Goal: Task Accomplishment & Management: Manage account settings

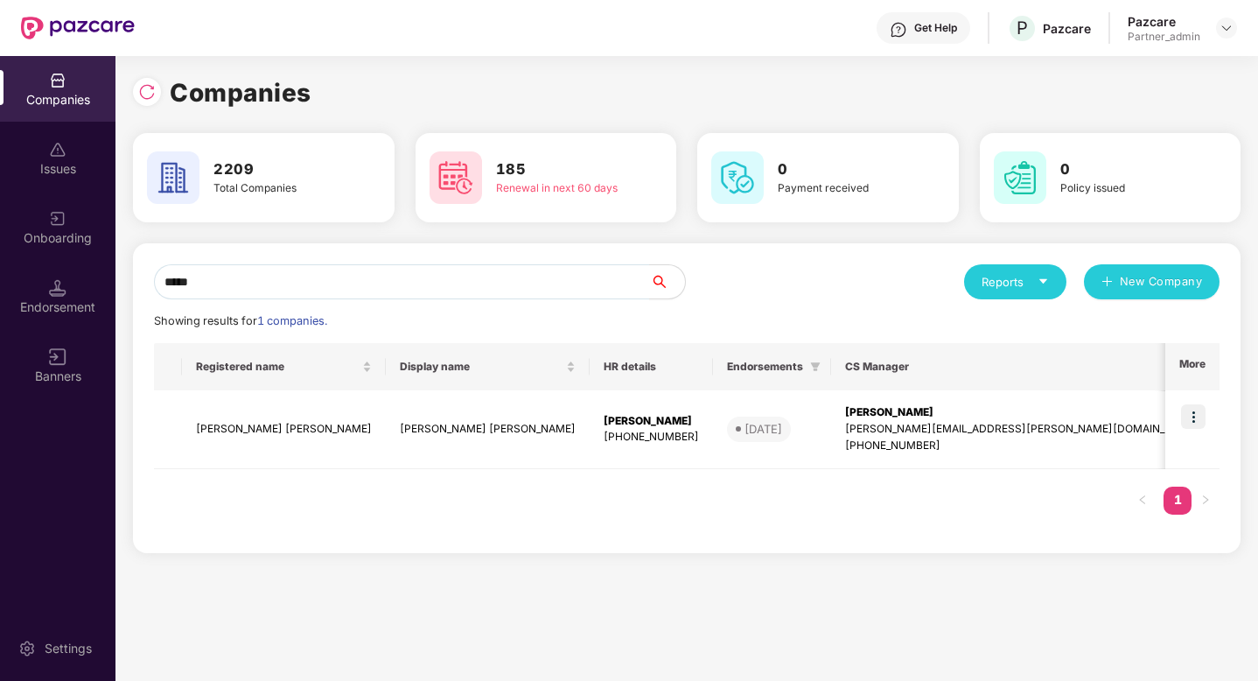
click at [289, 280] on input "*****" at bounding box center [402, 281] width 496 height 35
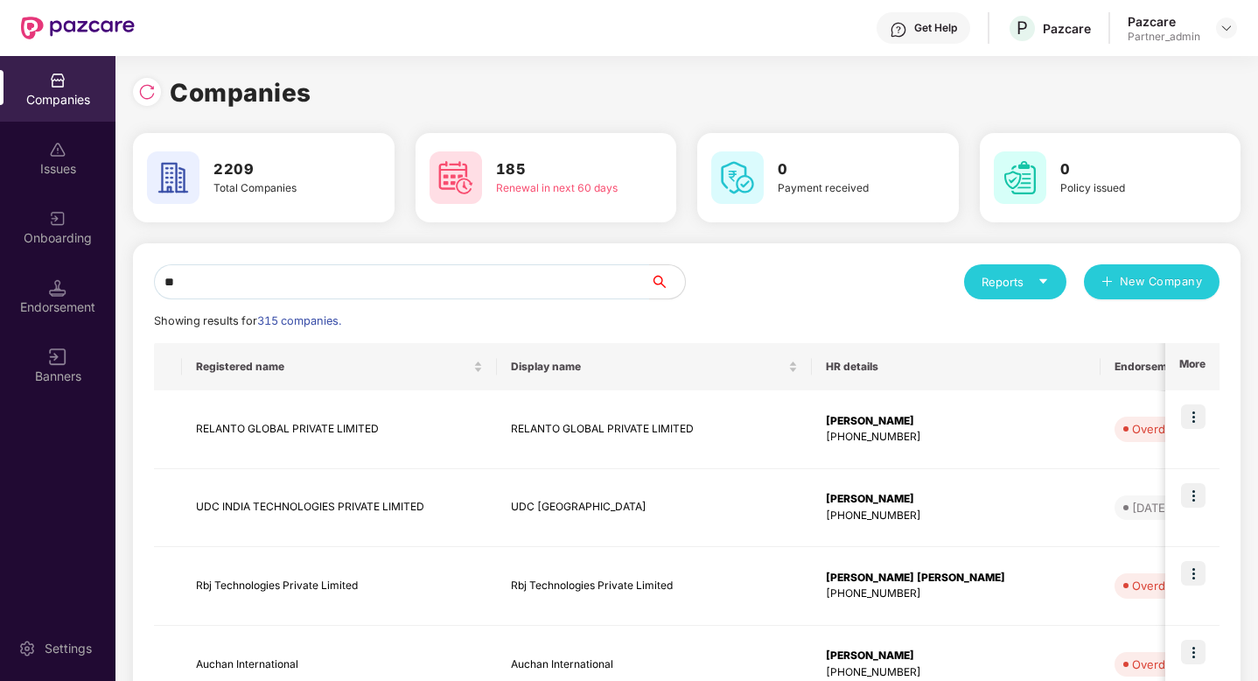
type input "*"
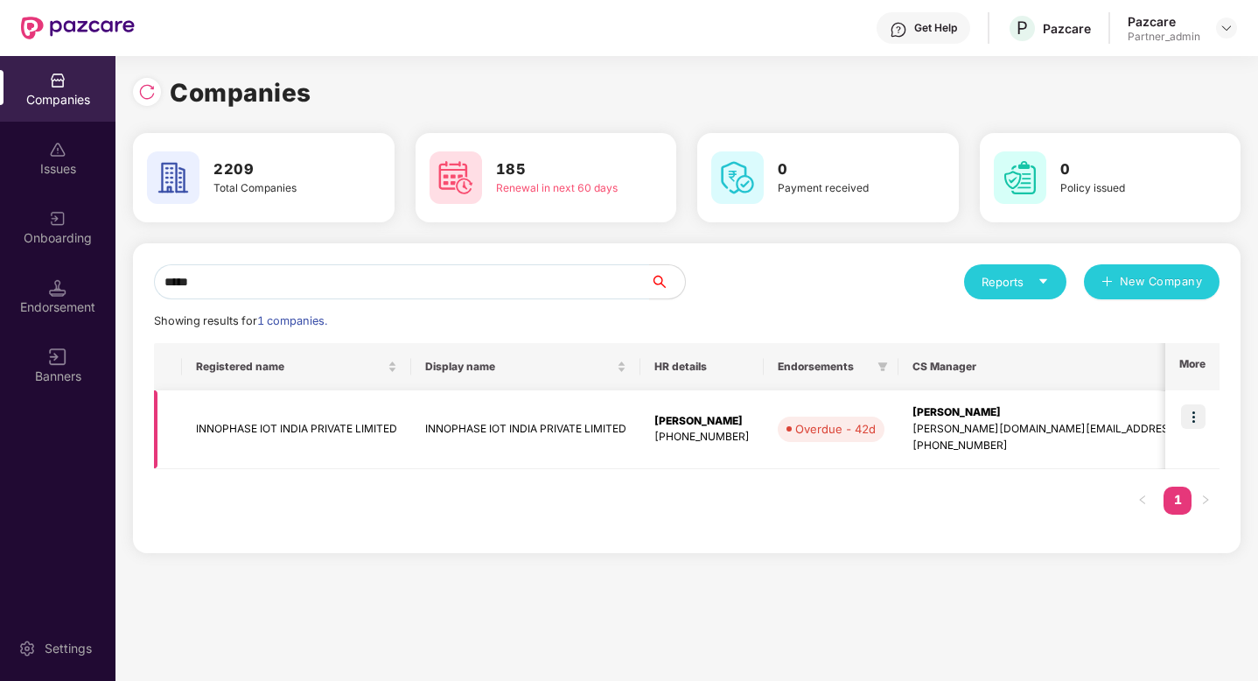
type input "*****"
click at [1189, 416] on img at bounding box center [1193, 416] width 24 height 24
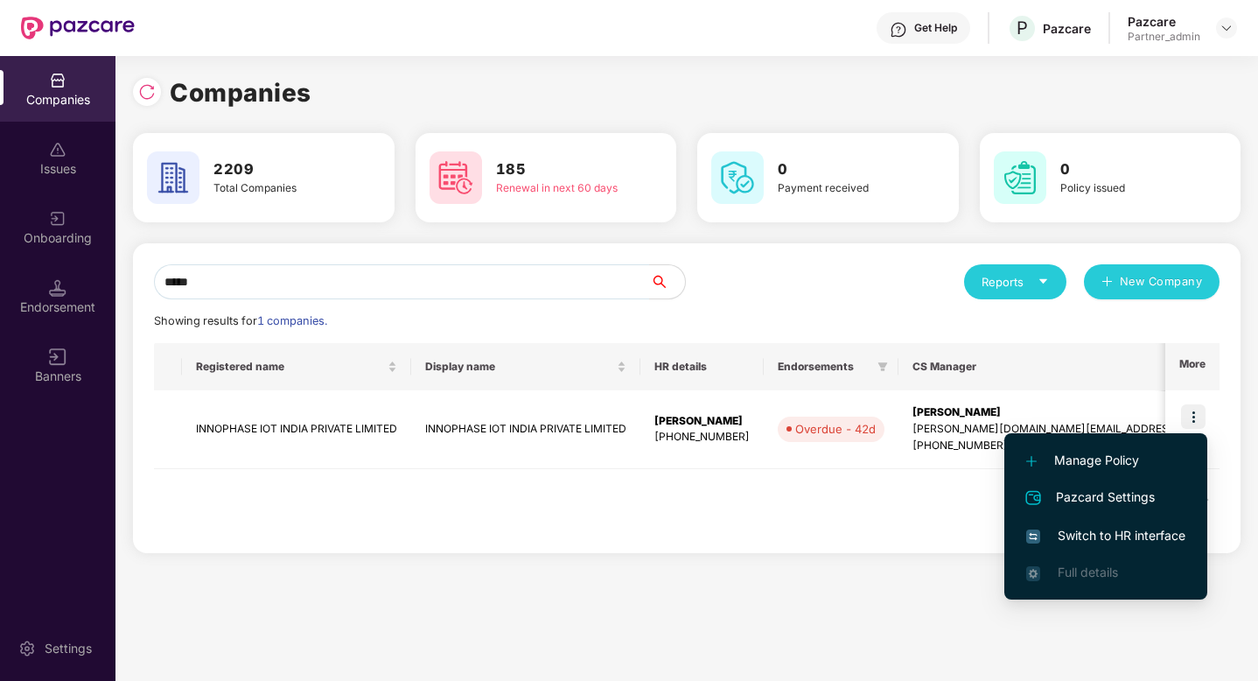
click at [1094, 530] on span "Switch to HR interface" at bounding box center [1105, 535] width 159 height 19
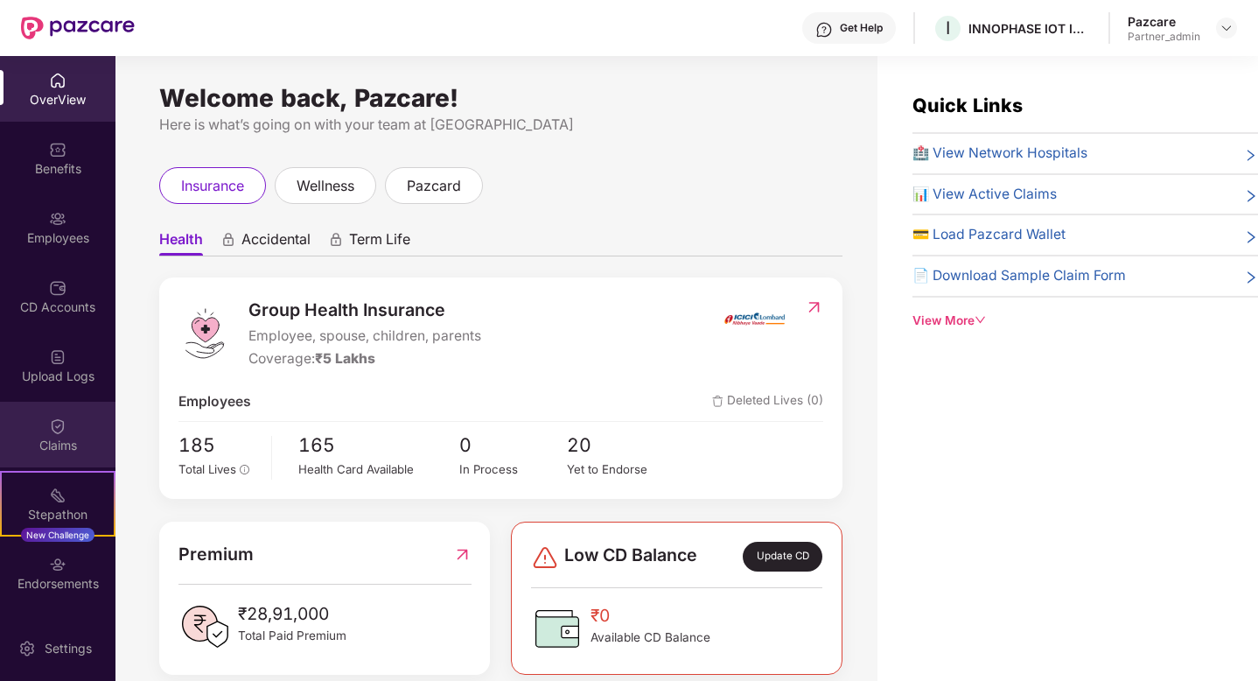
scroll to position [68, 0]
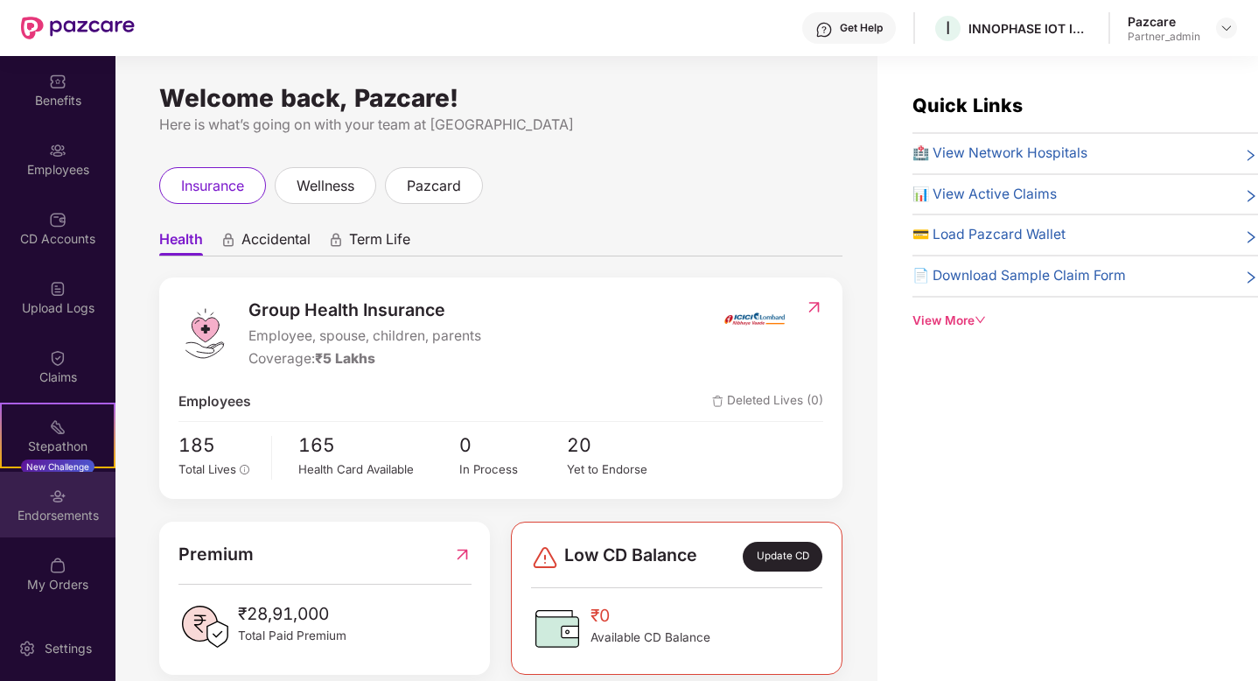
click at [48, 515] on div "Endorsements" at bounding box center [57, 514] width 115 height 17
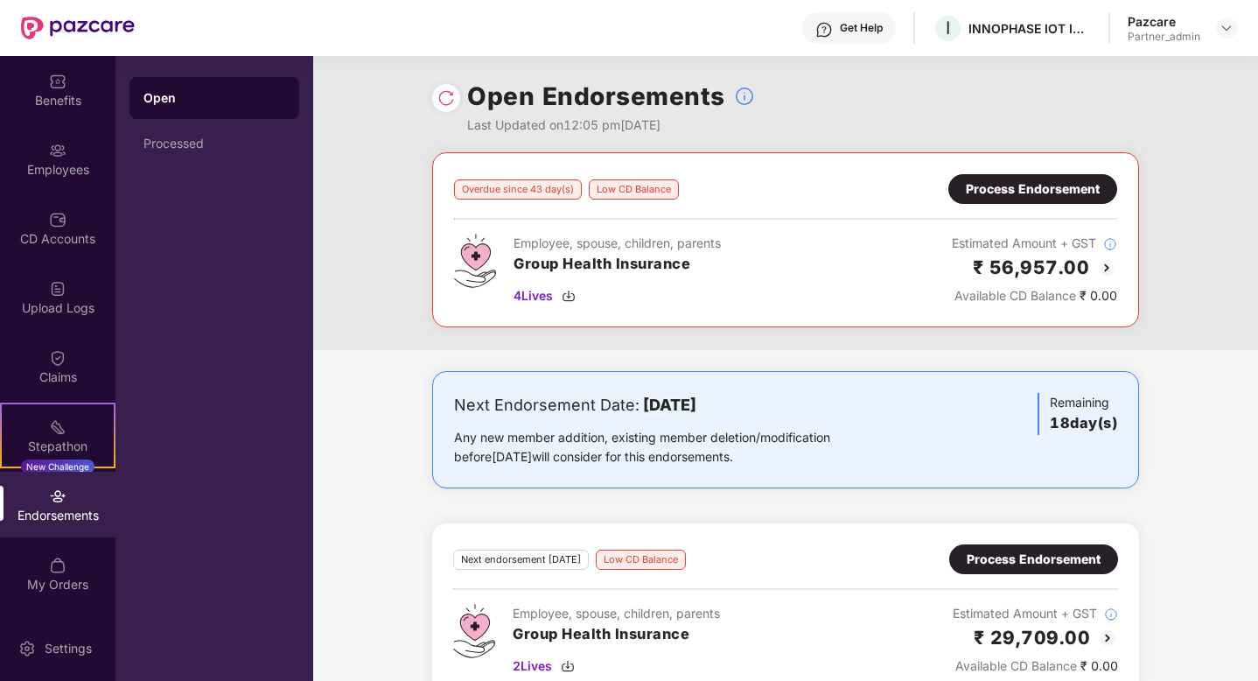
scroll to position [37, 0]
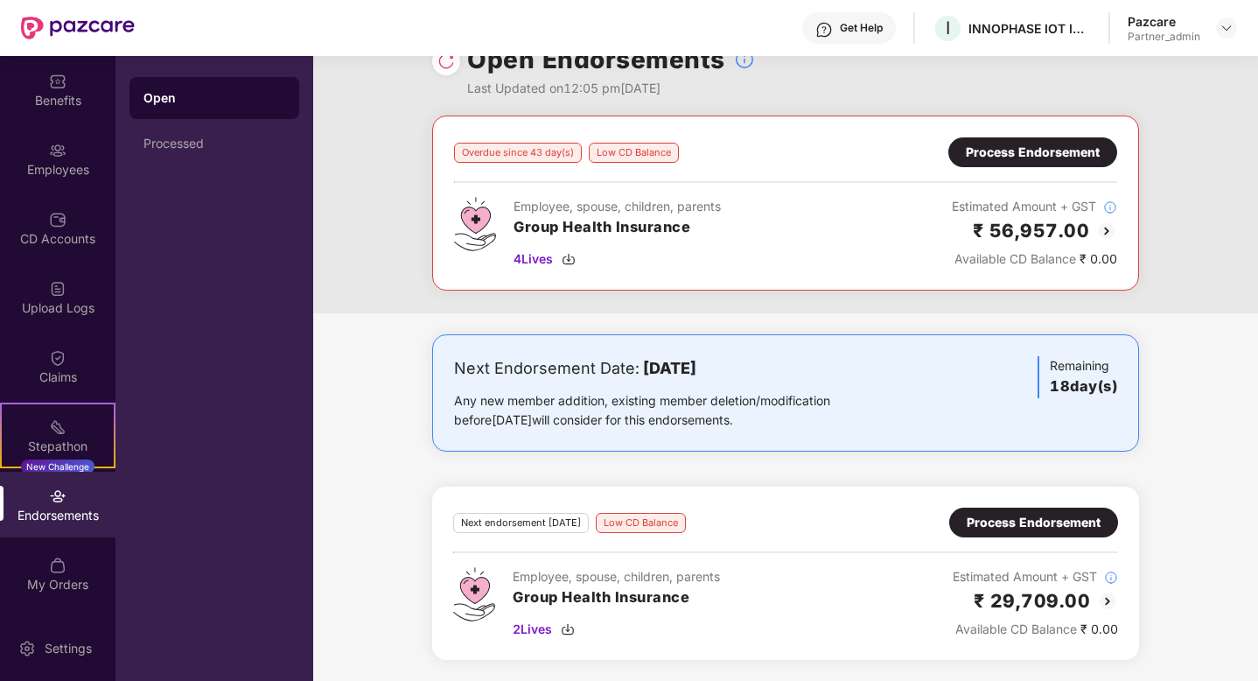
click at [1032, 165] on div "Process Endorsement" at bounding box center [1032, 152] width 169 height 30
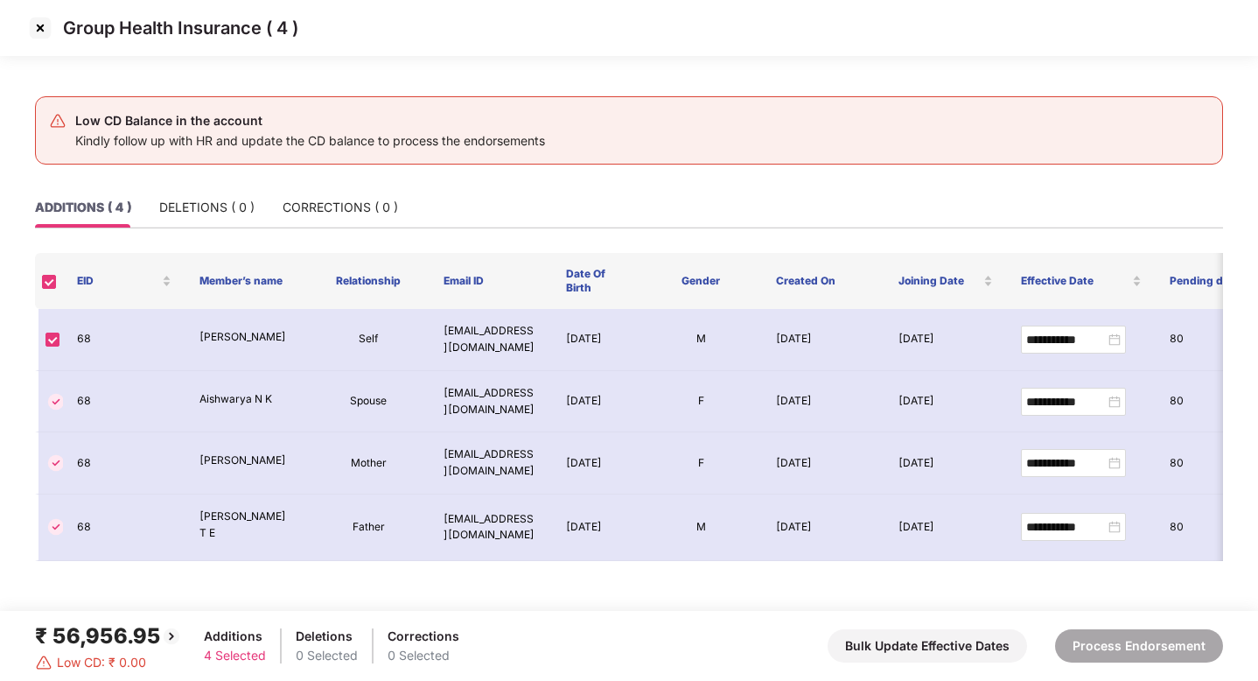
click at [38, 34] on img at bounding box center [40, 28] width 28 height 28
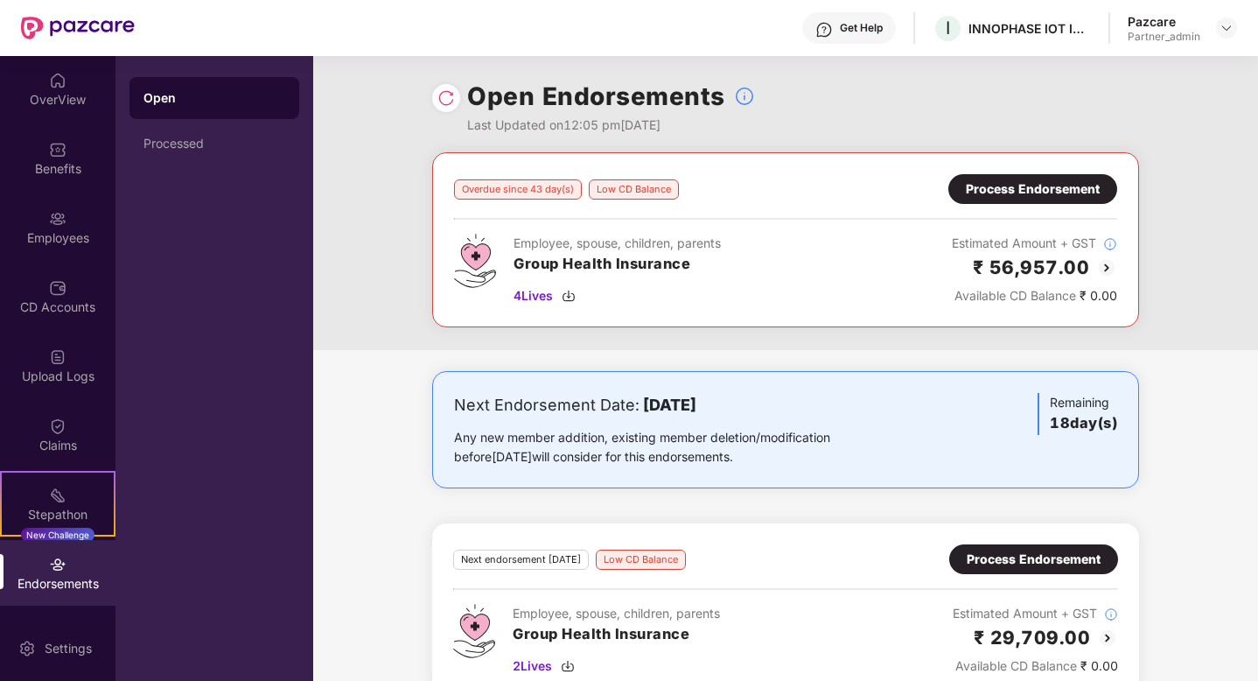
scroll to position [37, 0]
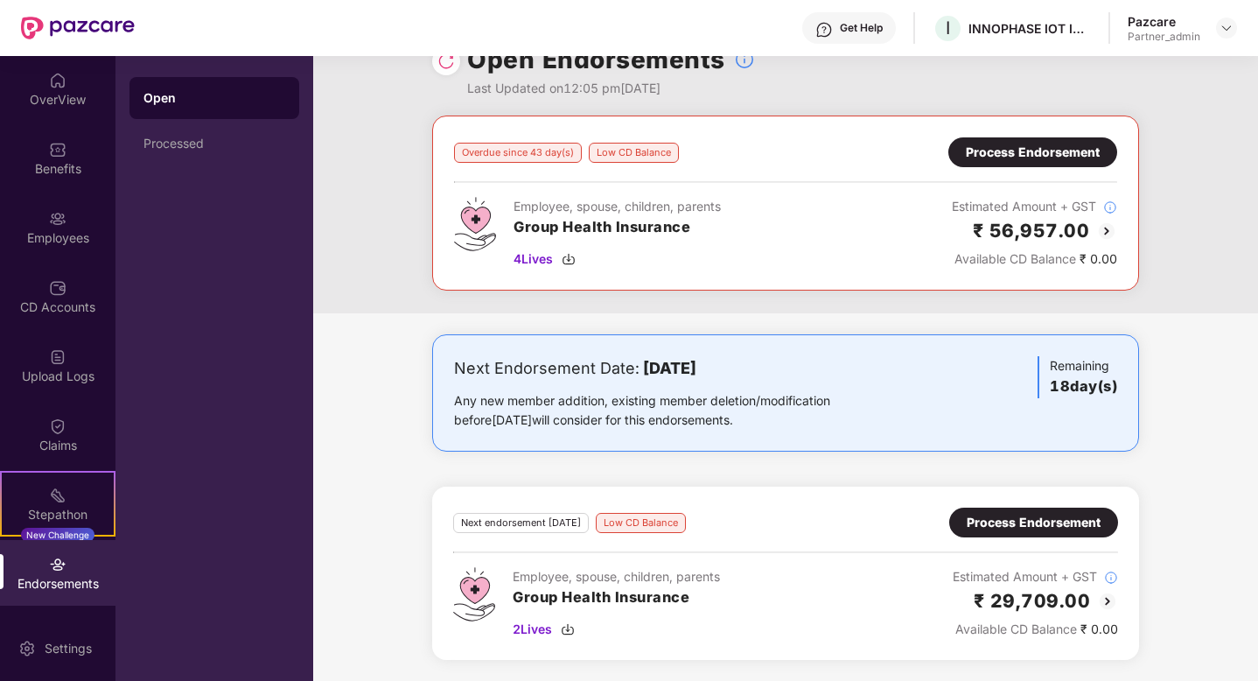
click at [1035, 523] on div "Process Endorsement" at bounding box center [1034, 522] width 134 height 19
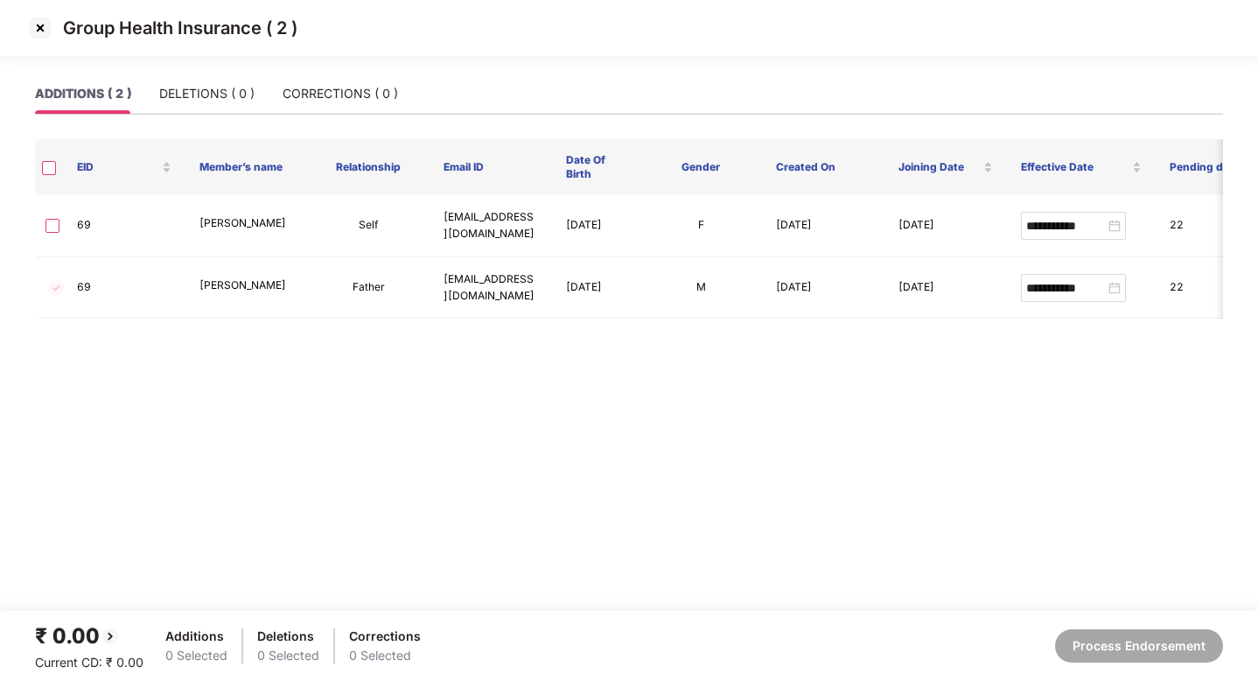
click at [45, 29] on img at bounding box center [40, 28] width 28 height 28
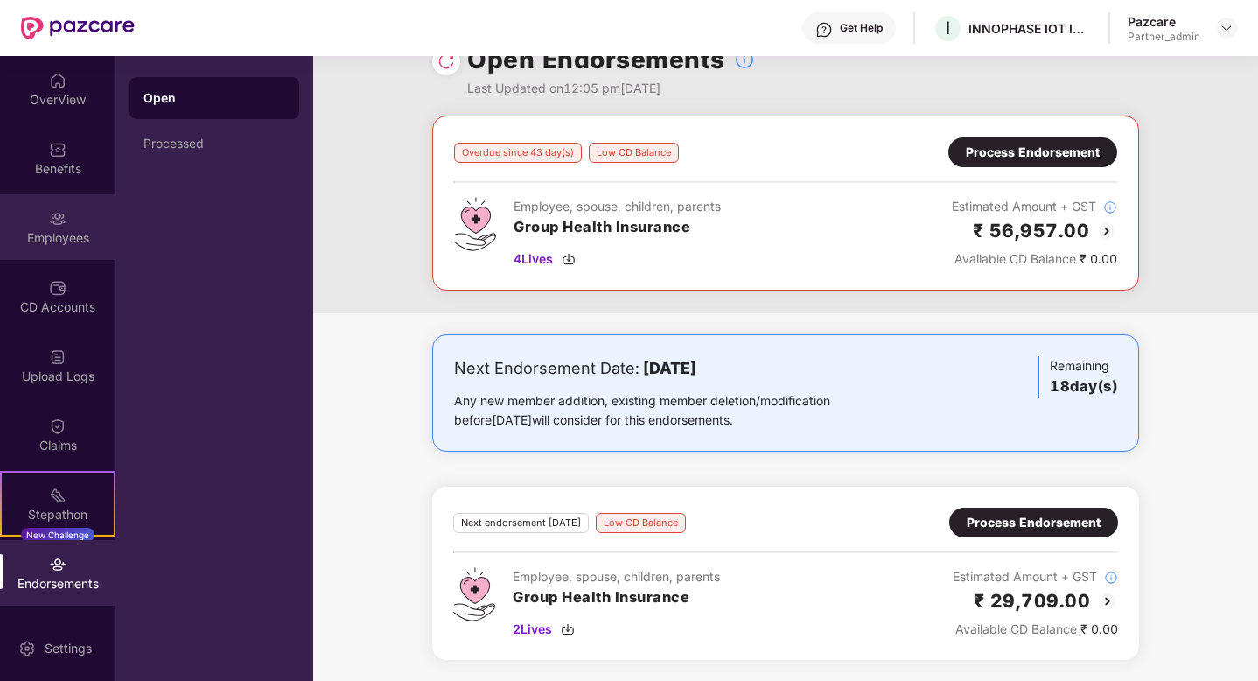
click at [64, 234] on div "Employees" at bounding box center [57, 237] width 115 height 17
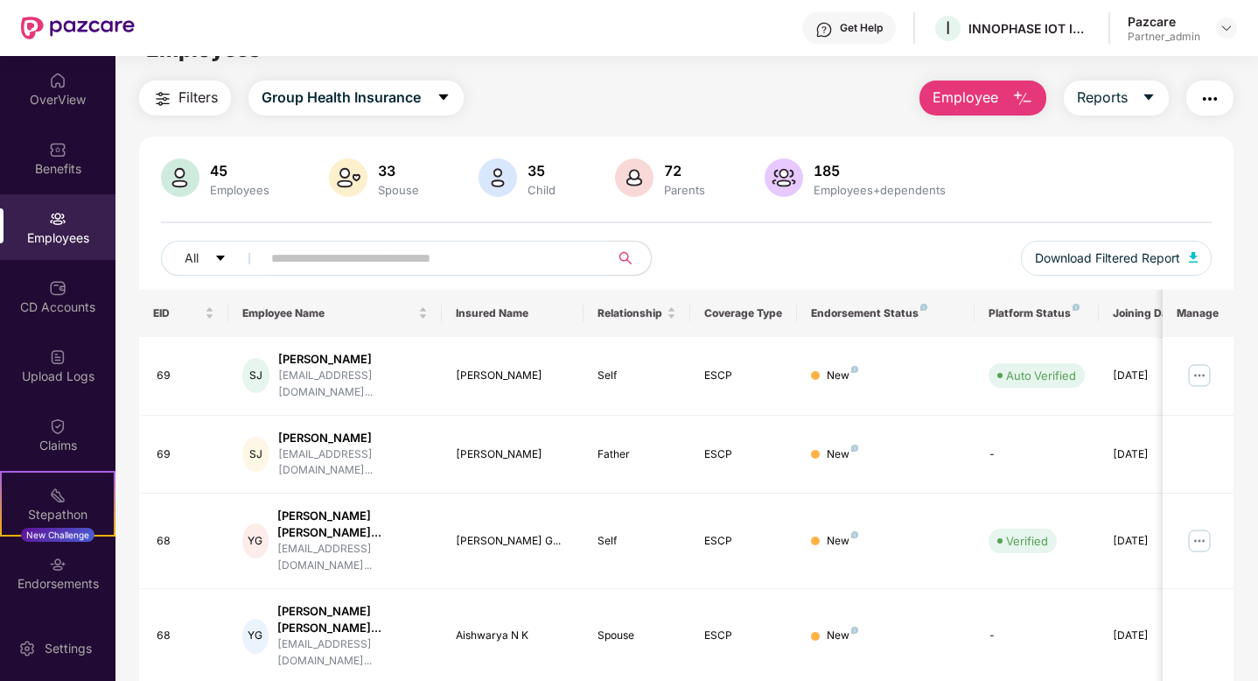
click at [285, 253] on input "text" at bounding box center [428, 258] width 314 height 26
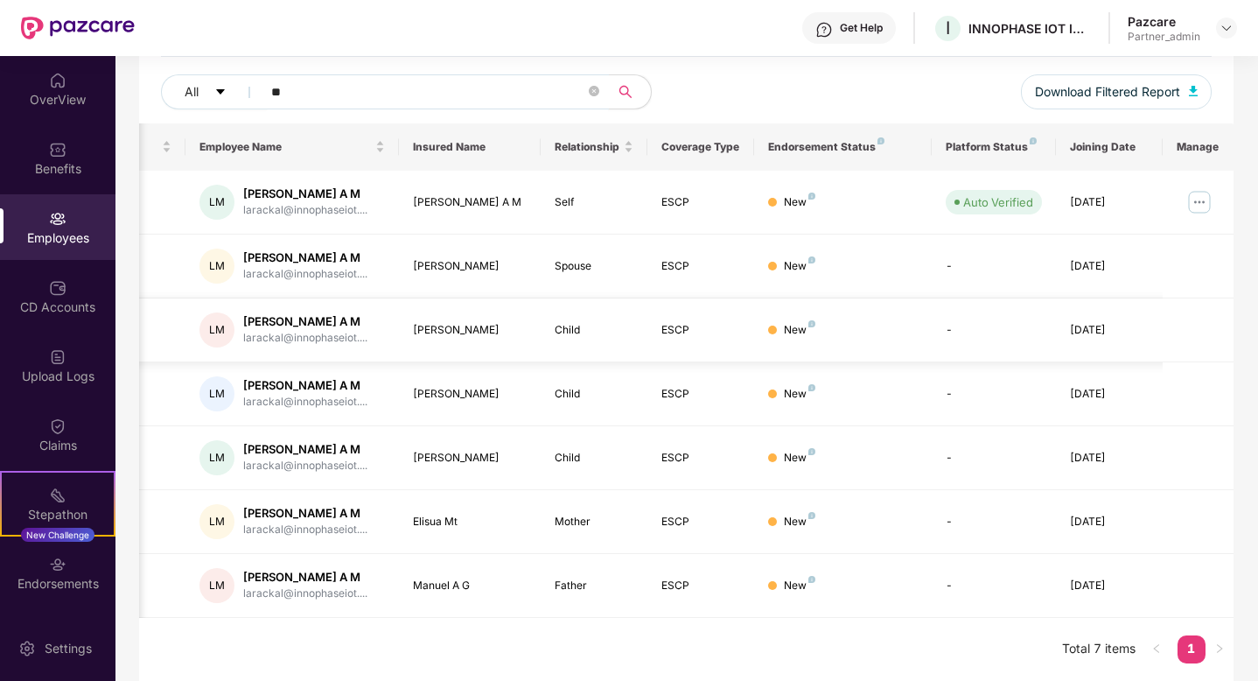
scroll to position [0, 0]
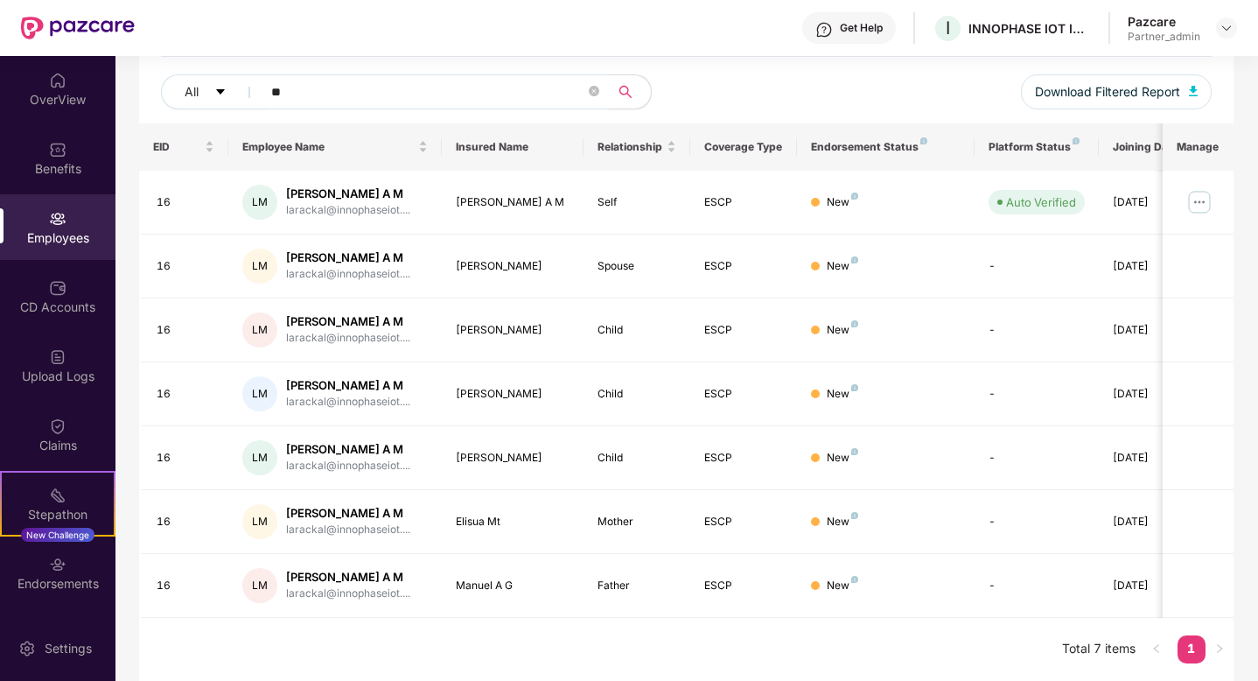
type input "*"
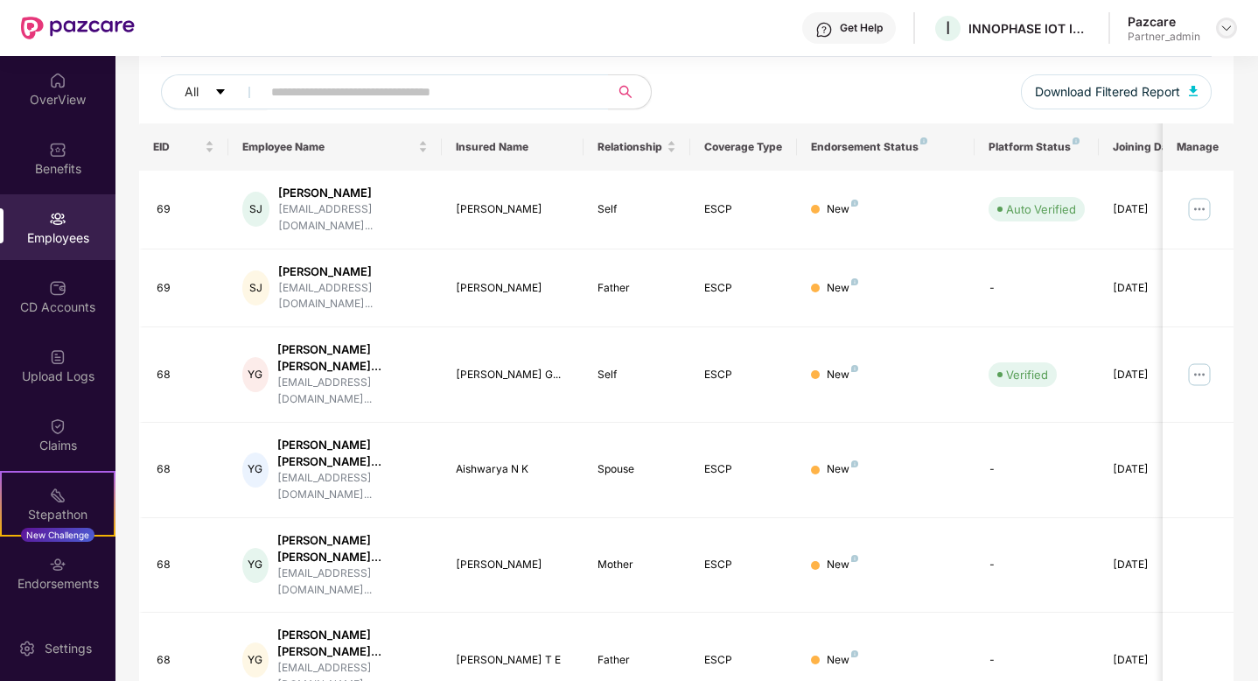
click at [1221, 30] on img at bounding box center [1226, 28] width 14 height 14
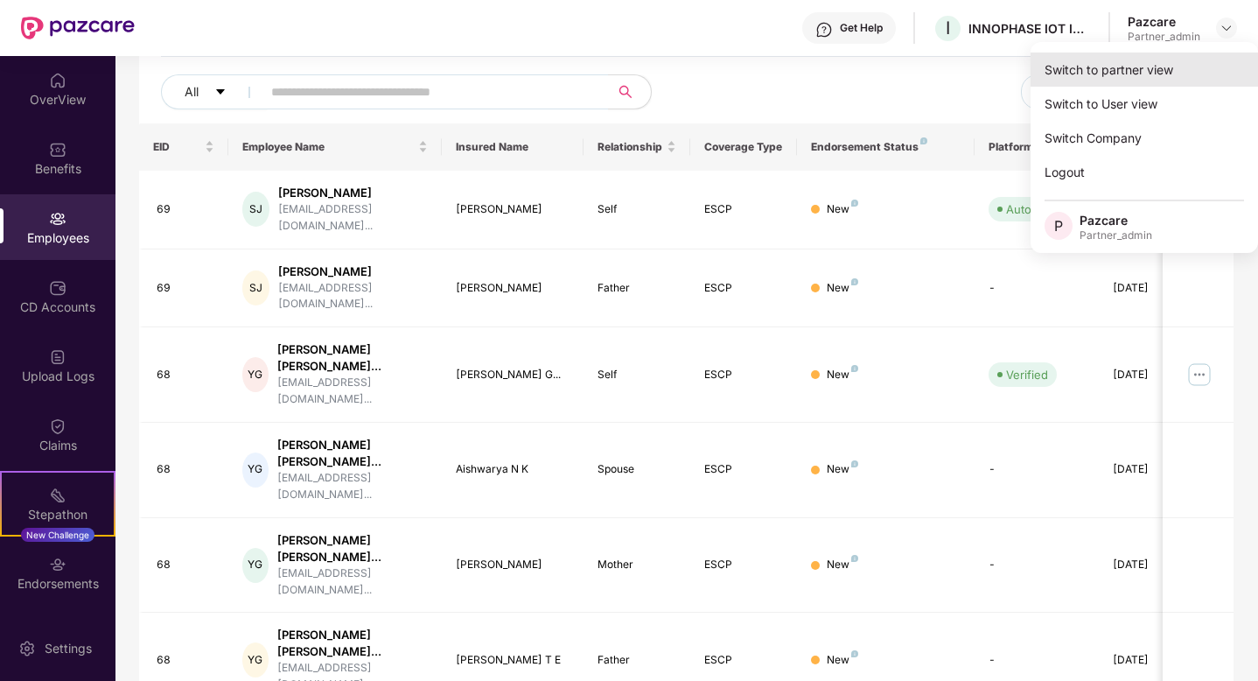
click at [1130, 65] on div "Switch to partner view" at bounding box center [1143, 69] width 227 height 34
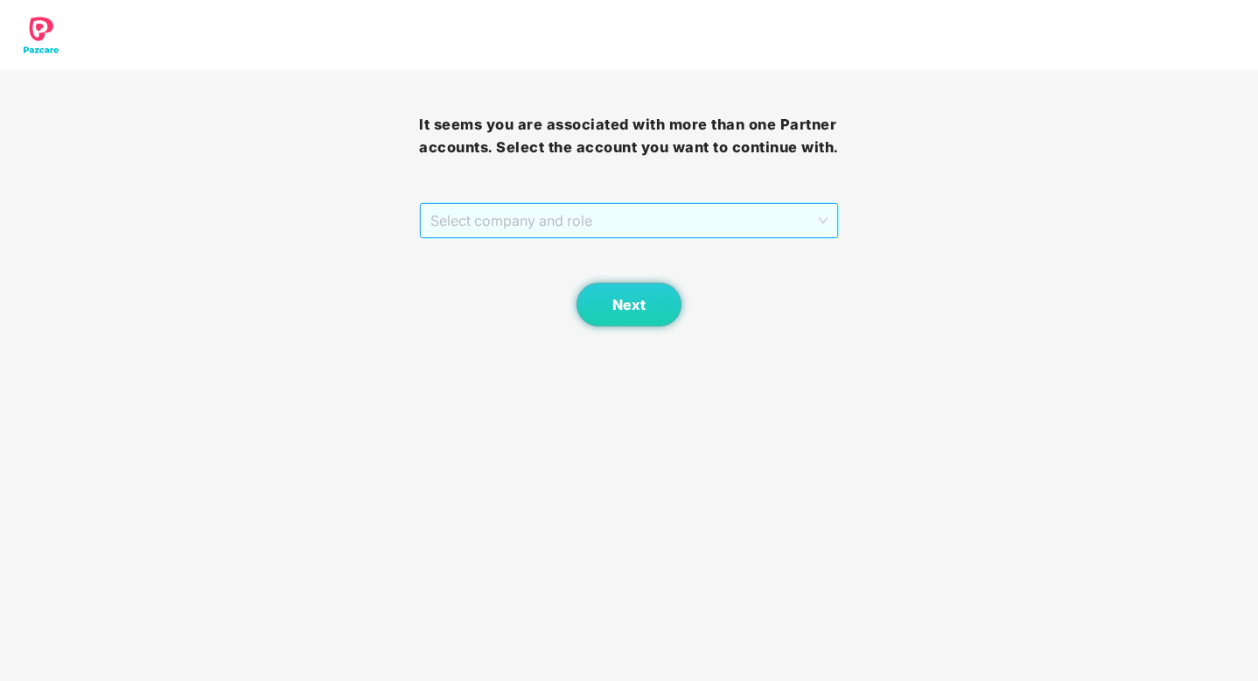
click at [713, 223] on span "Select company and role" at bounding box center [628, 220] width 396 height 33
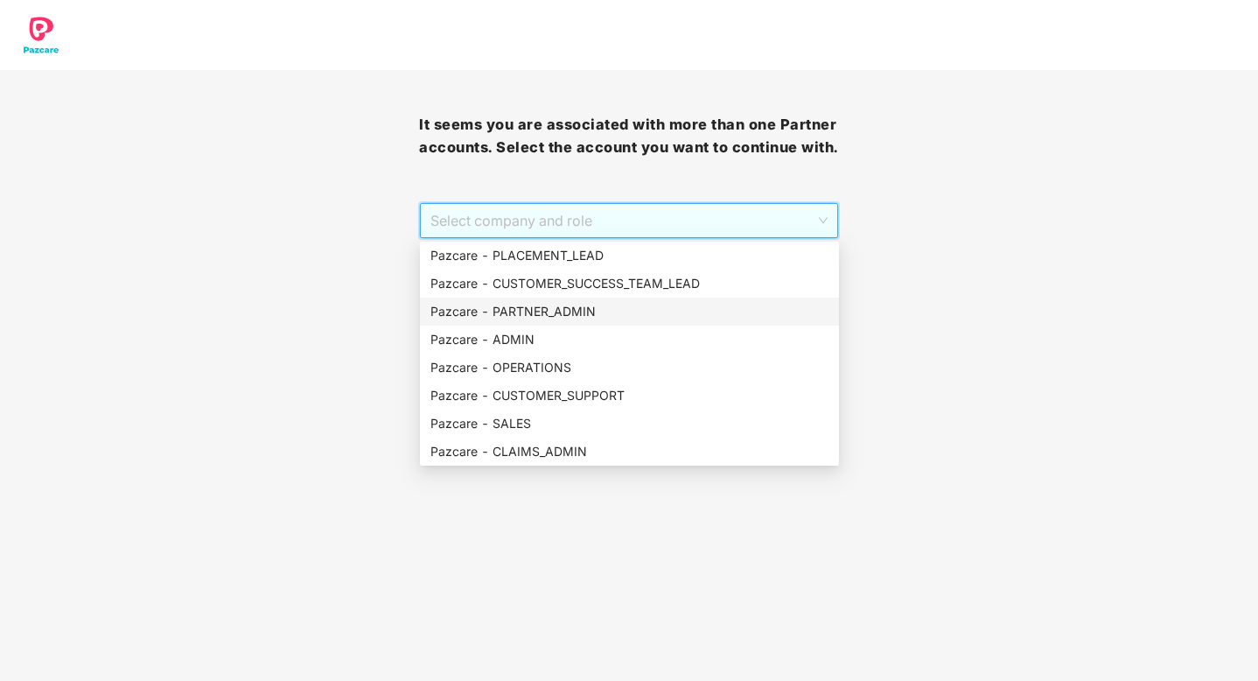
click at [556, 307] on div "Pazcare - PARTNER_ADMIN" at bounding box center [629, 311] width 398 height 19
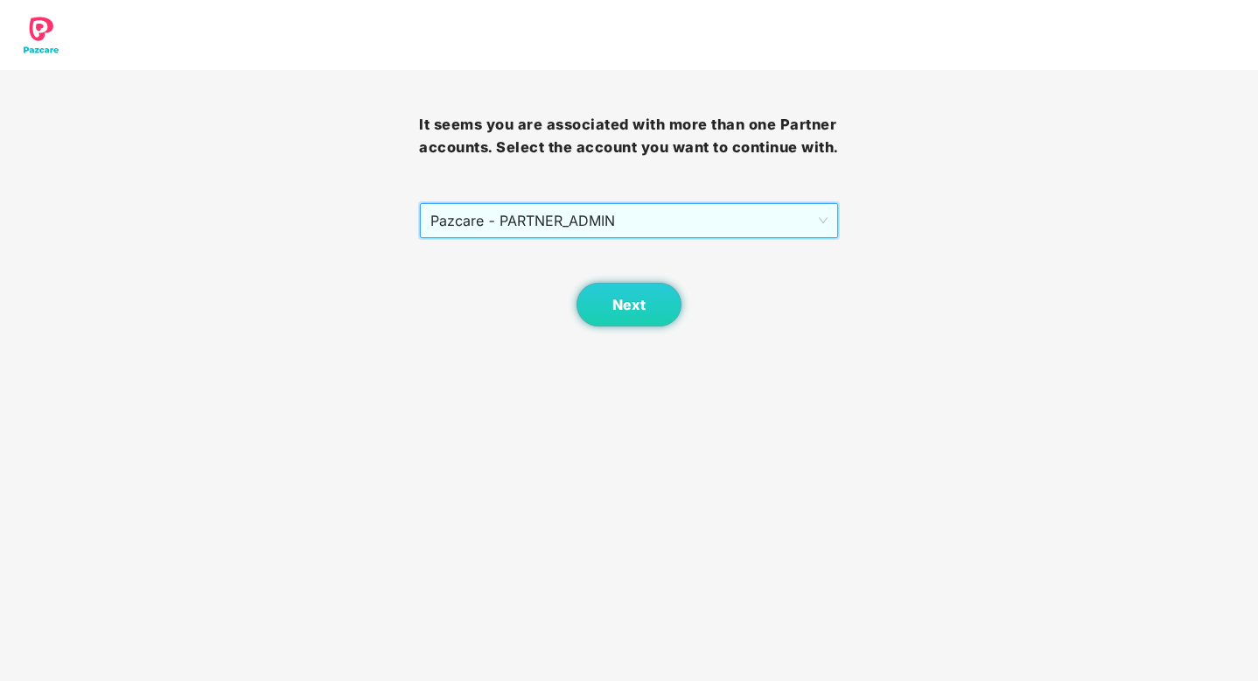
click at [645, 330] on body "It seems you are associated with more than one Partner accounts. Select the acc…" at bounding box center [629, 340] width 1258 height 681
click at [635, 304] on span "Next" at bounding box center [628, 305] width 33 height 17
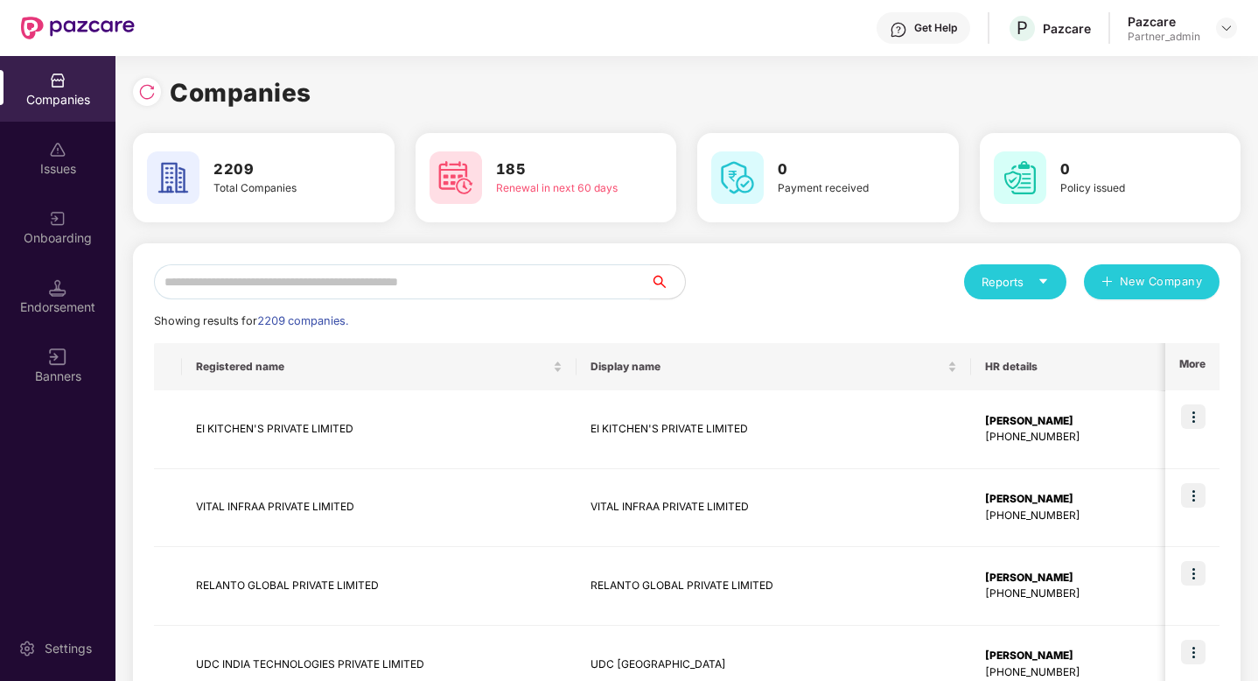
click at [373, 275] on input "text" at bounding box center [402, 281] width 496 height 35
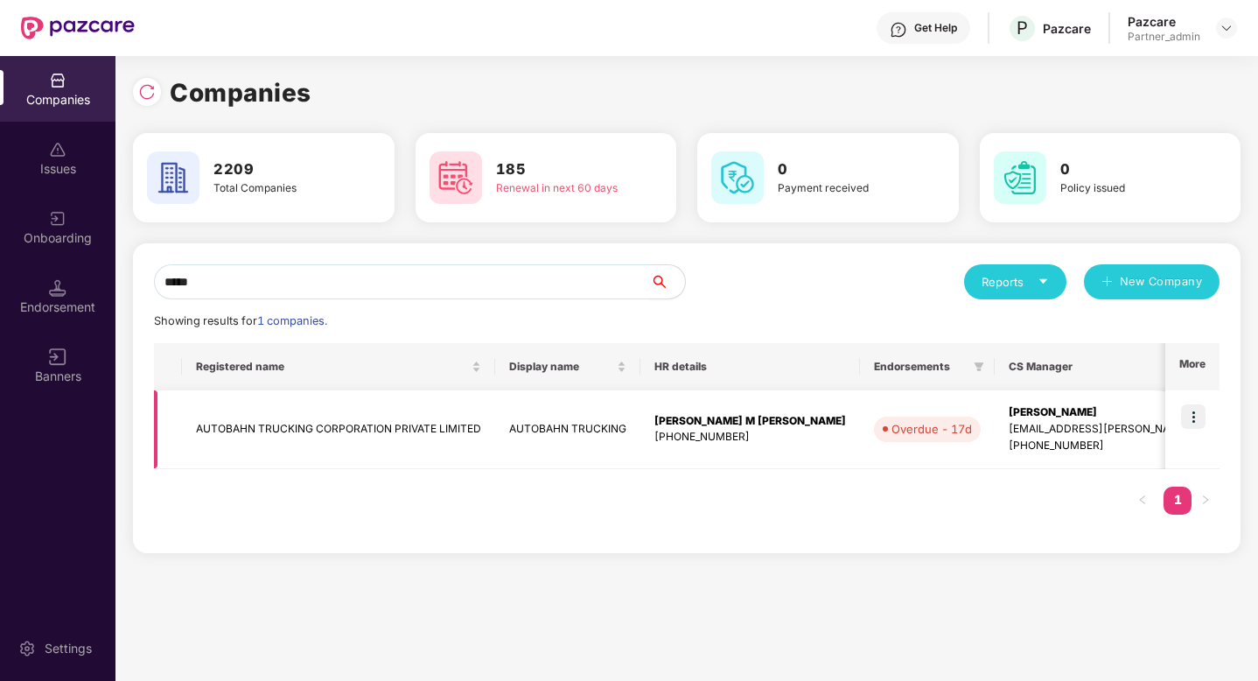
type input "*****"
click at [1197, 415] on img at bounding box center [1193, 416] width 24 height 24
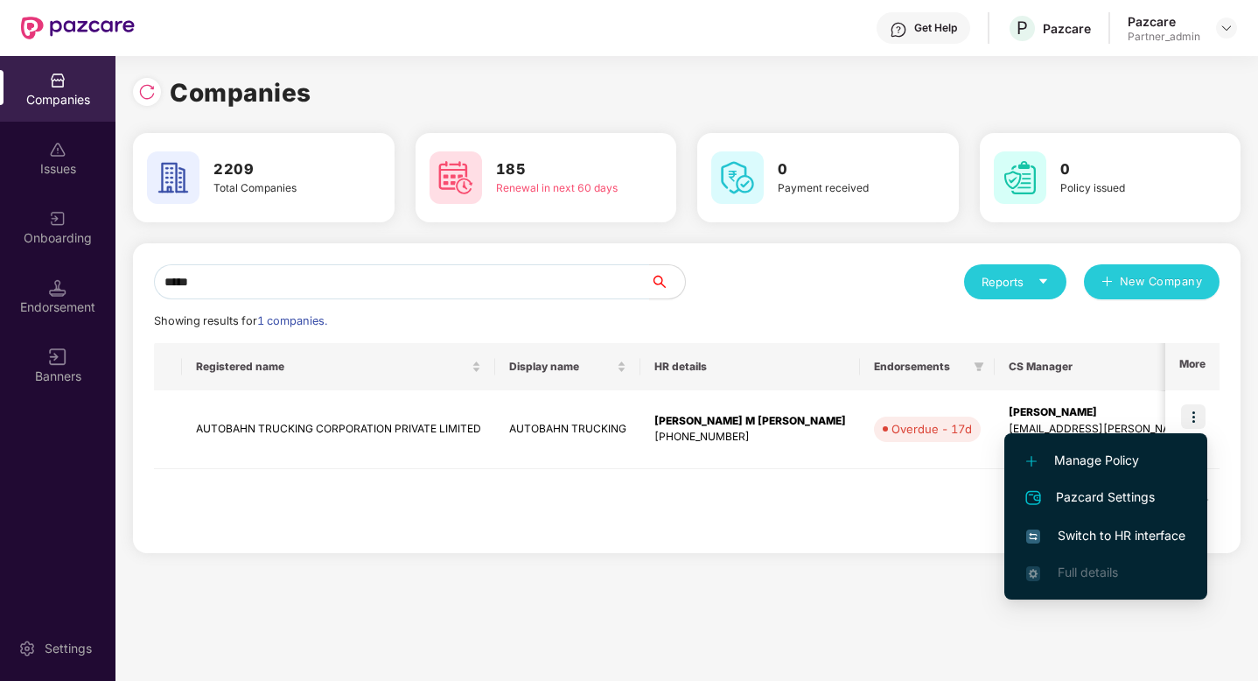
click at [1118, 534] on span "Switch to HR interface" at bounding box center [1105, 535] width 159 height 19
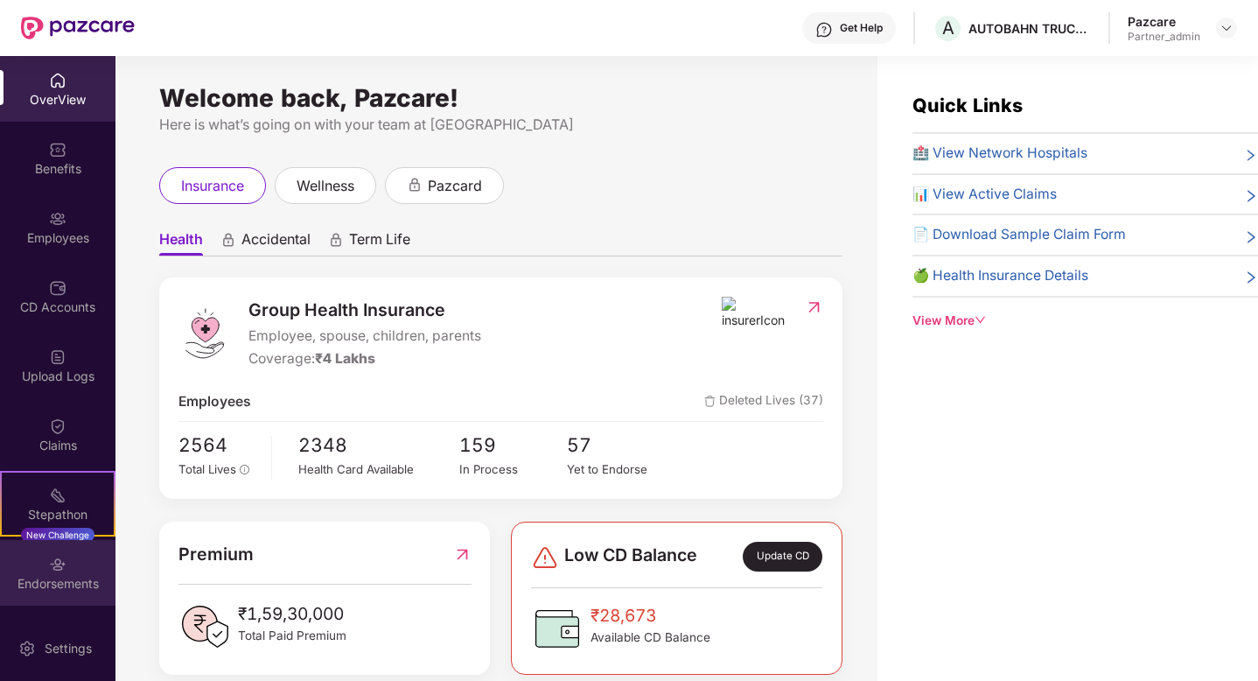
click at [54, 582] on div "Endorsements" at bounding box center [57, 583] width 115 height 17
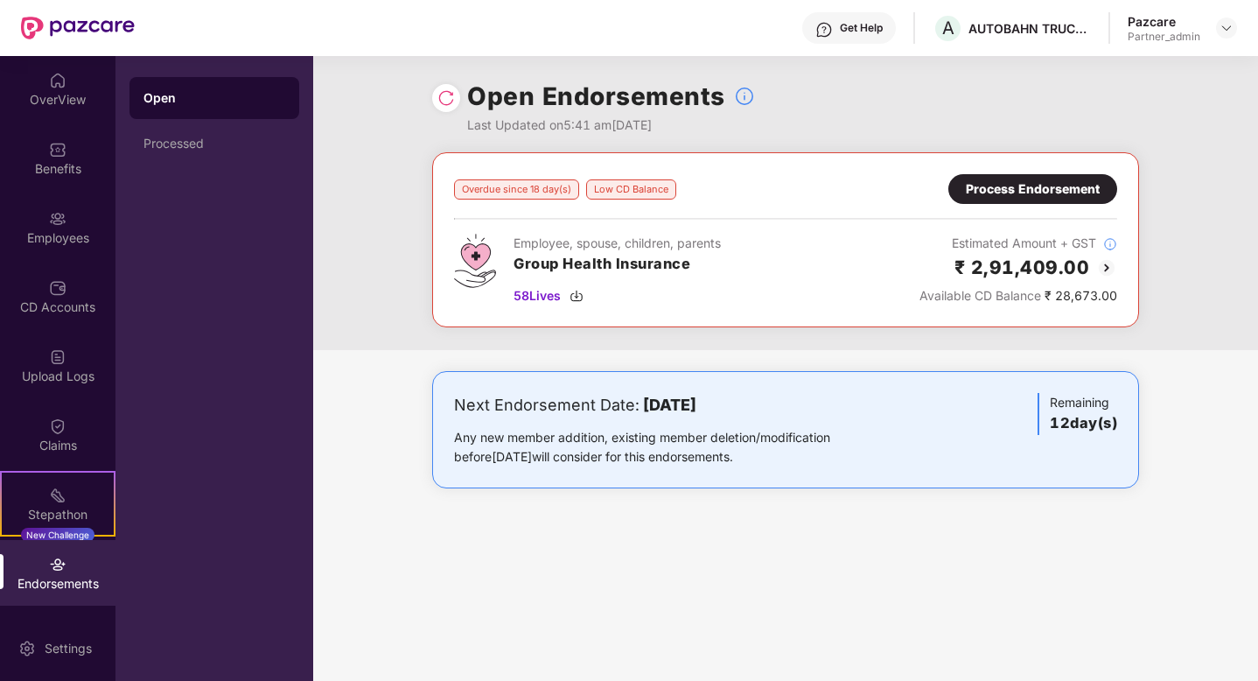
click at [989, 198] on div "Process Endorsement" at bounding box center [1033, 188] width 134 height 19
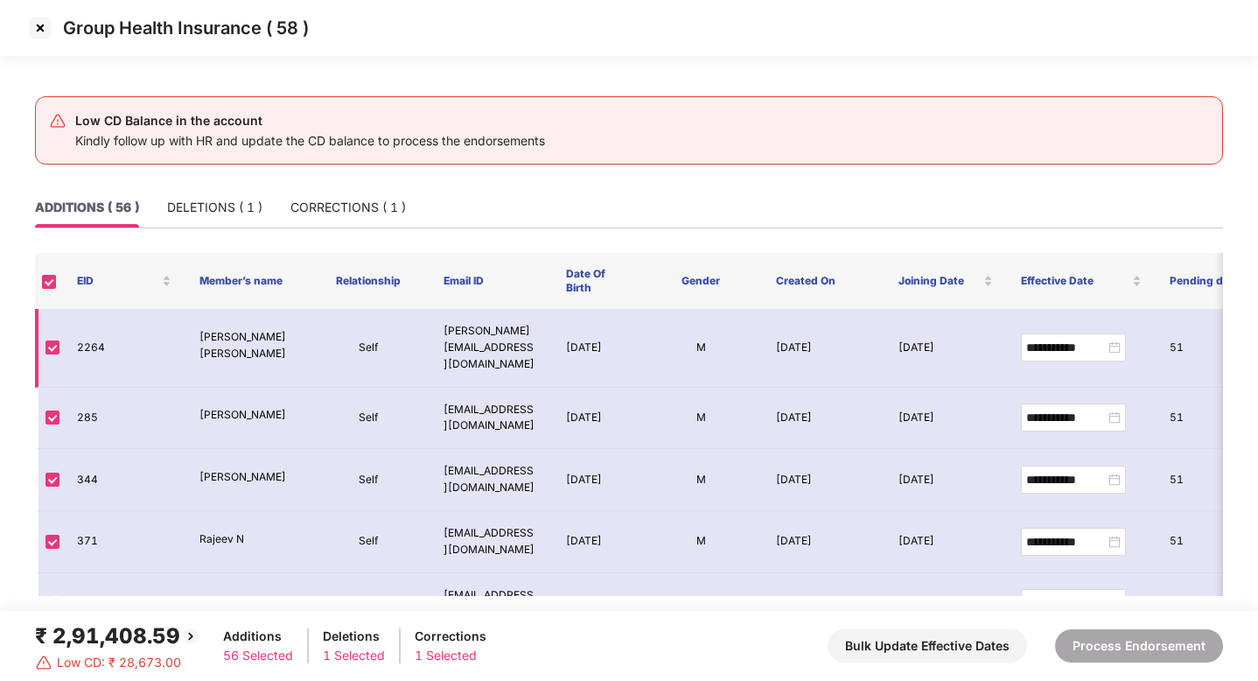
click at [261, 329] on p "Santhosh Kumar M K" at bounding box center [246, 345] width 94 height 33
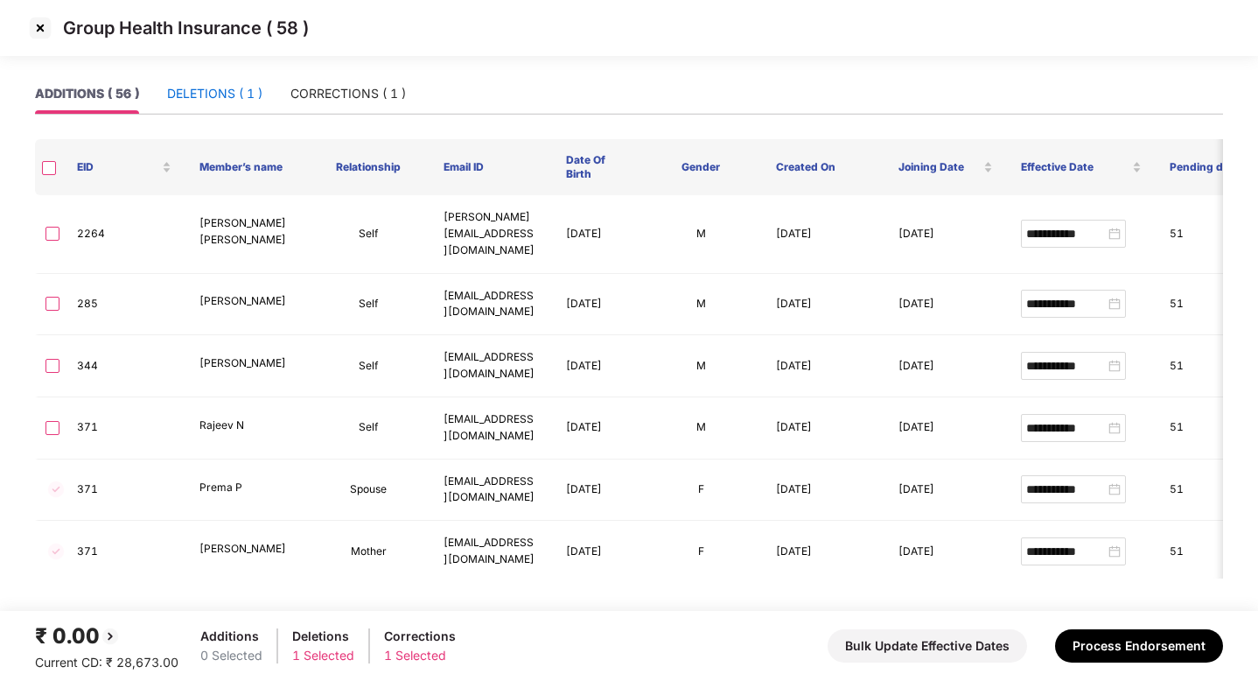
click at [228, 84] on div "DELETIONS ( 1 )" at bounding box center [214, 93] width 95 height 19
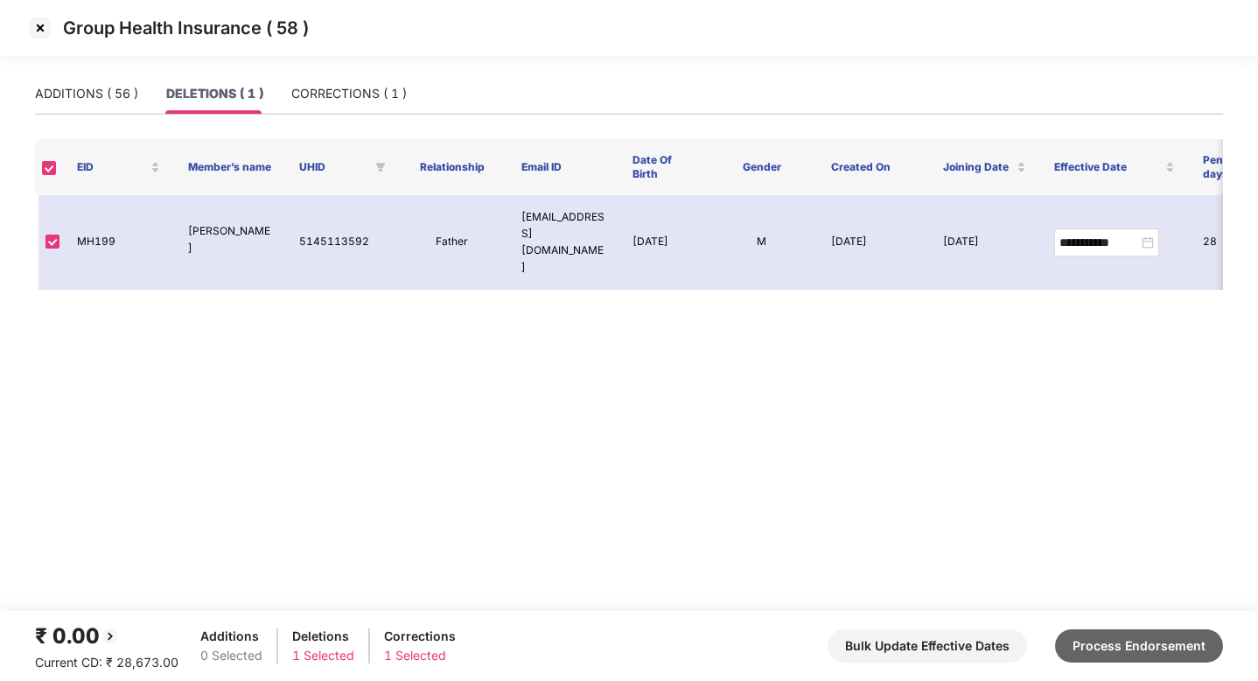
click at [1123, 637] on button "Process Endorsement" at bounding box center [1139, 645] width 168 height 33
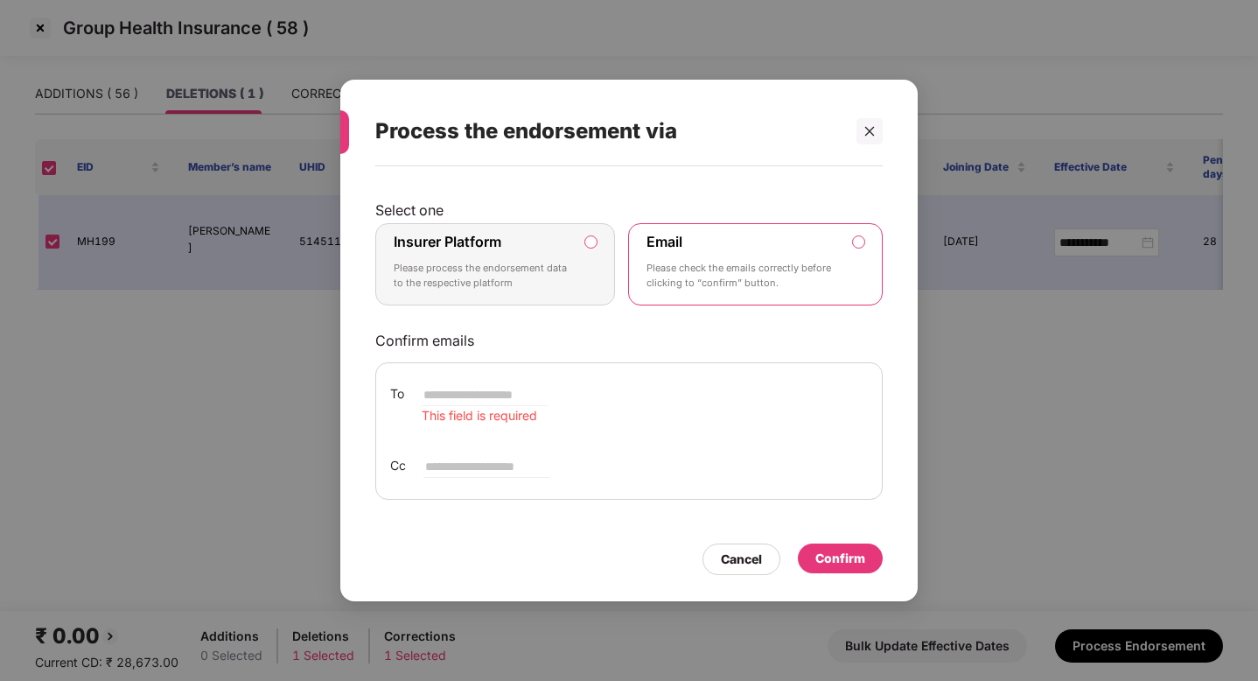
click at [598, 243] on label "Insurer Platform Please process the endorsement data to the respective platform" at bounding box center [495, 264] width 240 height 82
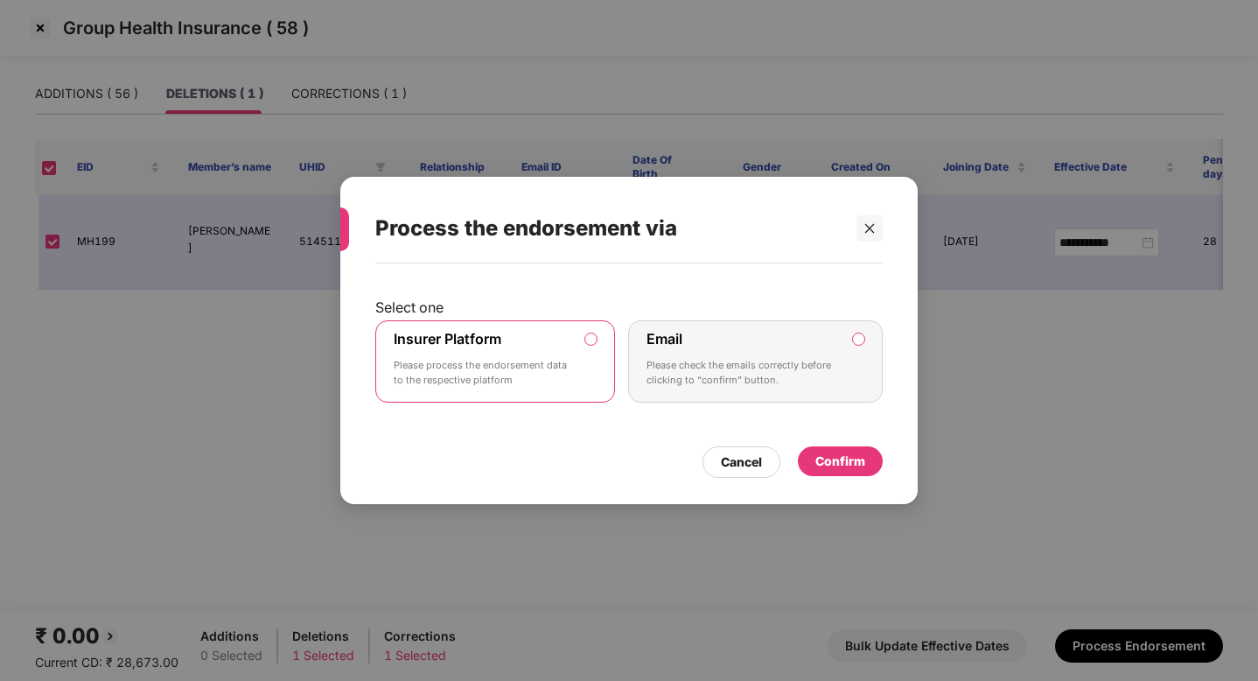
click at [851, 461] on div "Confirm" at bounding box center [840, 460] width 50 height 19
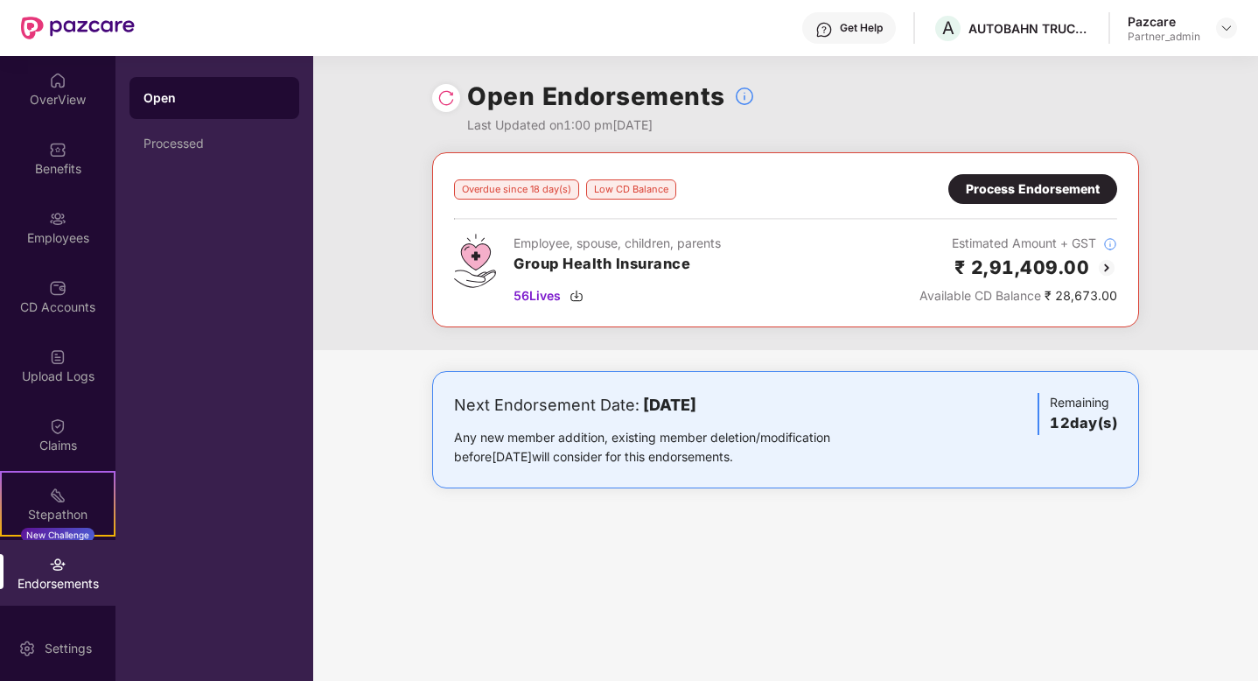
click at [1064, 194] on div "Process Endorsement" at bounding box center [1033, 188] width 134 height 19
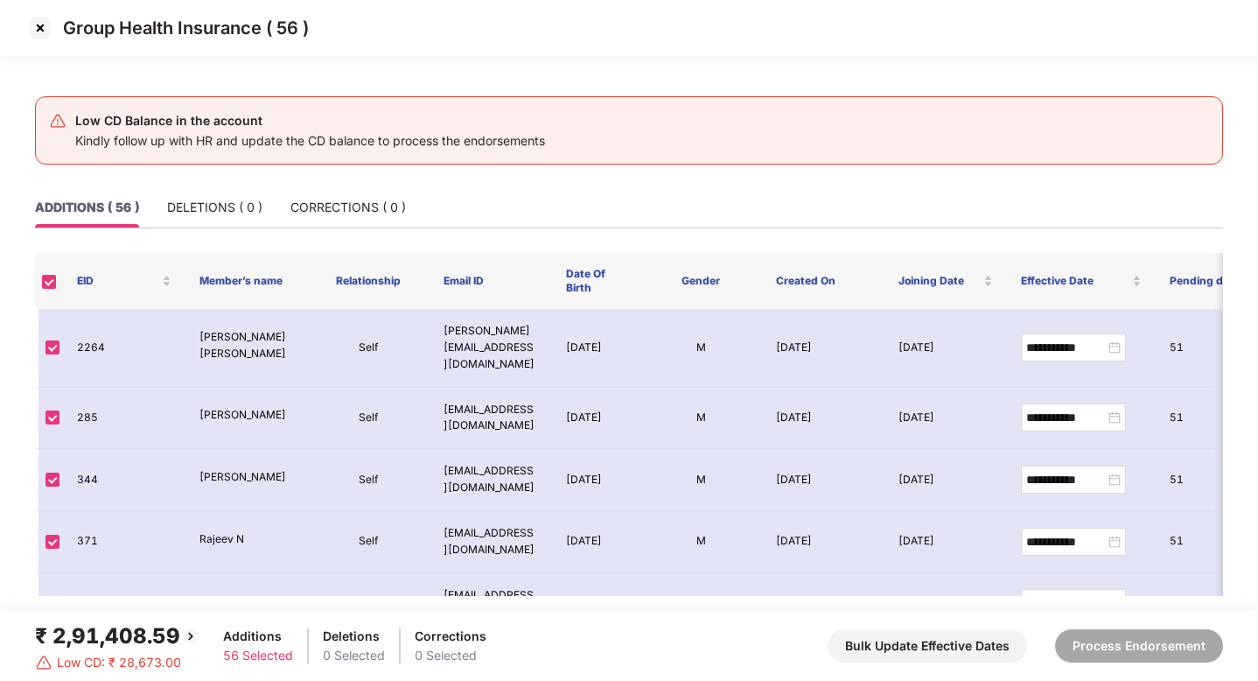
click at [41, 30] on img at bounding box center [40, 28] width 28 height 28
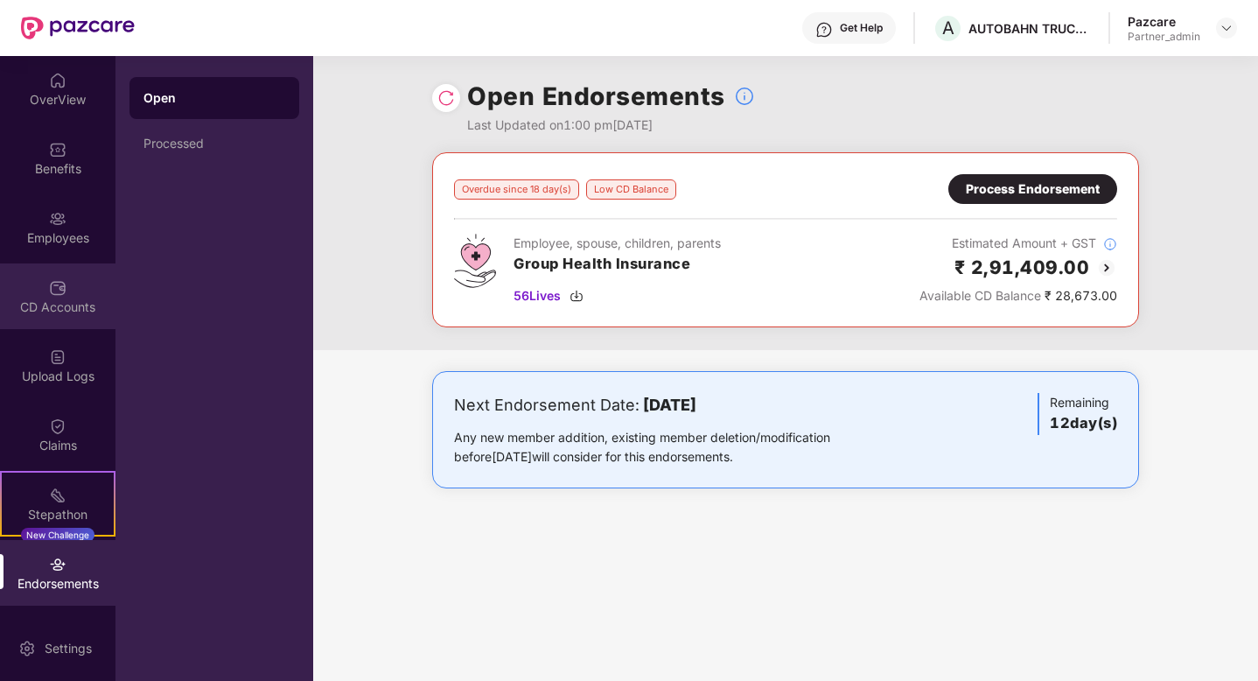
click at [38, 301] on div "CD Accounts" at bounding box center [57, 306] width 115 height 17
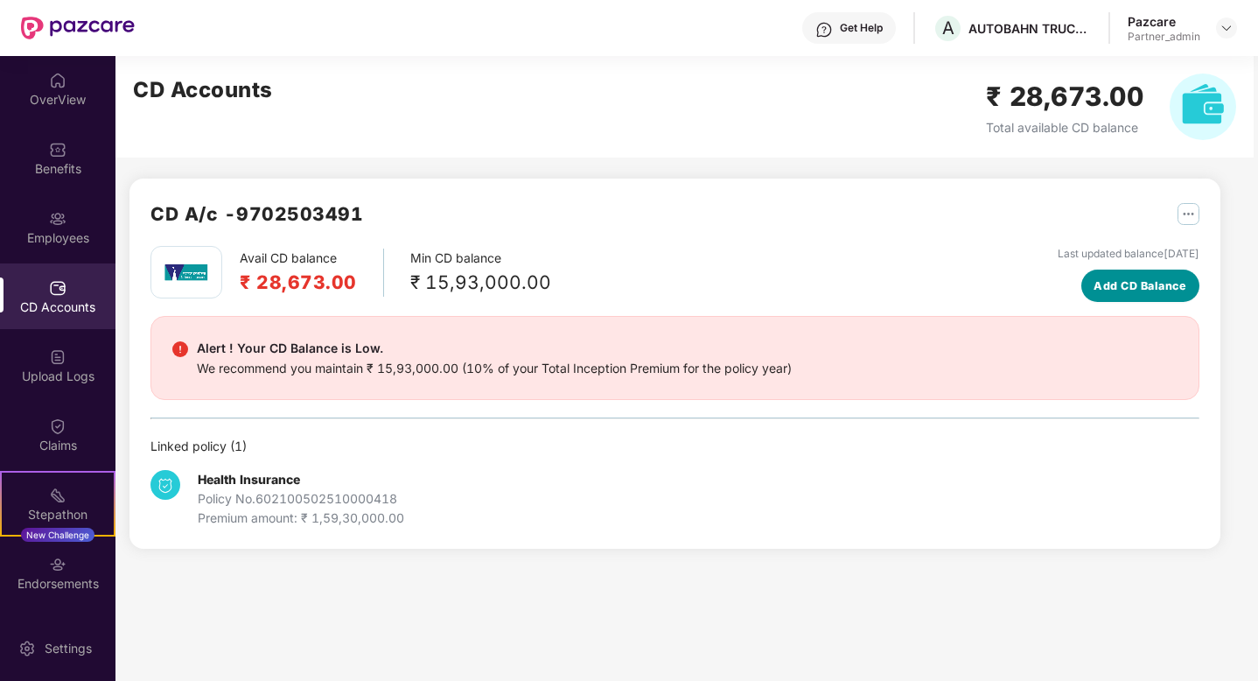
click at [1148, 291] on span "Add CD Balance" at bounding box center [1139, 285] width 93 height 17
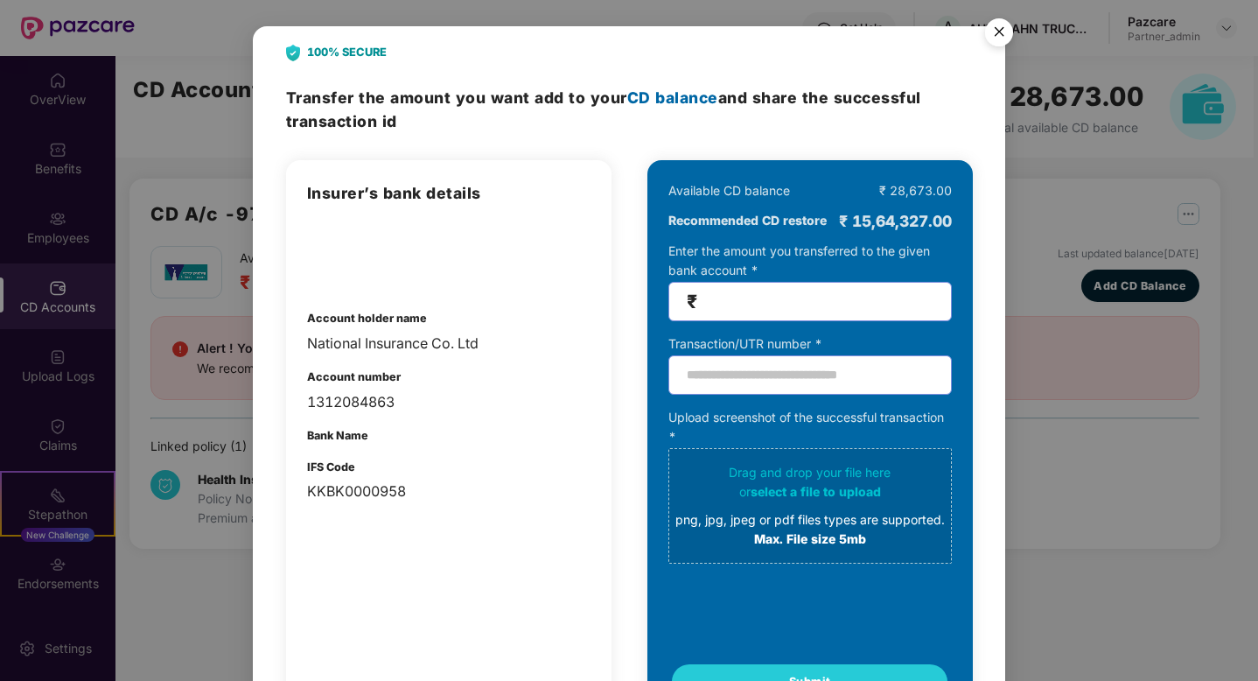
click at [997, 25] on img "Close" at bounding box center [998, 34] width 49 height 49
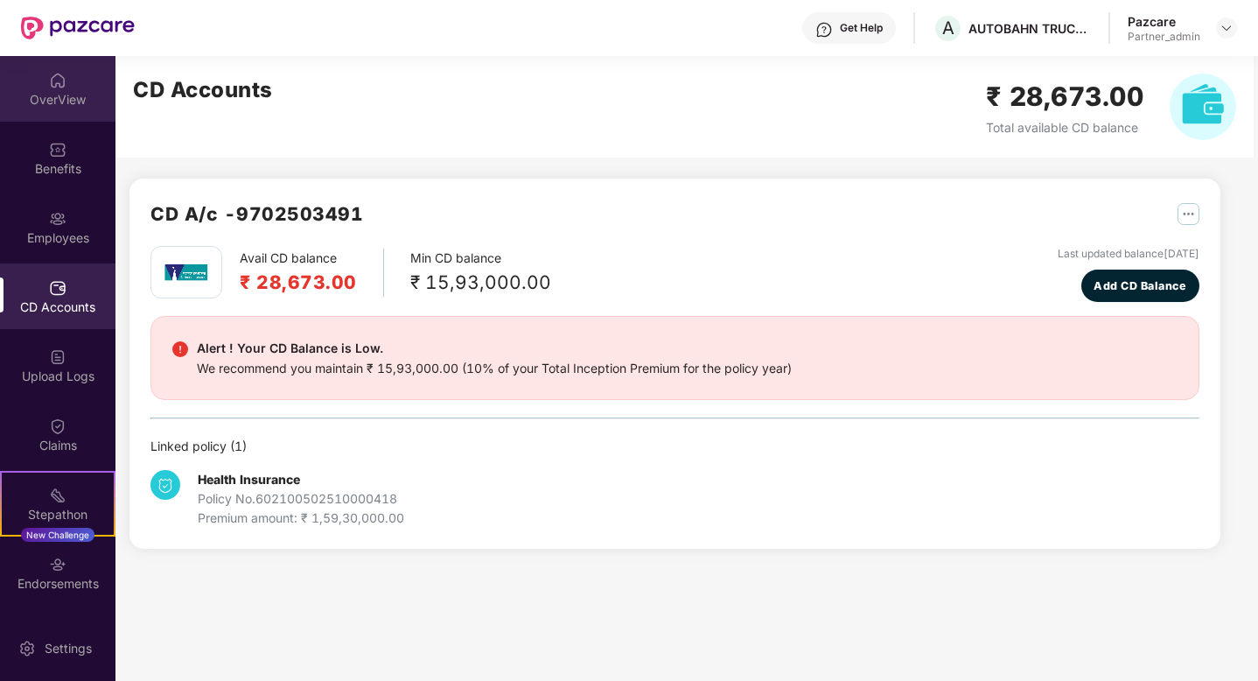
click at [57, 97] on div "OverView" at bounding box center [57, 99] width 115 height 17
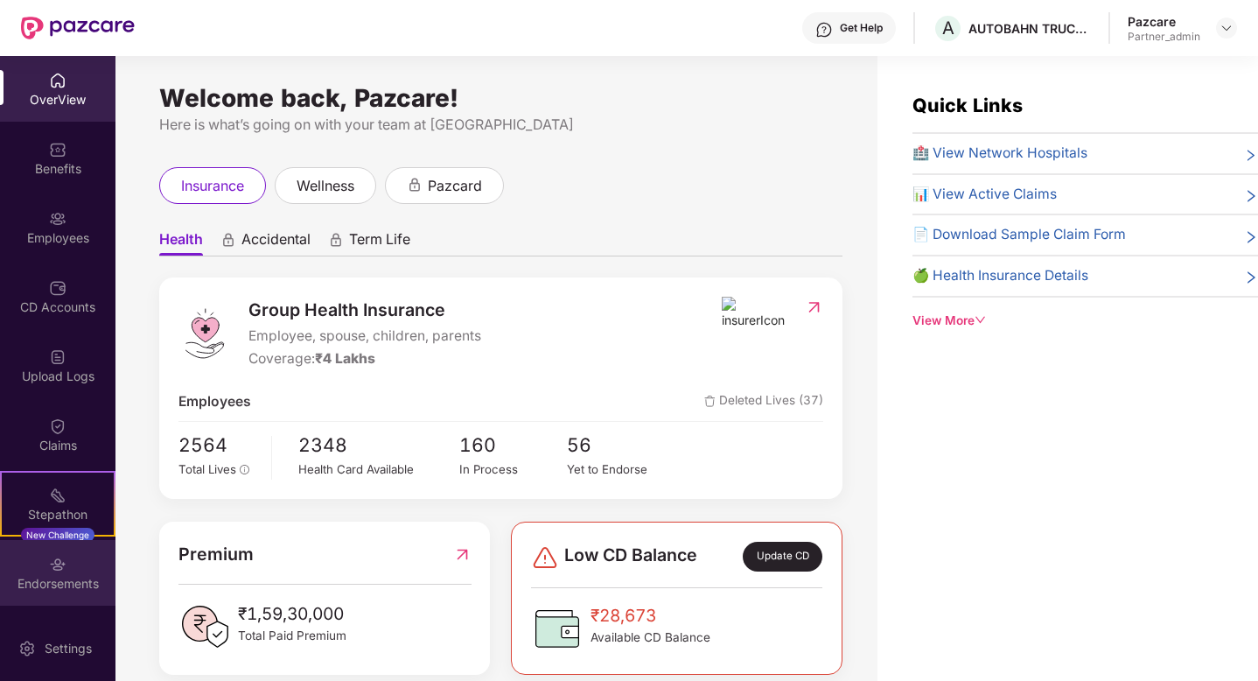
click at [51, 568] on img at bounding box center [57, 563] width 17 height 17
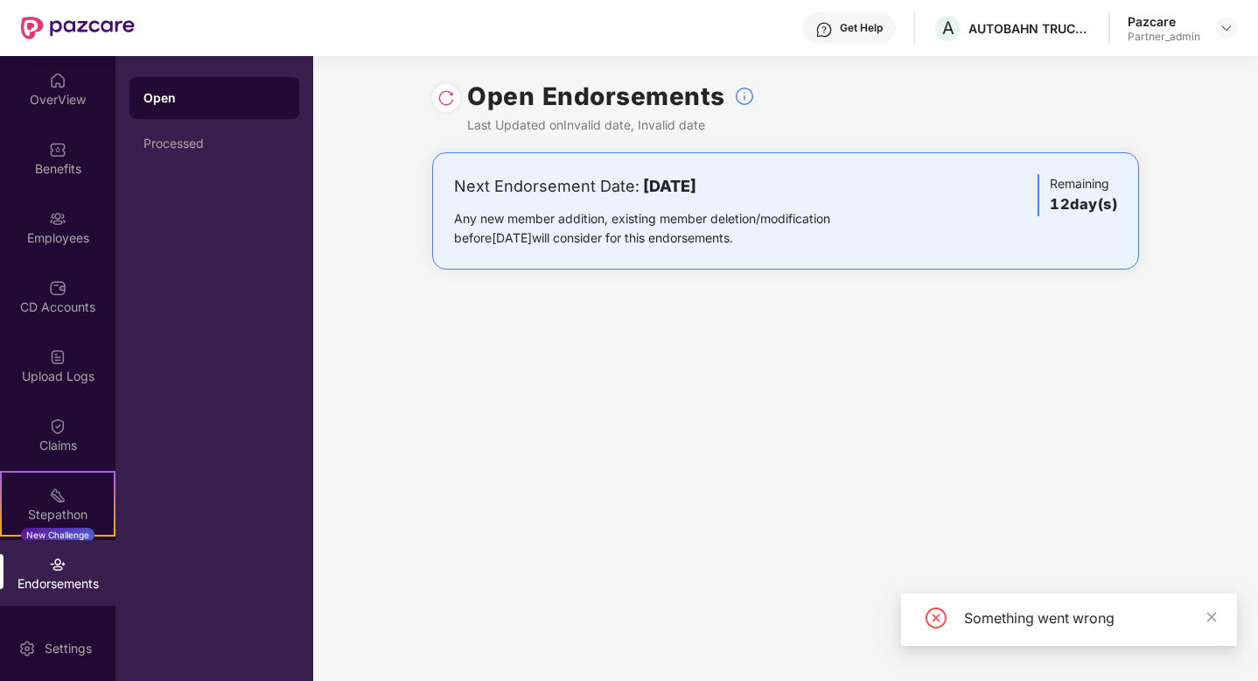
click at [446, 99] on img at bounding box center [445, 97] width 17 height 17
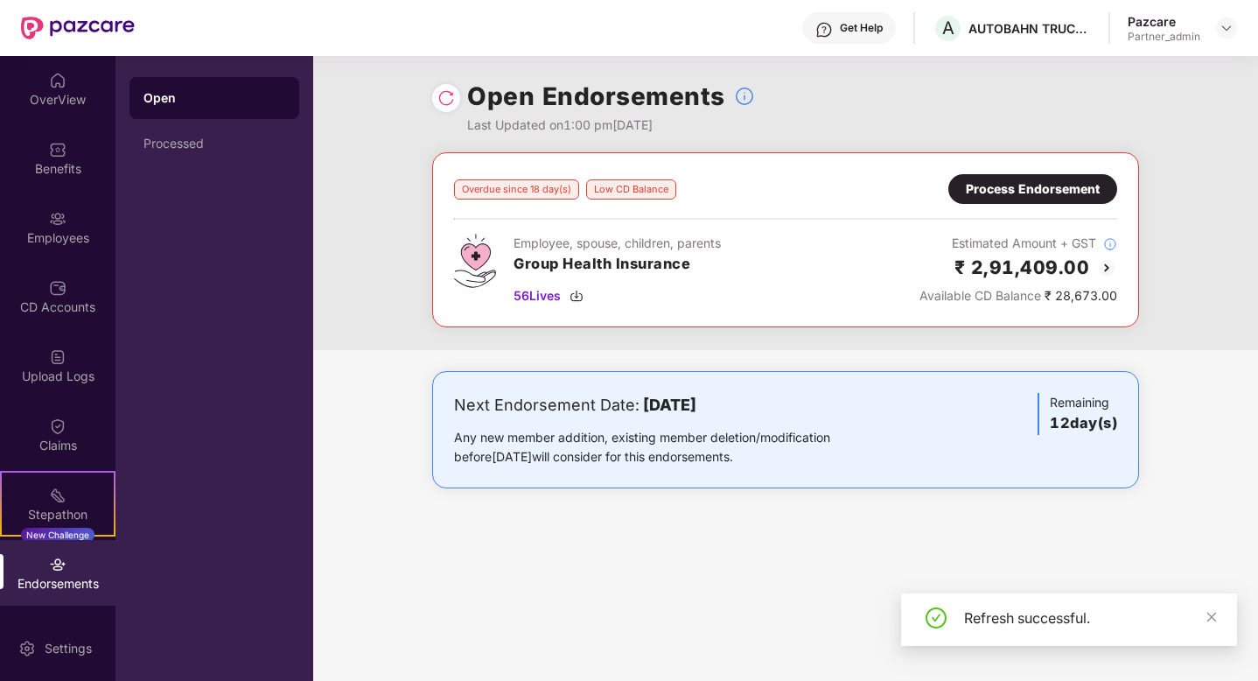
click at [1006, 200] on div "Process Endorsement" at bounding box center [1032, 189] width 169 height 30
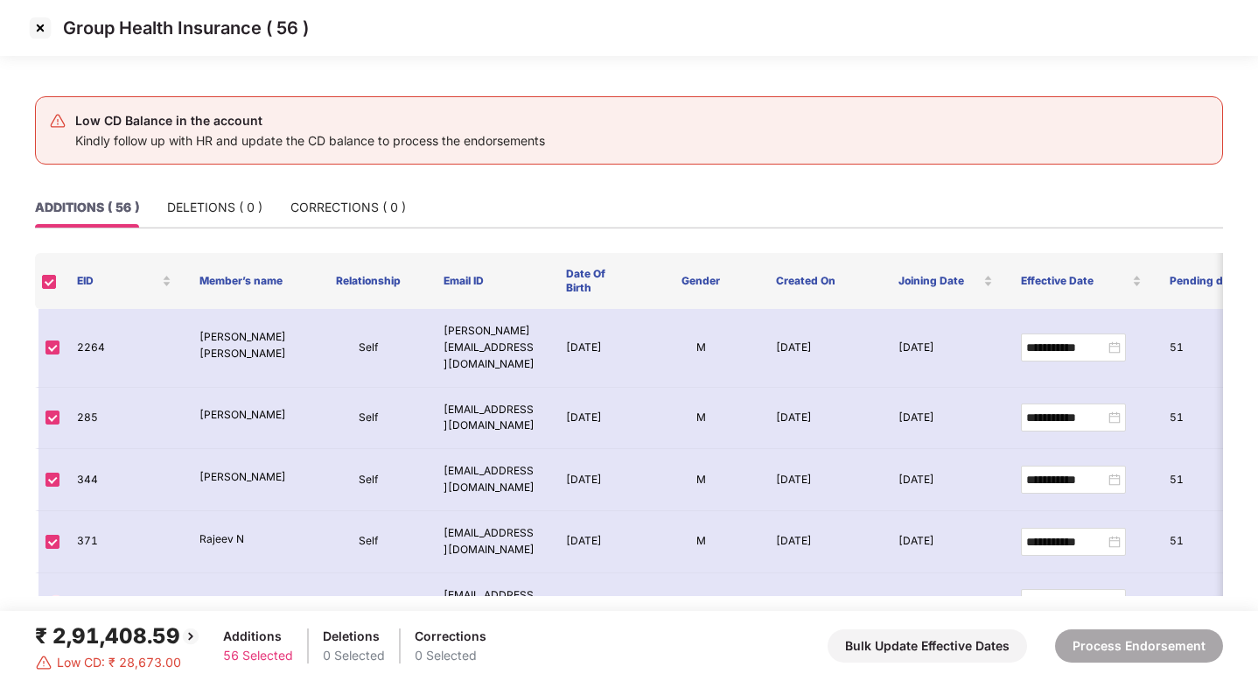
click at [36, 31] on img at bounding box center [40, 28] width 28 height 28
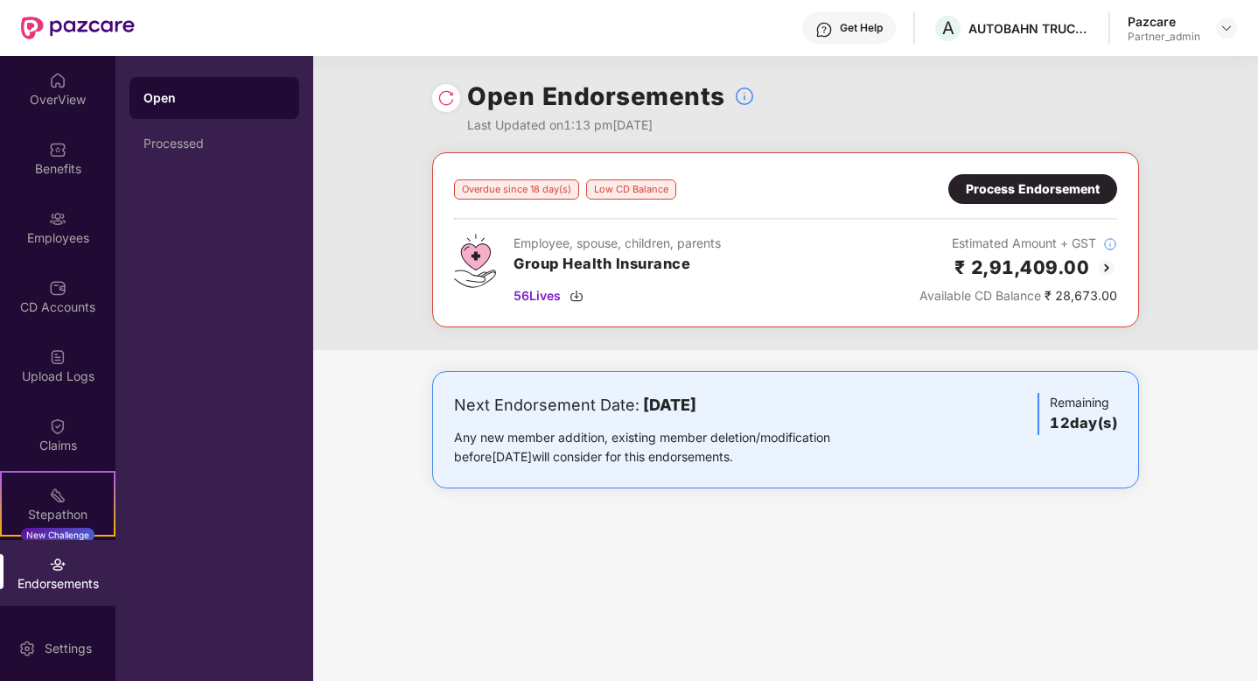
click at [1021, 200] on div "Process Endorsement" at bounding box center [1032, 189] width 169 height 30
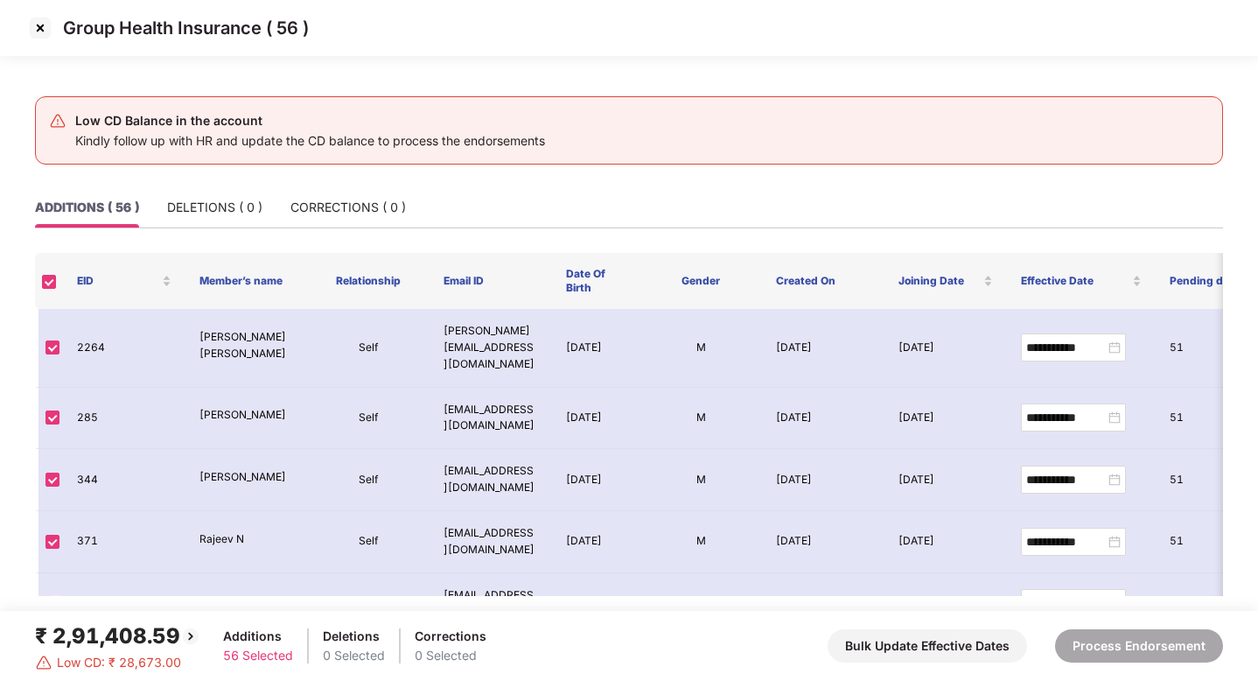
click at [35, 27] on img at bounding box center [40, 28] width 28 height 28
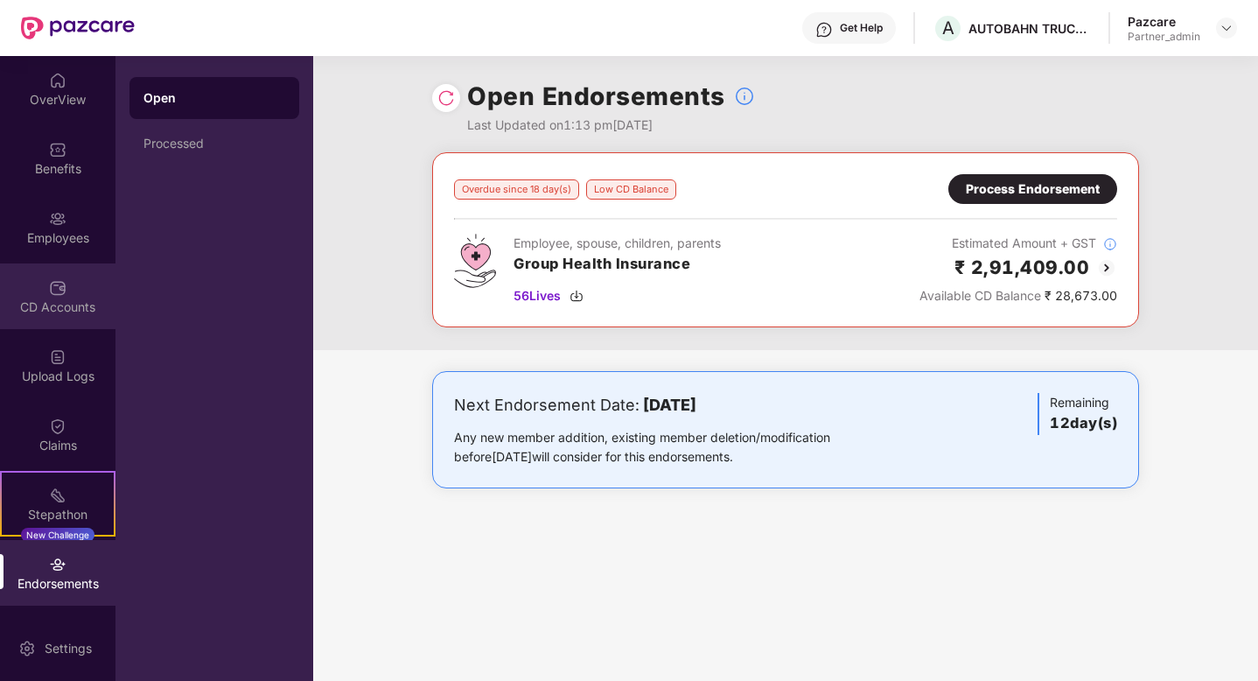
click at [42, 288] on div "CD Accounts" at bounding box center [57, 296] width 115 height 66
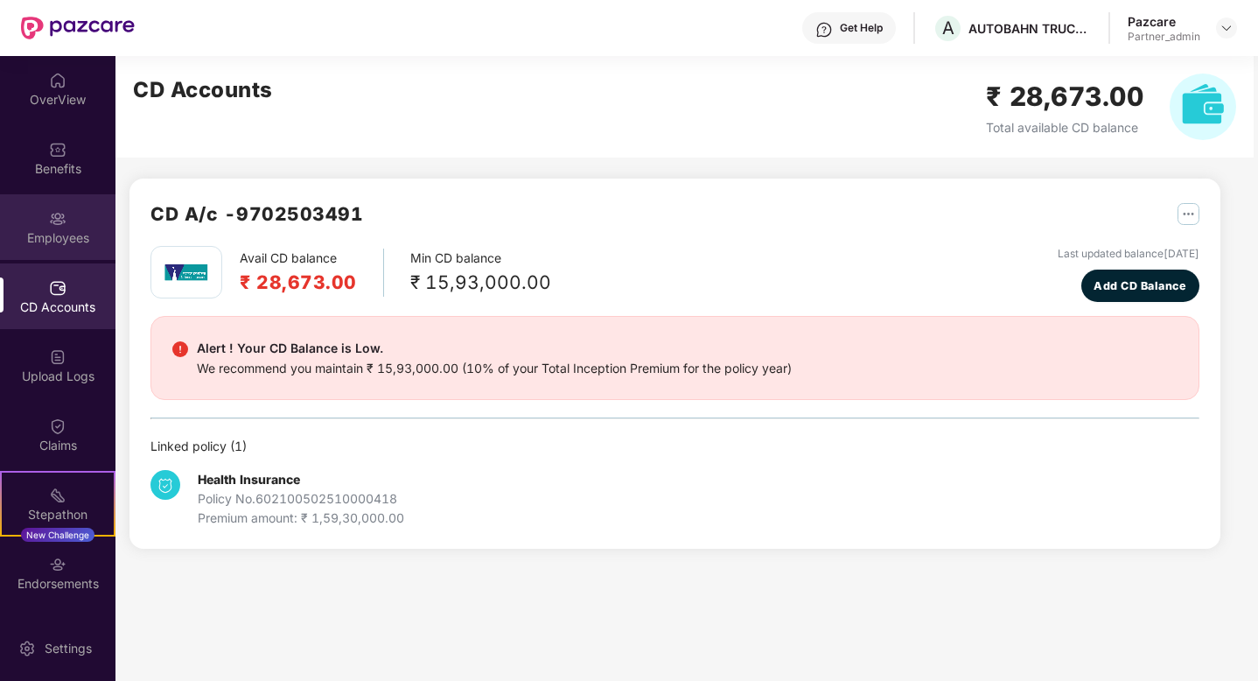
click at [63, 224] on div "Employees" at bounding box center [57, 227] width 115 height 66
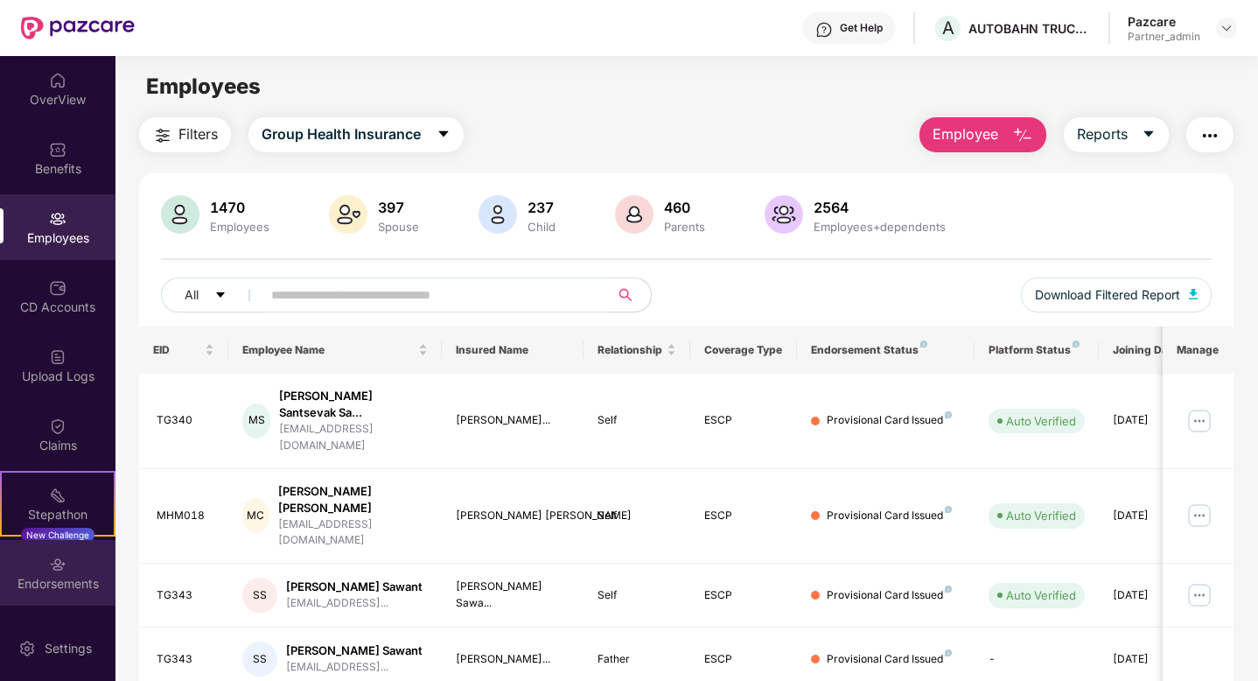
click at [48, 575] on div "Endorsements" at bounding box center [57, 583] width 115 height 17
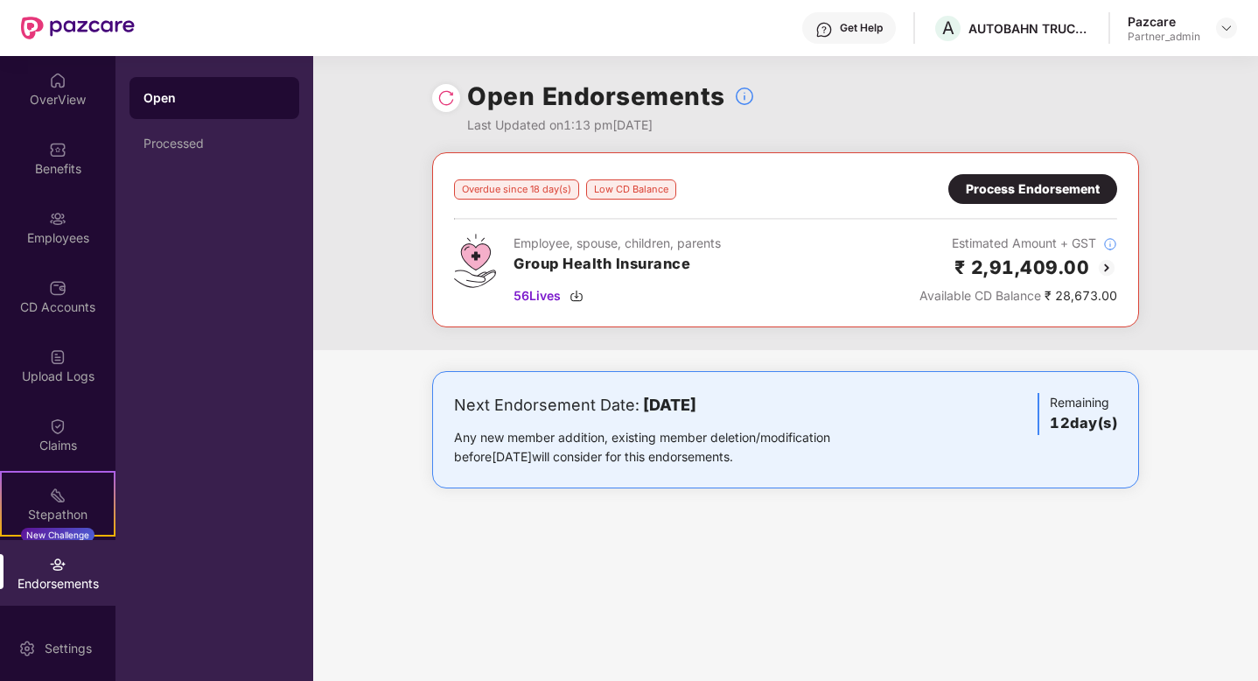
click at [448, 96] on img at bounding box center [445, 97] width 17 height 17
click at [1058, 194] on div "Process Endorsement" at bounding box center [1033, 188] width 134 height 19
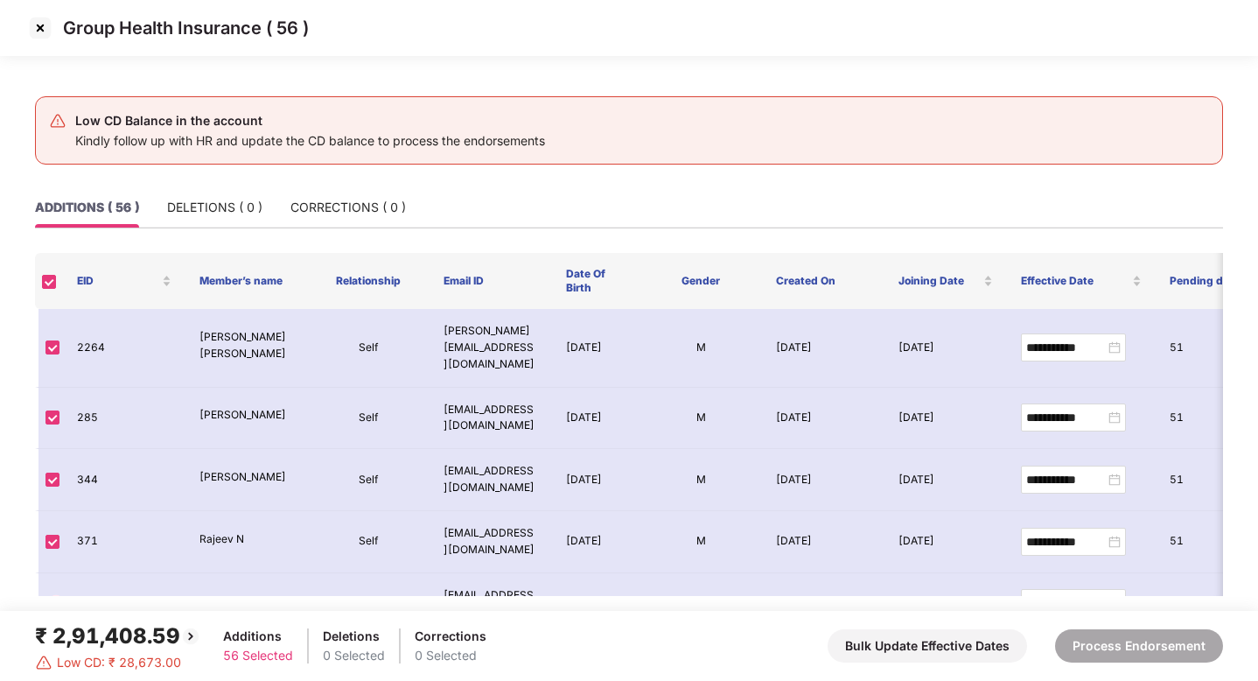
click at [41, 26] on img at bounding box center [40, 28] width 28 height 28
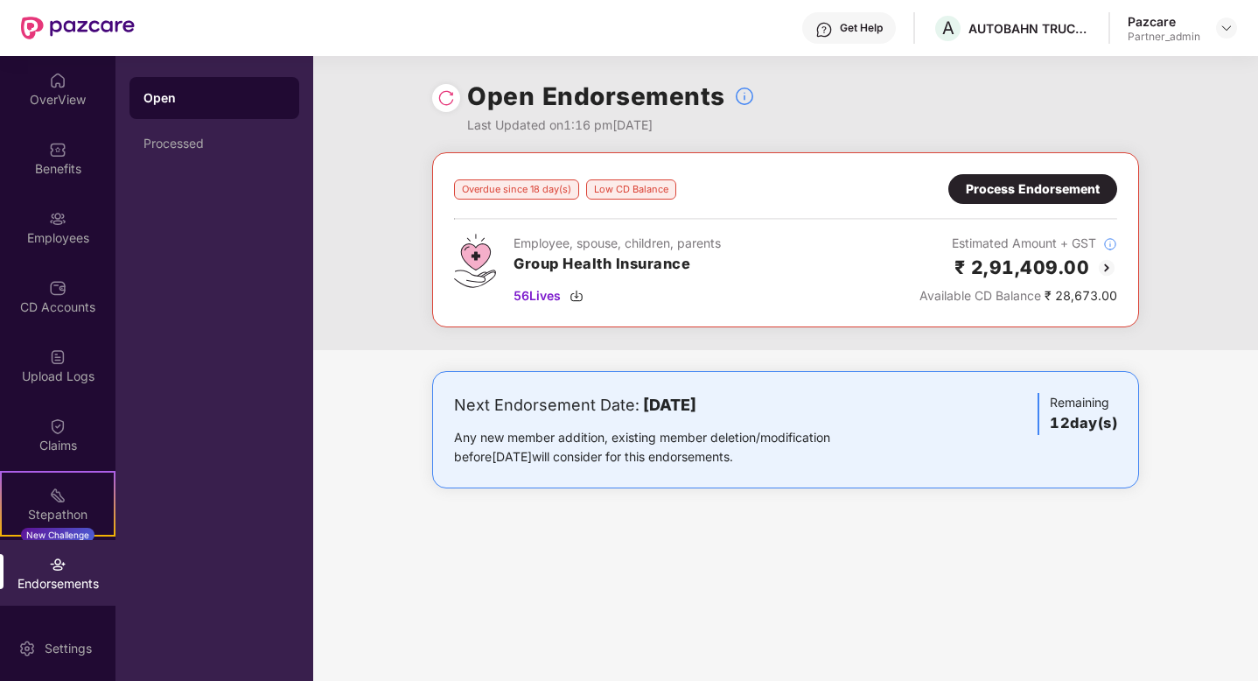
click at [446, 102] on img at bounding box center [445, 97] width 17 height 17
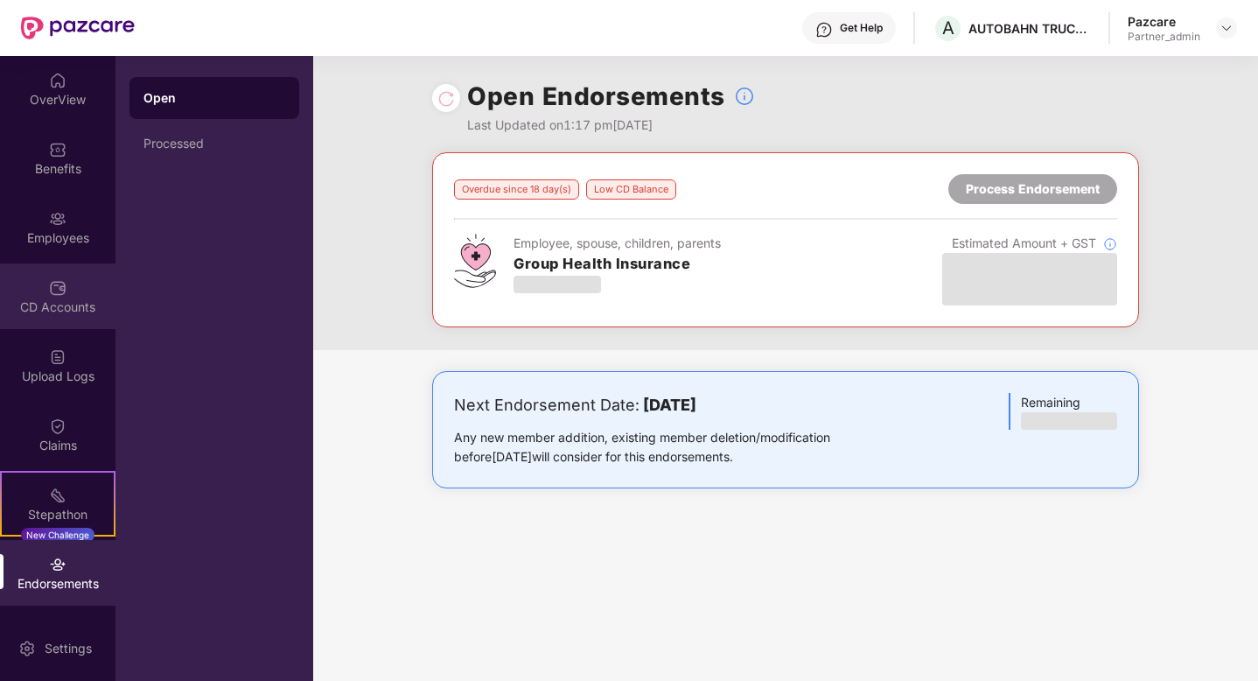
click at [70, 306] on div "CD Accounts" at bounding box center [57, 306] width 115 height 17
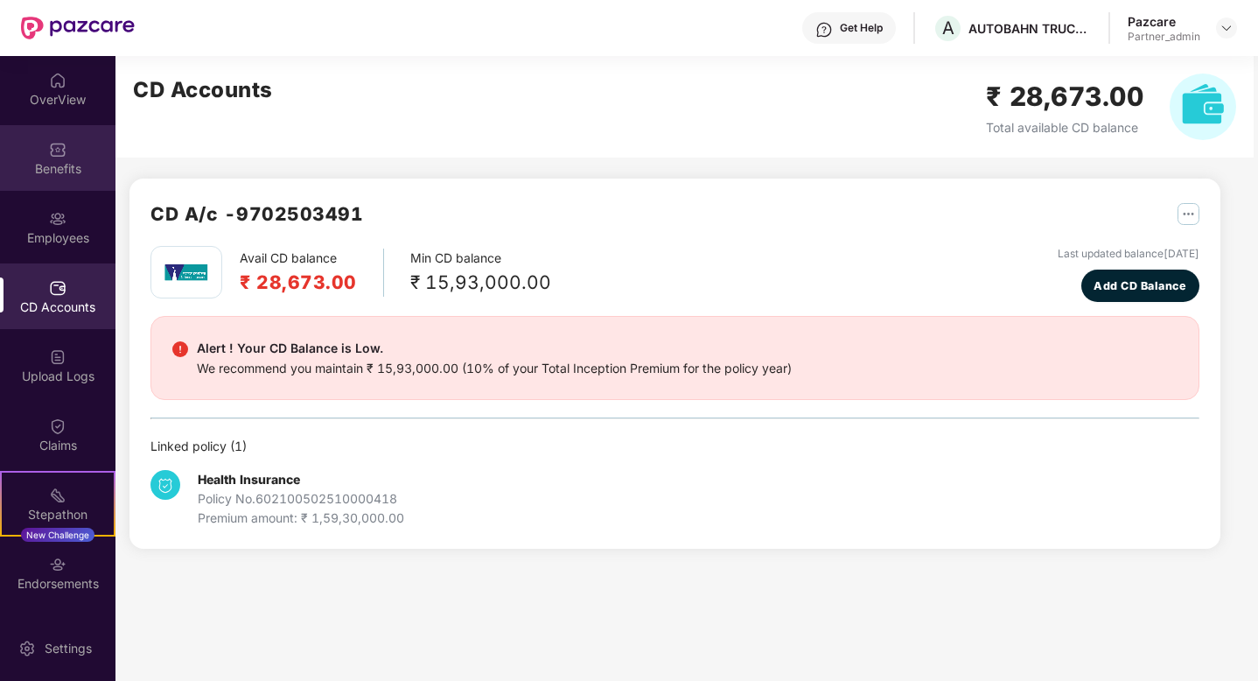
click at [53, 176] on div "Benefits" at bounding box center [57, 168] width 115 height 17
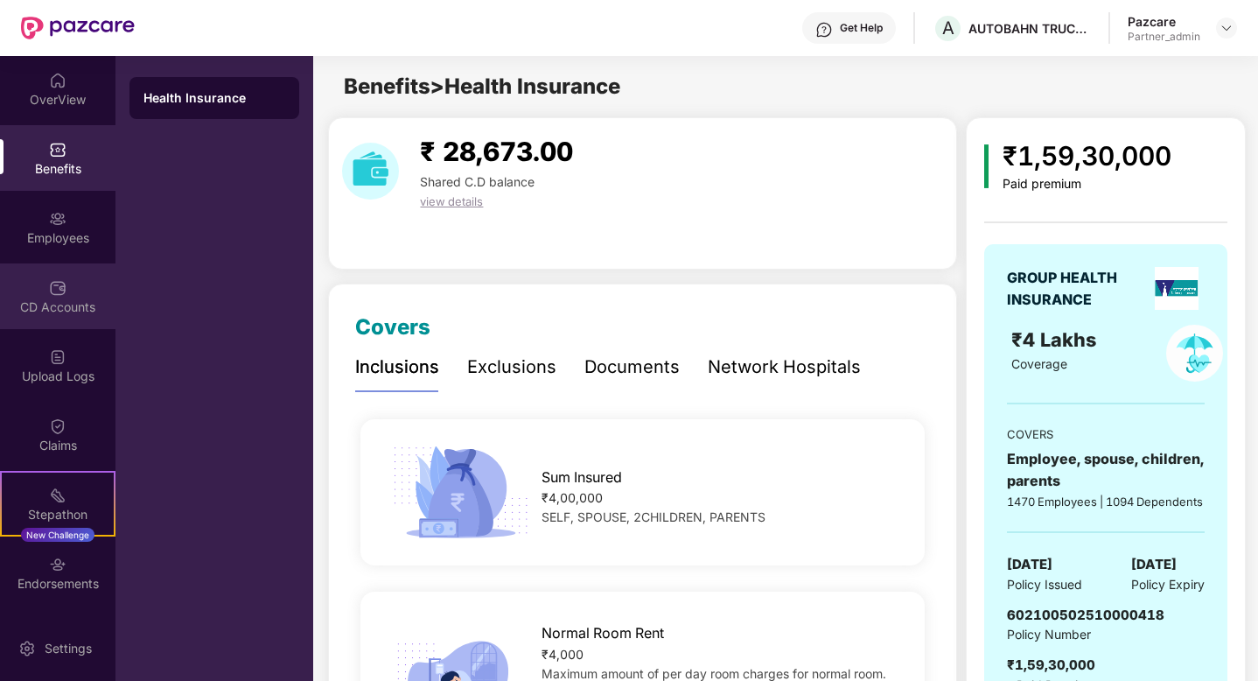
click at [55, 279] on img at bounding box center [57, 287] width 17 height 17
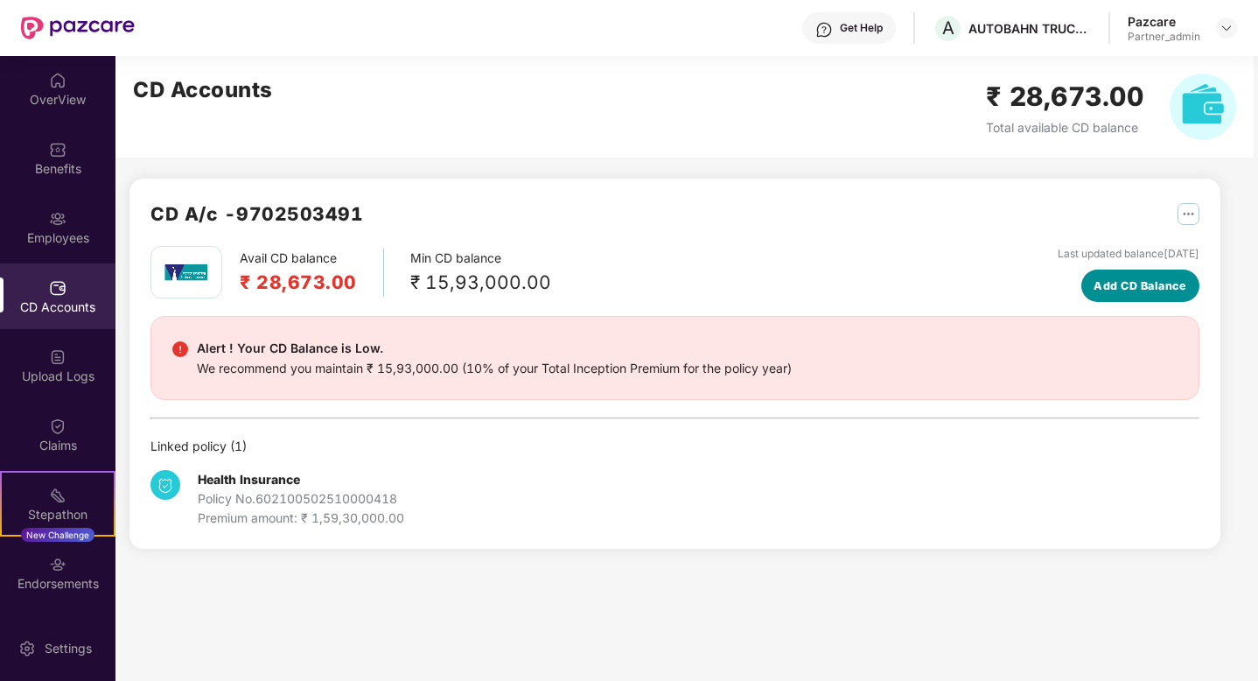
click at [1123, 284] on span "Add CD Balance" at bounding box center [1139, 285] width 93 height 17
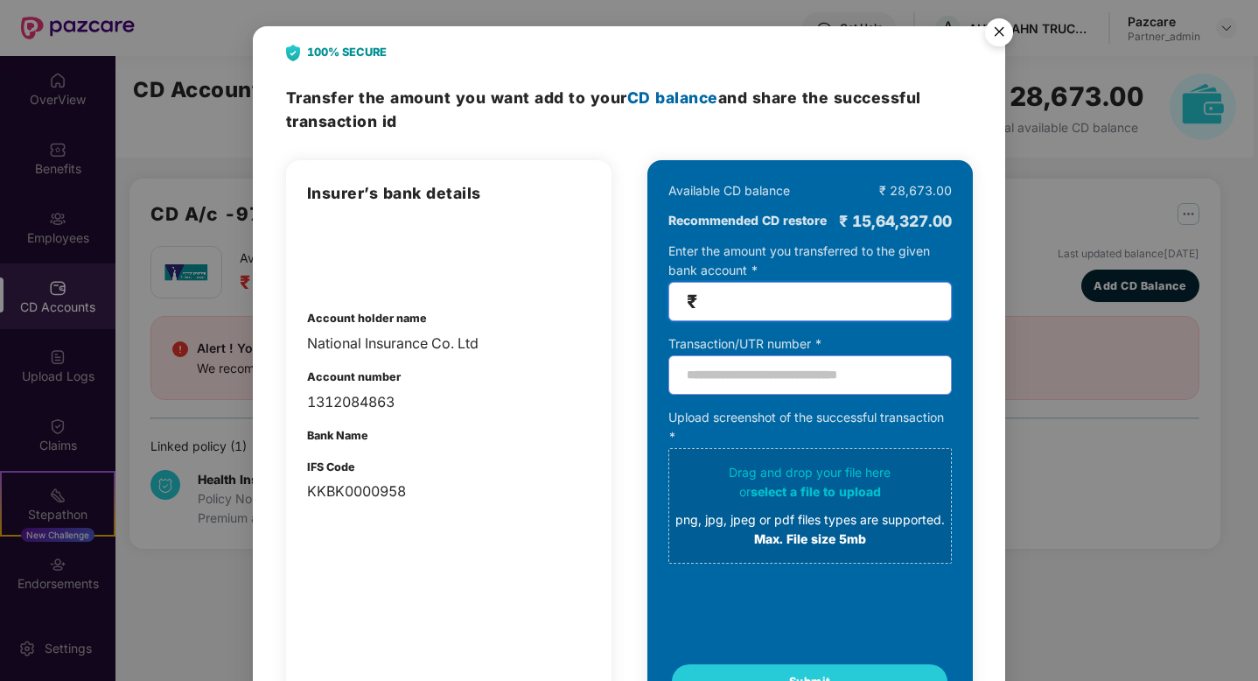
click at [767, 304] on input "number" at bounding box center [817, 301] width 233 height 20
type input "******"
click at [775, 375] on input "text" at bounding box center [809, 374] width 283 height 39
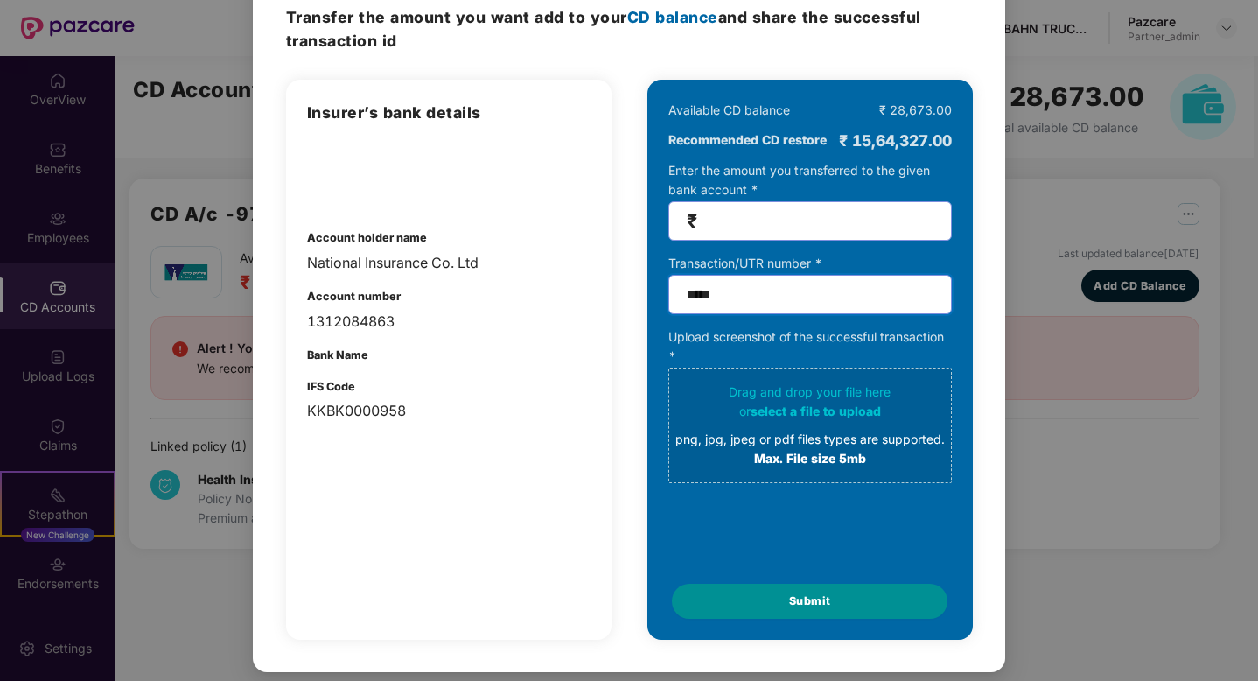
type input "*****"
click at [812, 601] on span "Submit" at bounding box center [810, 600] width 42 height 17
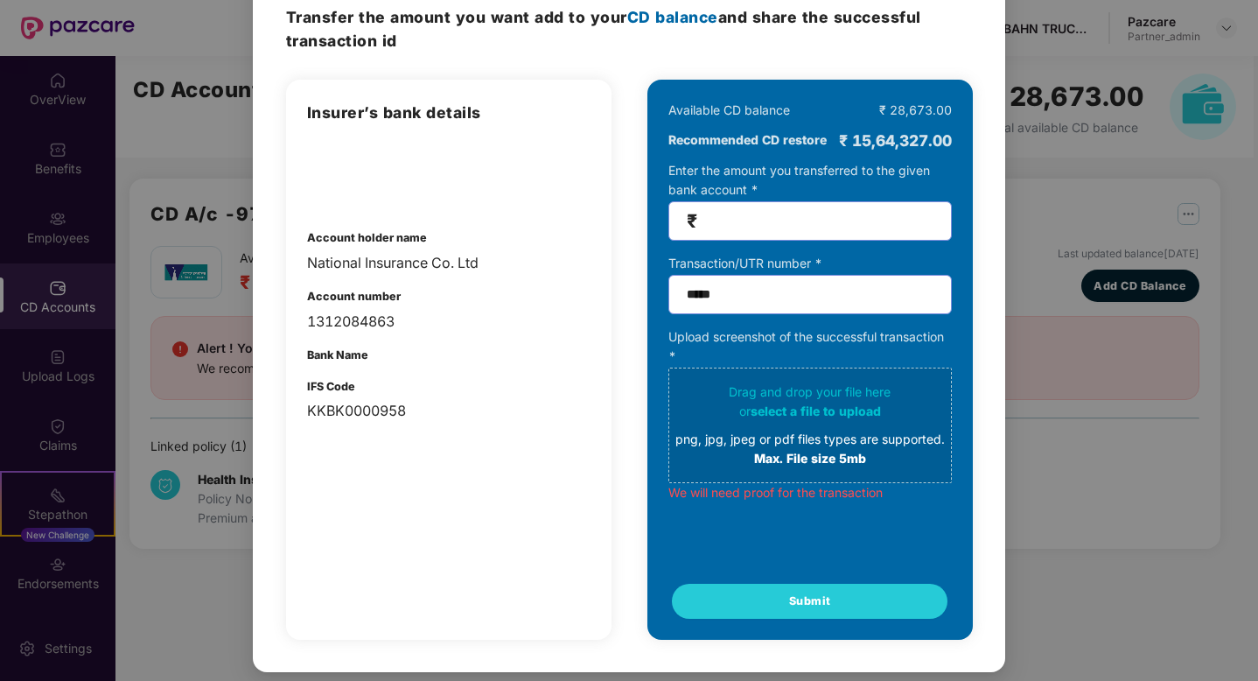
click at [808, 408] on span "select a file to upload" at bounding box center [815, 410] width 130 height 15
click at [825, 408] on span "select a file to upload" at bounding box center [815, 410] width 130 height 15
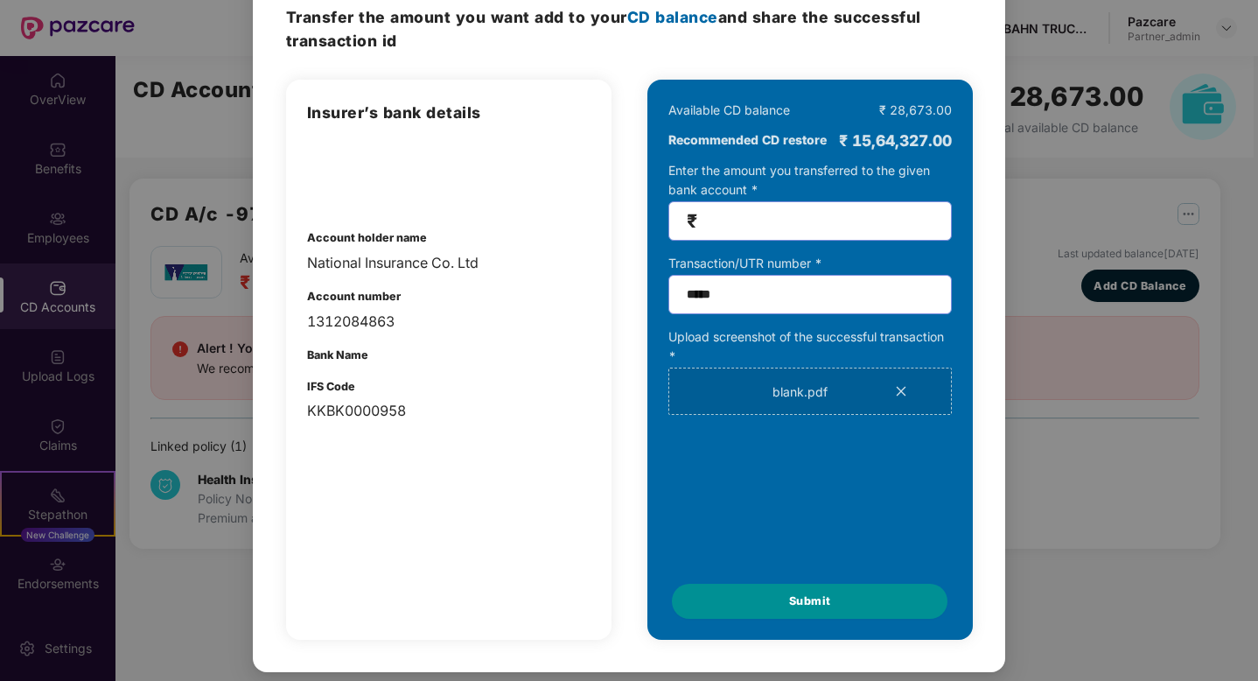
click at [800, 608] on span "Submit" at bounding box center [810, 600] width 42 height 17
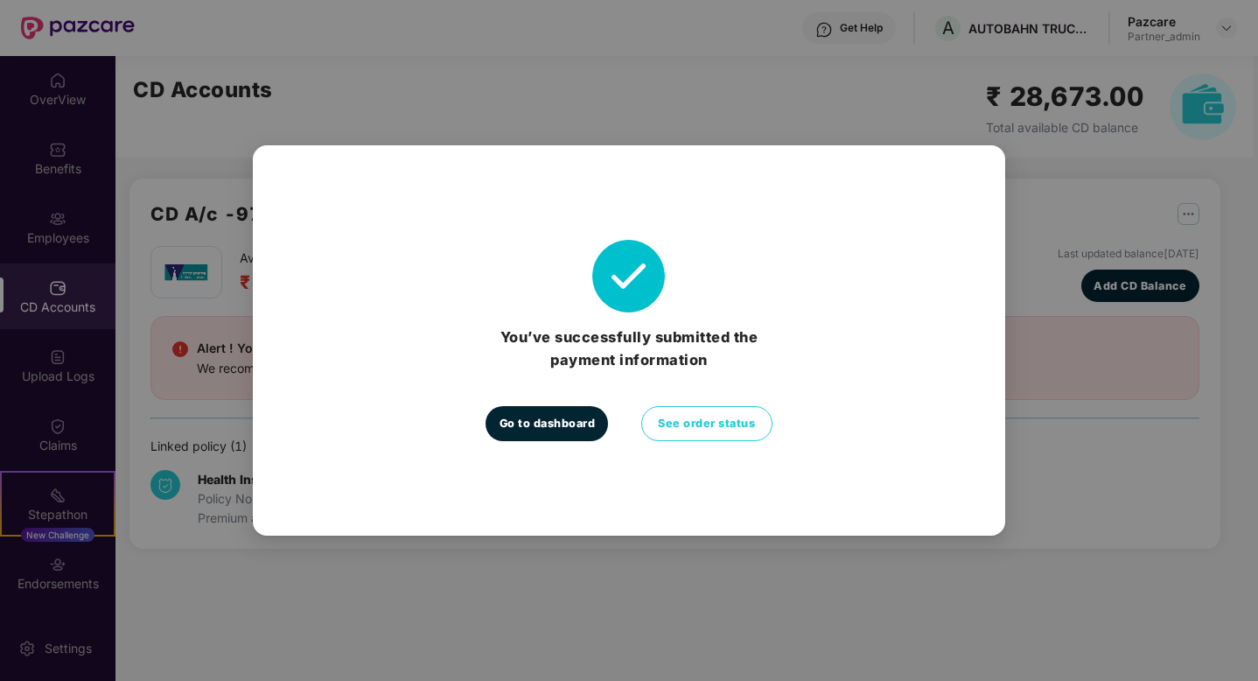
click at [567, 430] on span "Go to dashboard" at bounding box center [547, 423] width 96 height 17
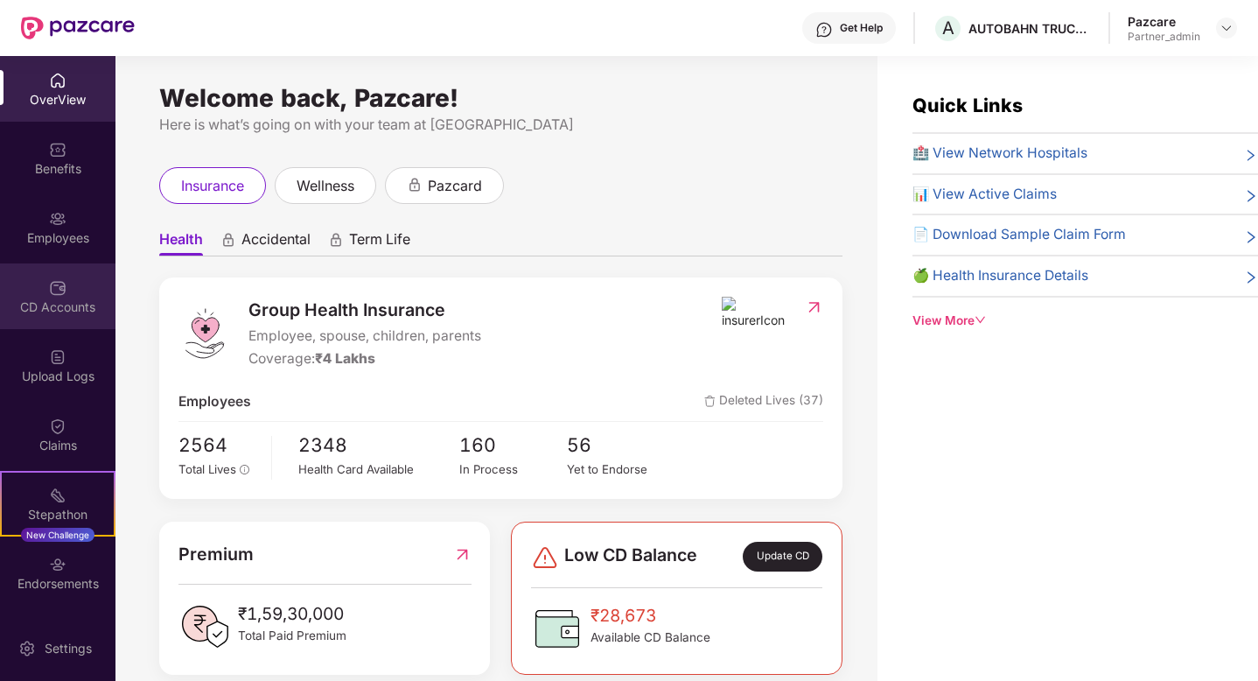
click at [70, 300] on div "CD Accounts" at bounding box center [57, 306] width 115 height 17
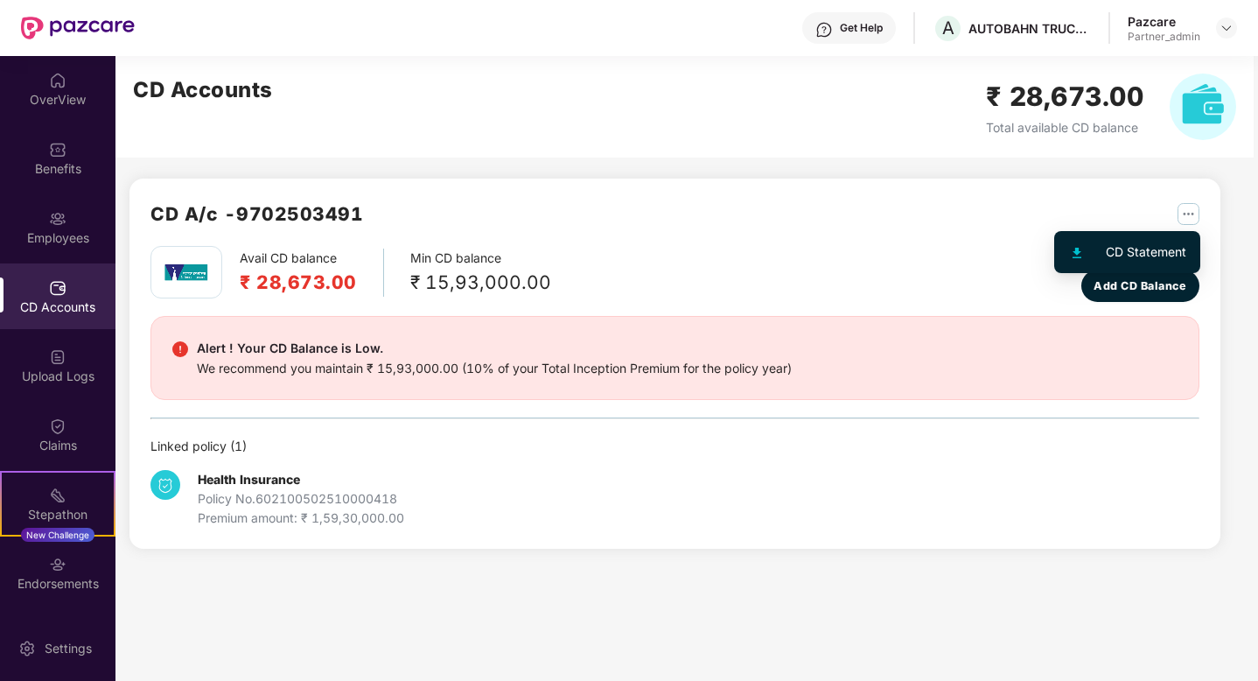
click at [1194, 218] on img "button" at bounding box center [1188, 214] width 22 height 22
click at [1005, 465] on div "Health Insurance Policy No. 602100502510000418 Premium amount: ₹ 1,59,30,000.00" at bounding box center [674, 492] width 1049 height 72
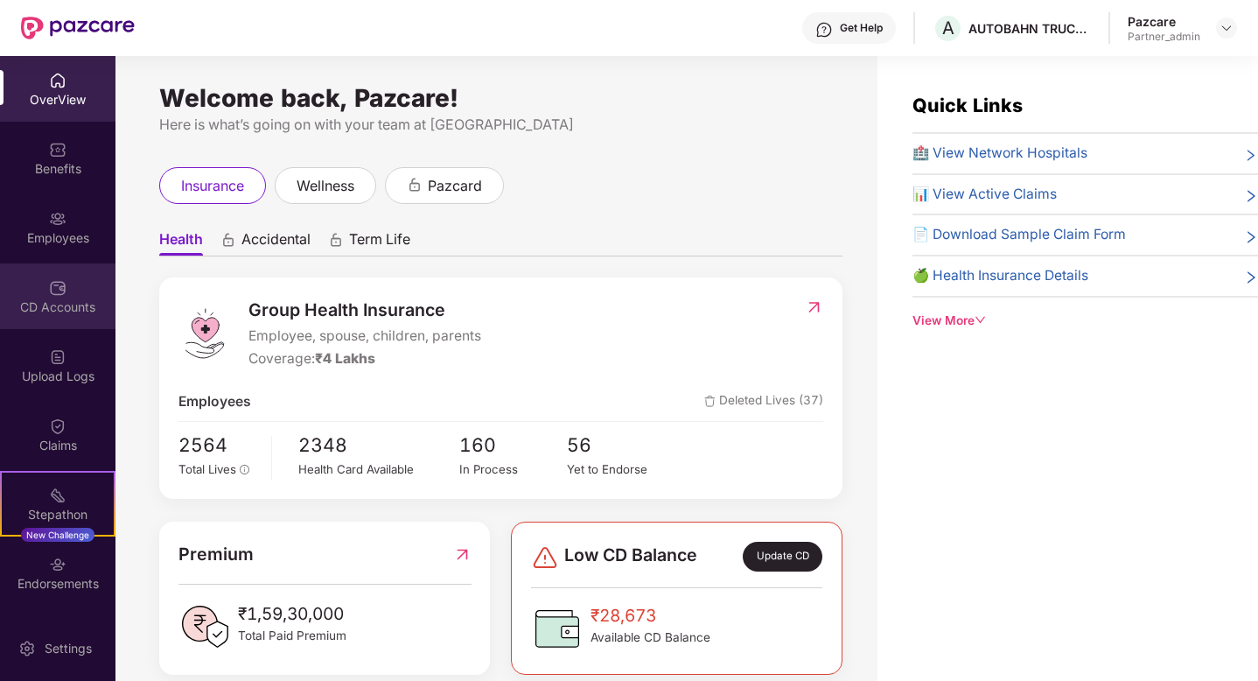
click at [41, 322] on div "CD Accounts" at bounding box center [57, 296] width 115 height 66
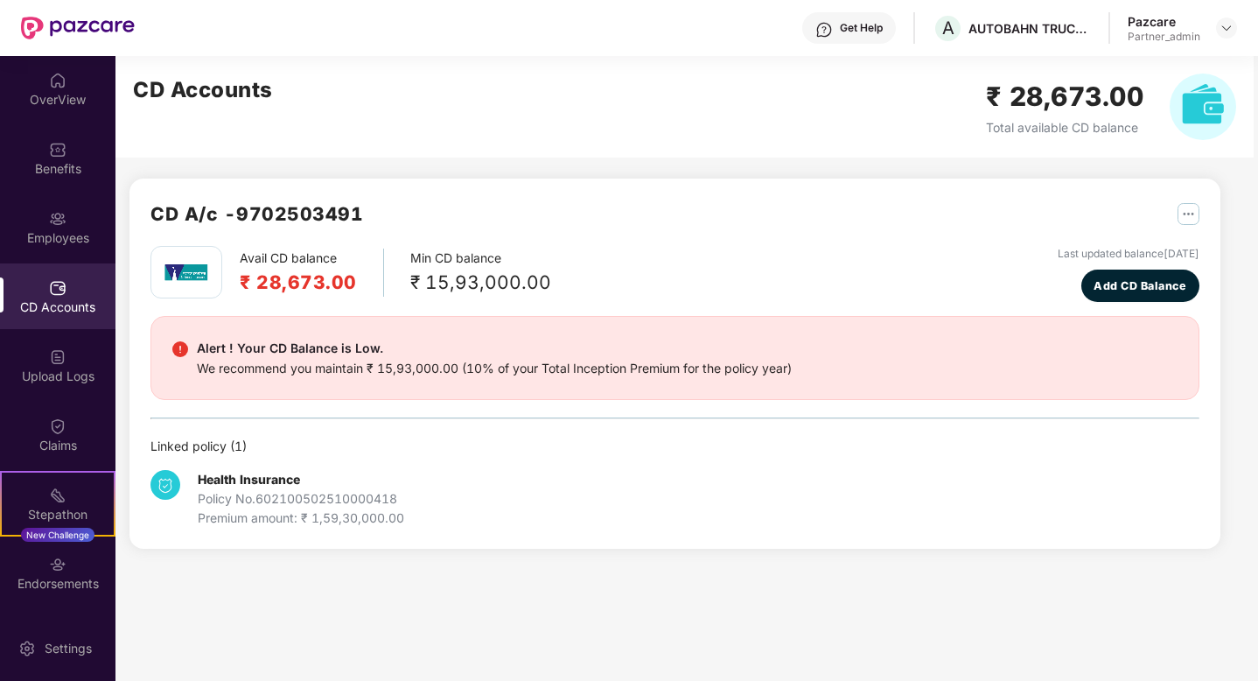
click at [1198, 115] on img at bounding box center [1202, 106] width 66 height 66
click at [1191, 216] on img "button" at bounding box center [1188, 214] width 22 height 22
click at [1129, 389] on div "Alert ! Your CD Balance is Low. We recommend you maintain ₹ 15,93,000.00 (10% o…" at bounding box center [674, 358] width 1049 height 84
click at [1153, 301] on button "Add CD Balance" at bounding box center [1140, 285] width 118 height 33
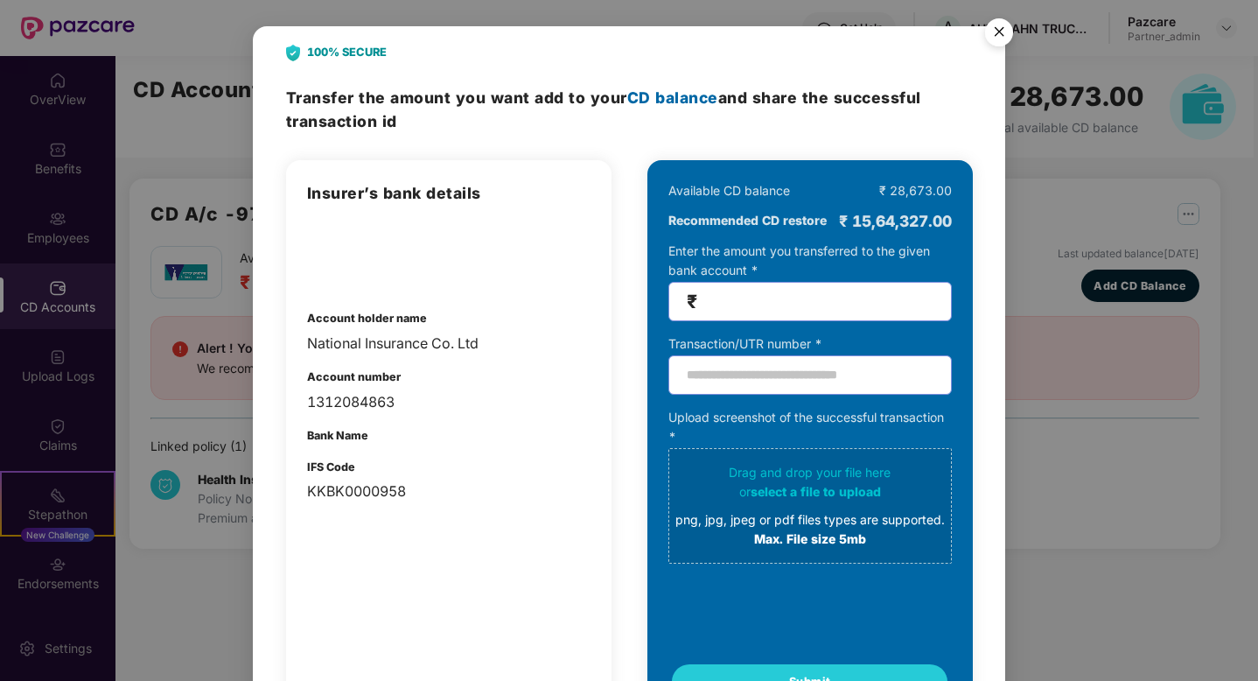
click at [990, 43] on img "Close" at bounding box center [998, 34] width 49 height 49
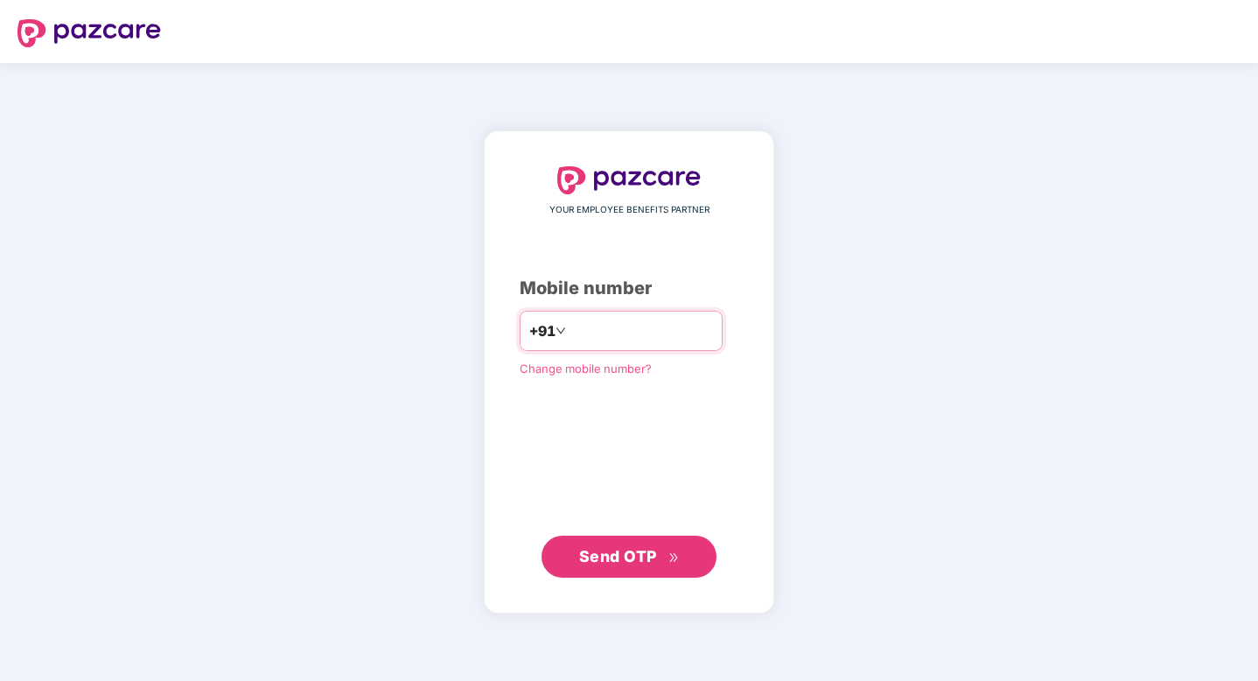
click at [650, 334] on input "number" at bounding box center [640, 331] width 143 height 28
type input "**********"
click at [630, 555] on span "Send OTP" at bounding box center [618, 555] width 78 height 18
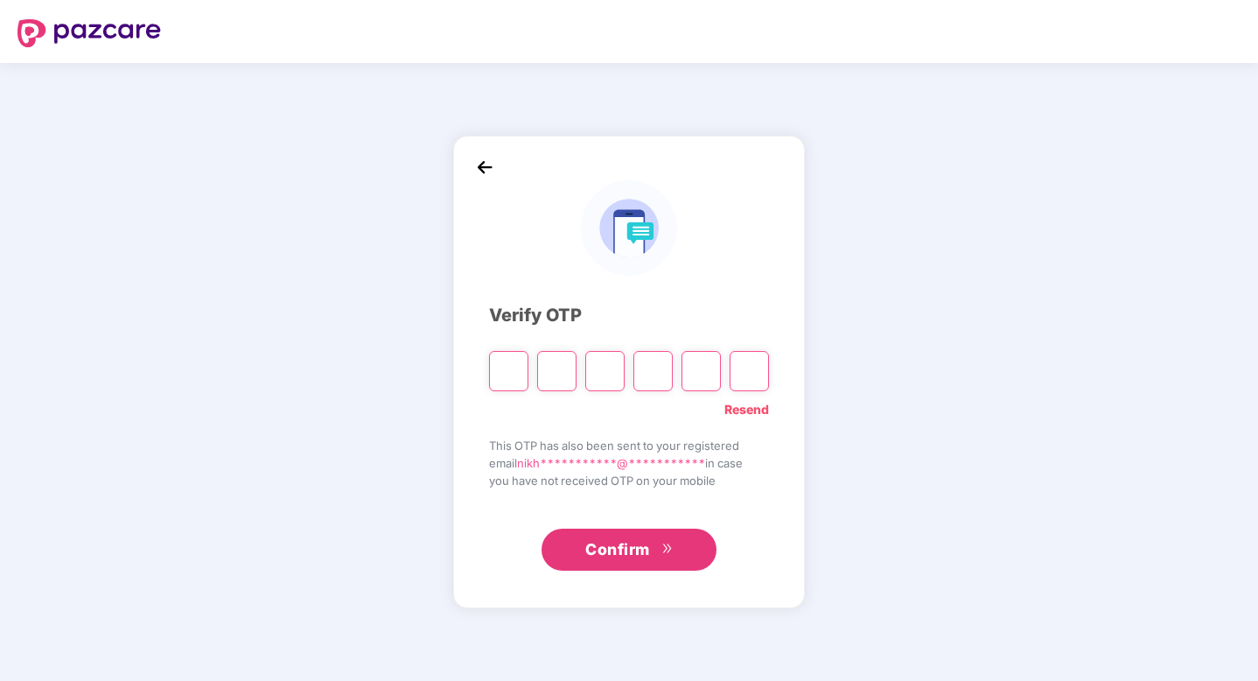
paste input "*"
type input "*"
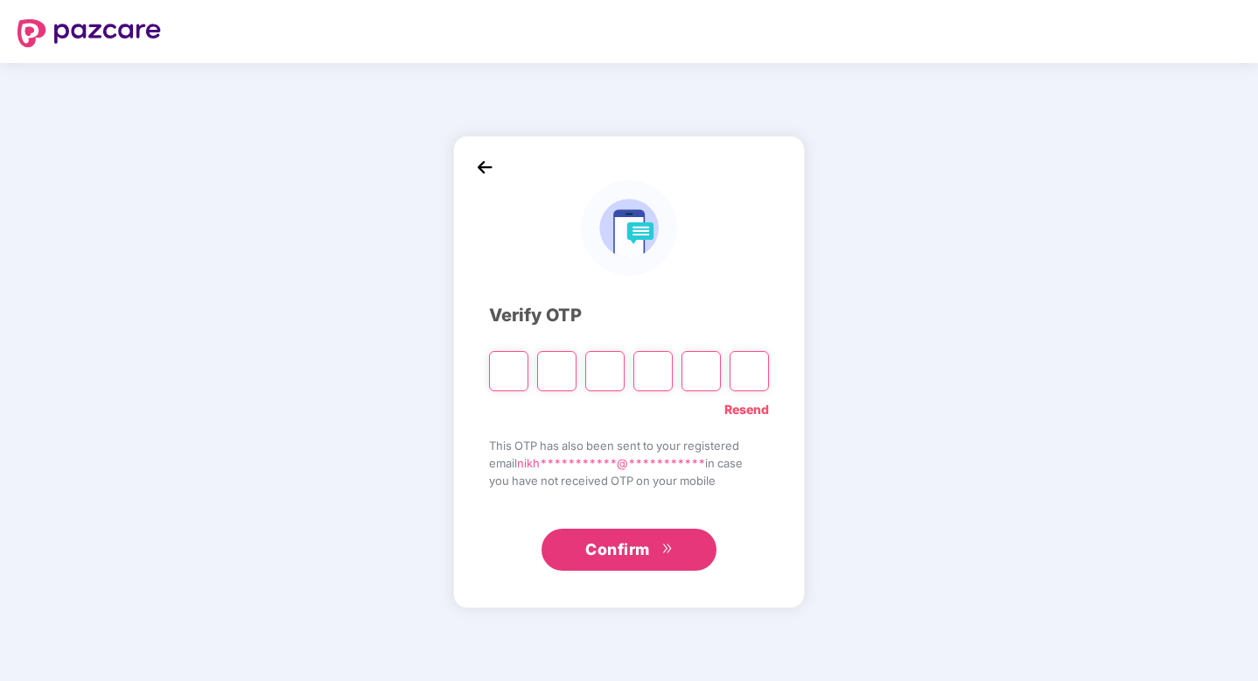
type input "*"
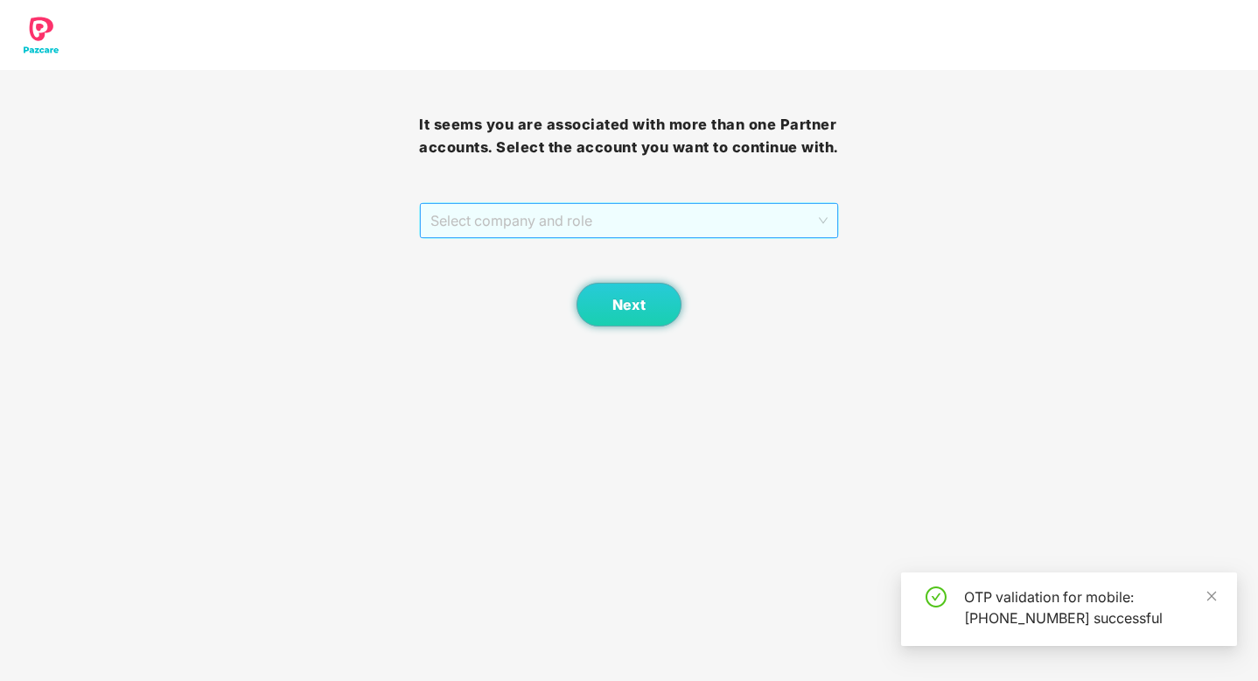
click at [544, 221] on span "Select company and role" at bounding box center [628, 220] width 396 height 33
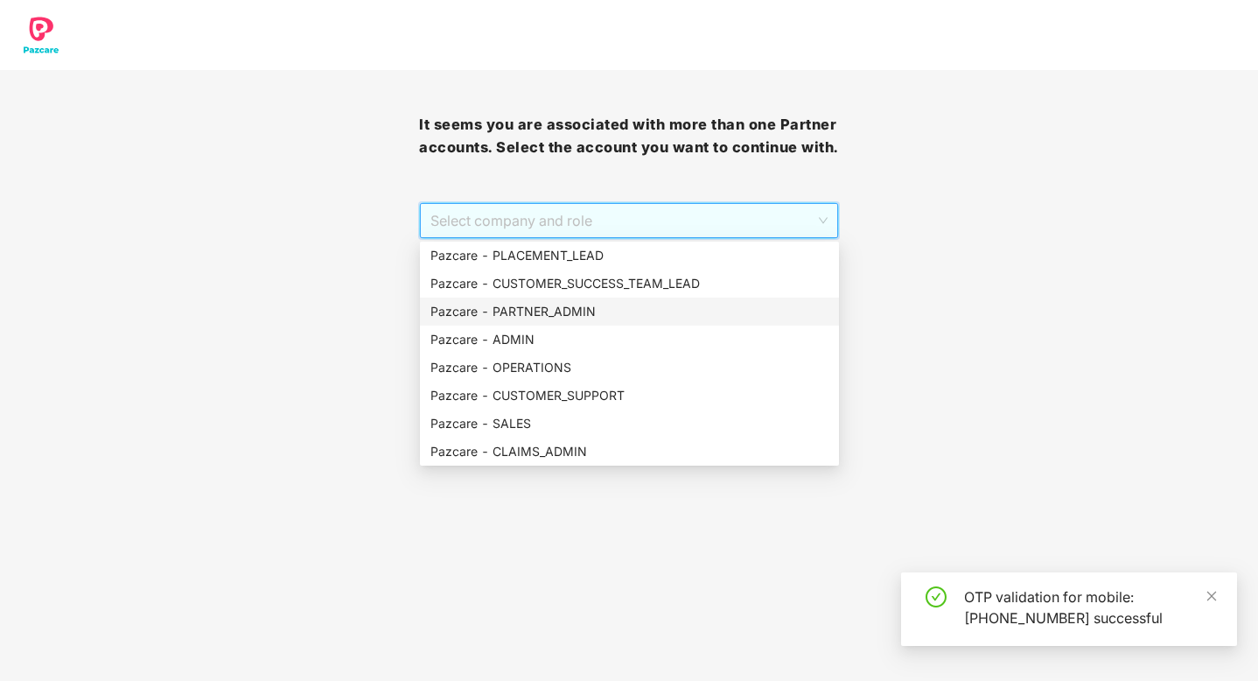
click at [531, 310] on div "Pazcare - PARTNER_ADMIN" at bounding box center [629, 311] width 398 height 19
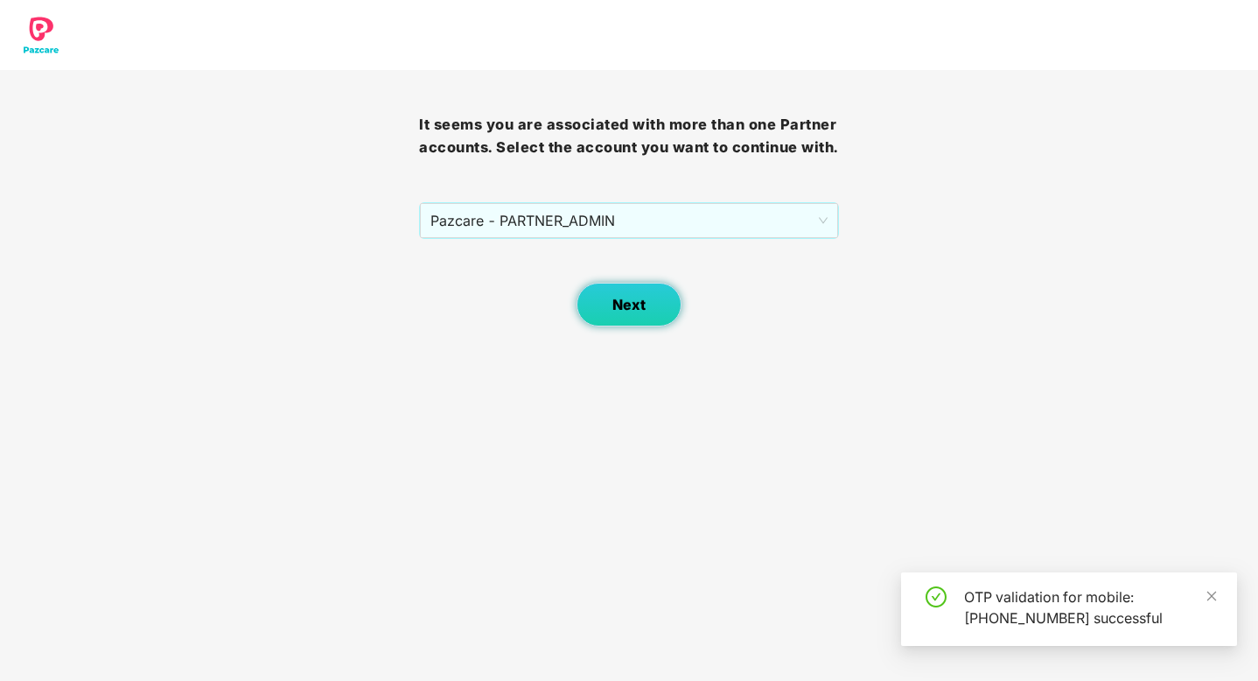
click at [617, 313] on button "Next" at bounding box center [628, 305] width 105 height 44
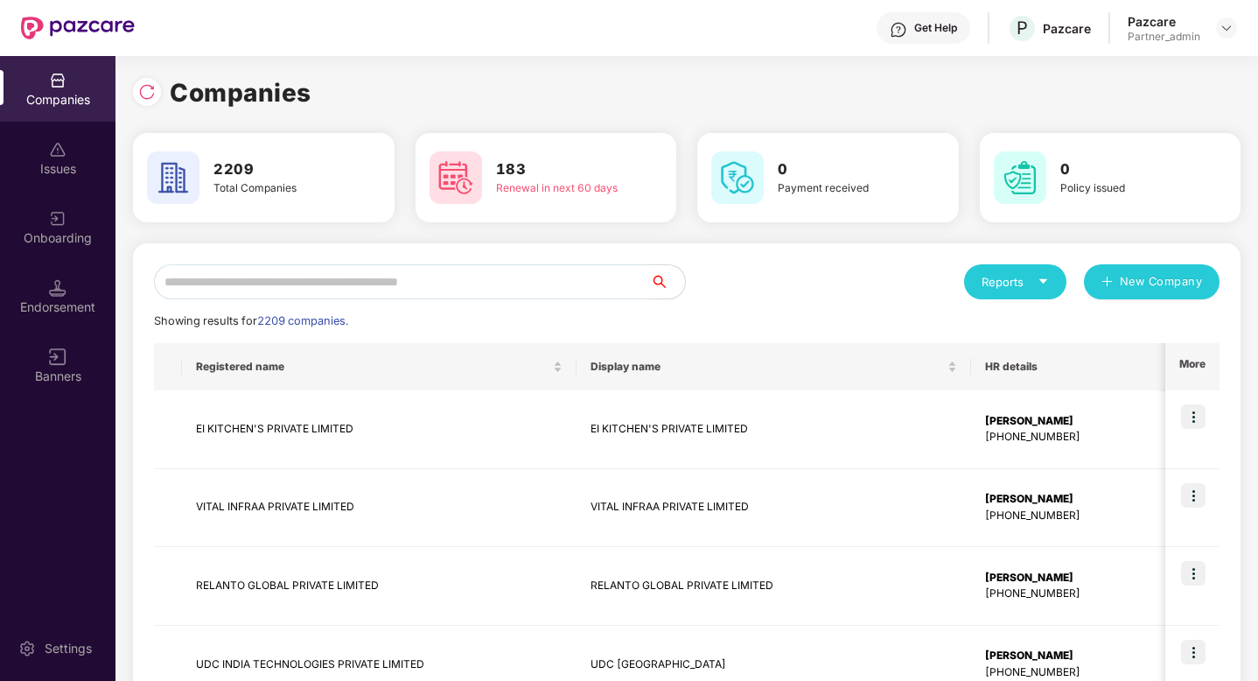
click at [494, 280] on input "text" at bounding box center [402, 281] width 496 height 35
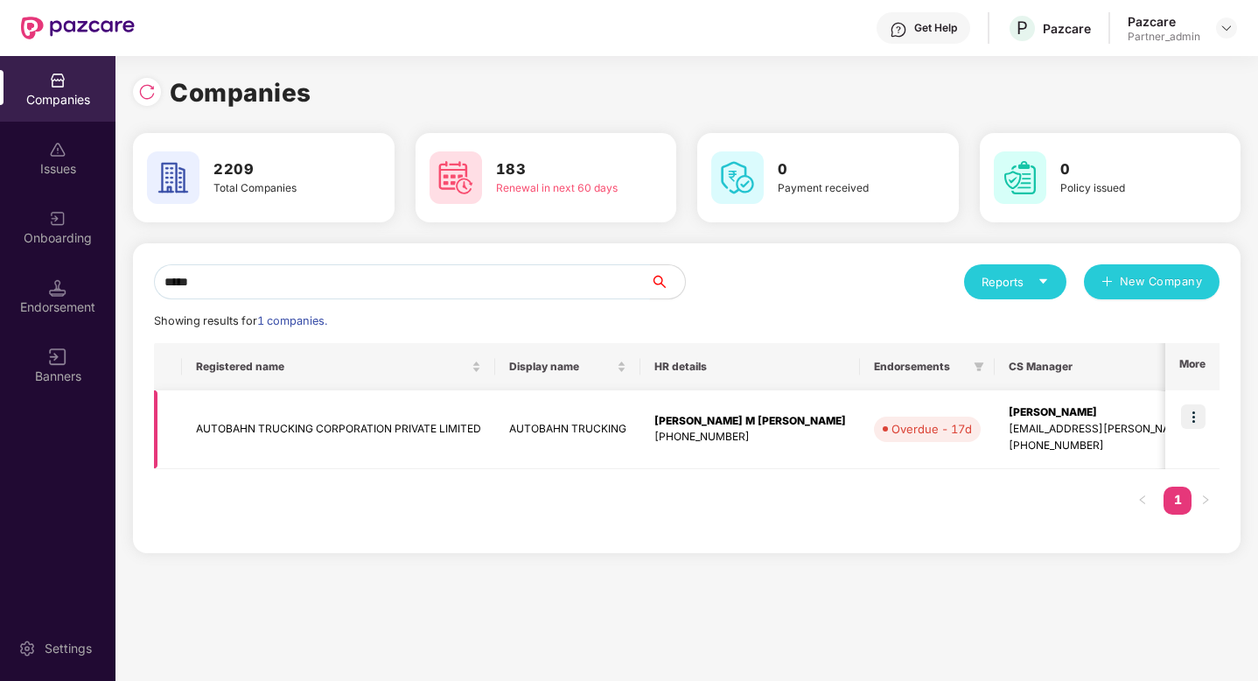
type input "*****"
click at [1190, 428] on img at bounding box center [1193, 416] width 24 height 24
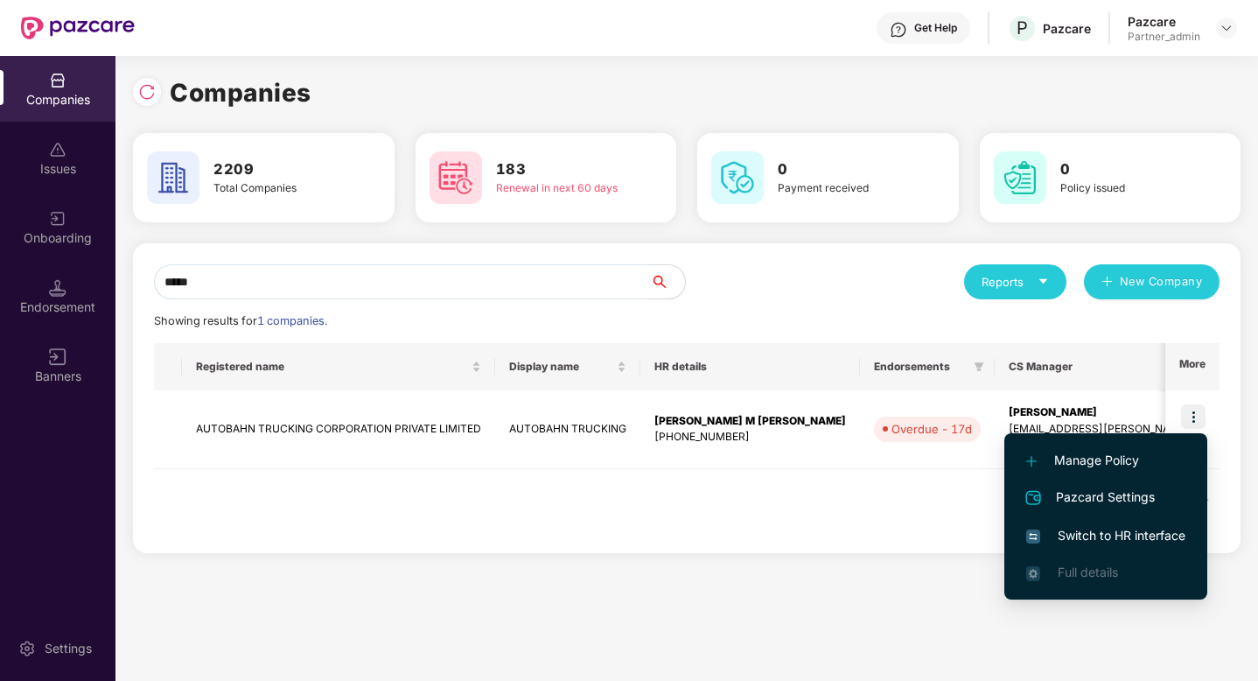
click at [1111, 522] on li "Switch to HR interface" at bounding box center [1105, 535] width 203 height 37
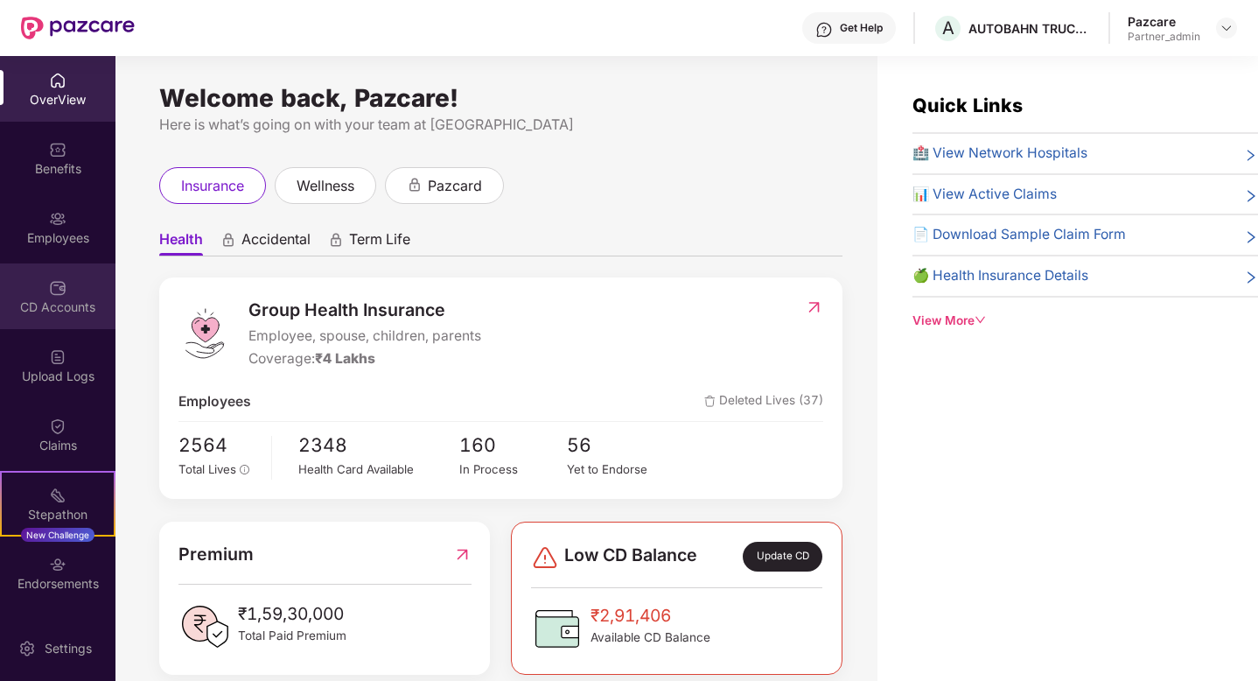
click at [51, 286] on img at bounding box center [57, 287] width 17 height 17
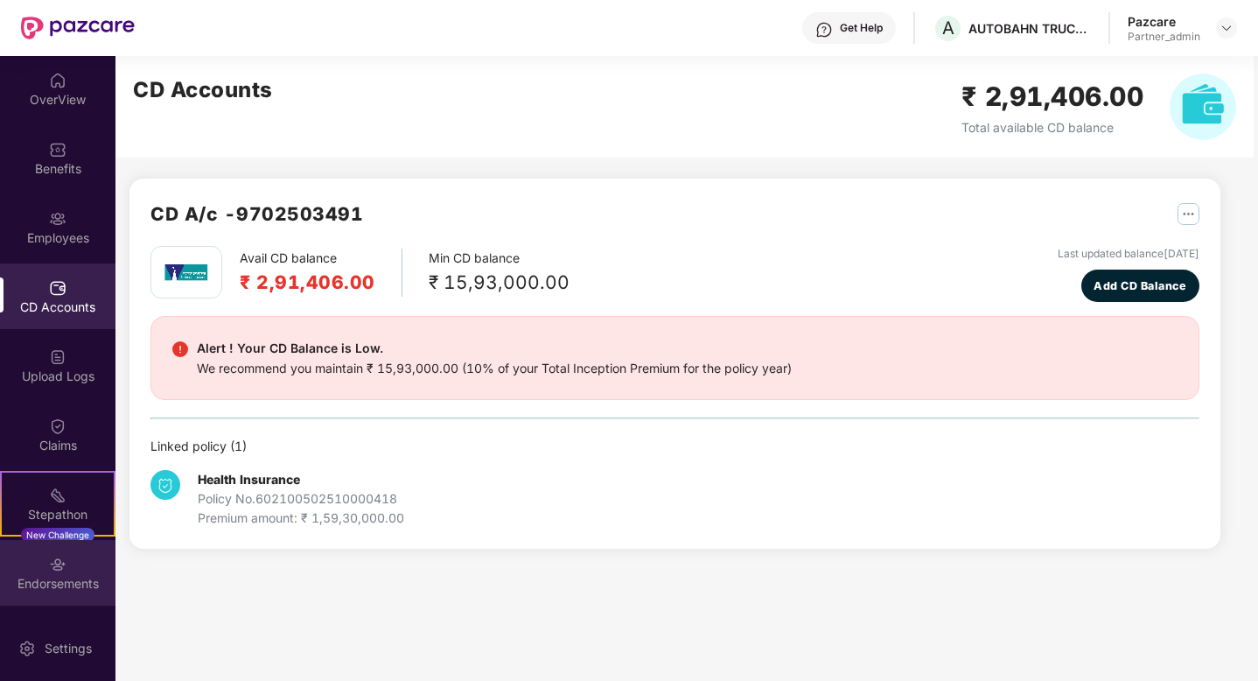
click at [64, 576] on div "Endorsements" at bounding box center [57, 583] width 115 height 17
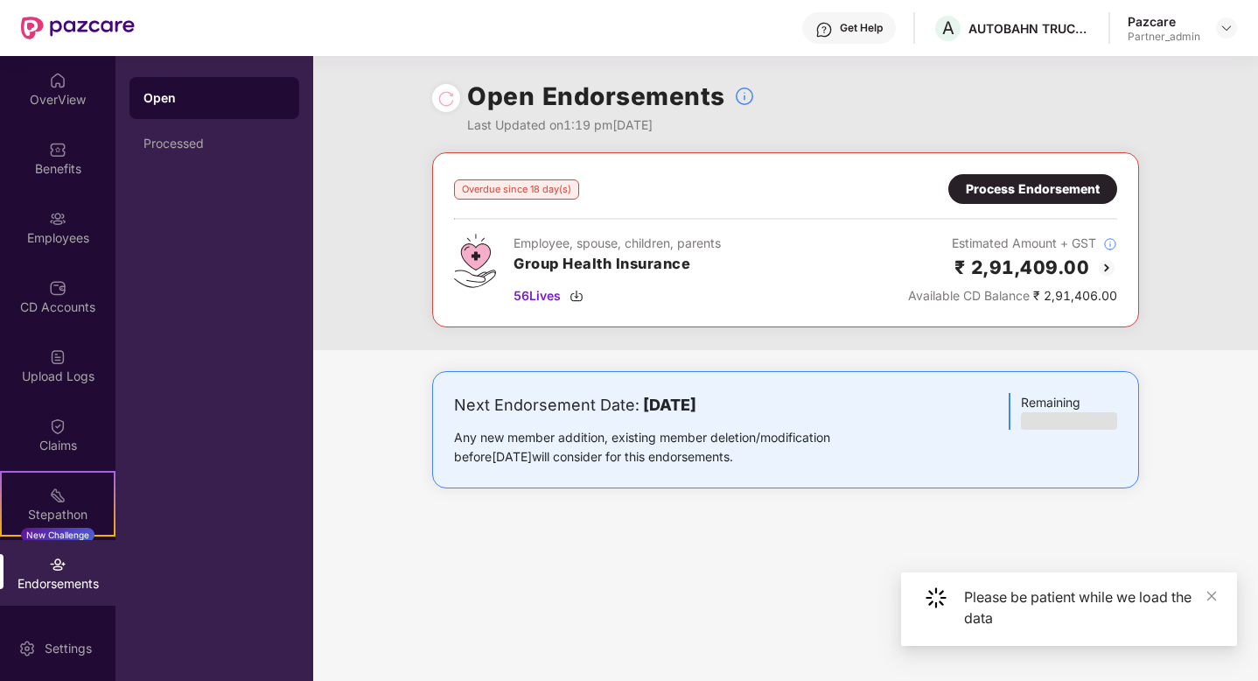
click at [1021, 201] on div "Process Endorsement" at bounding box center [1032, 189] width 169 height 30
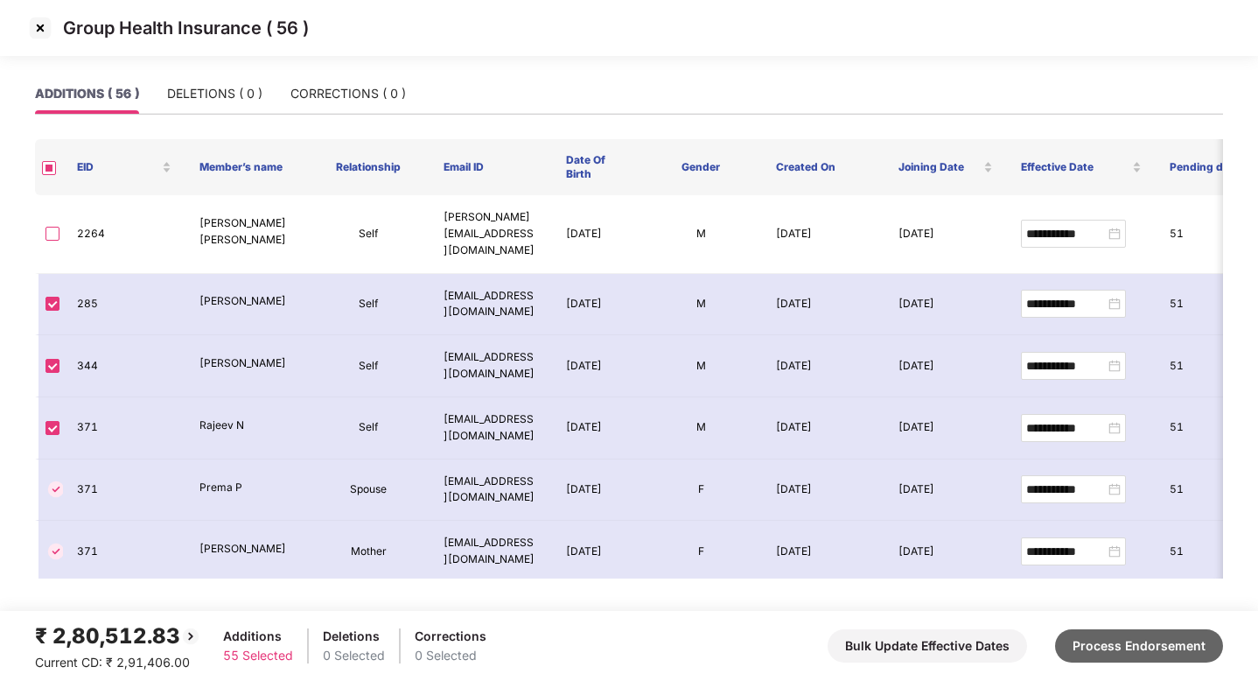
click at [1208, 645] on button "Process Endorsement" at bounding box center [1139, 645] width 168 height 33
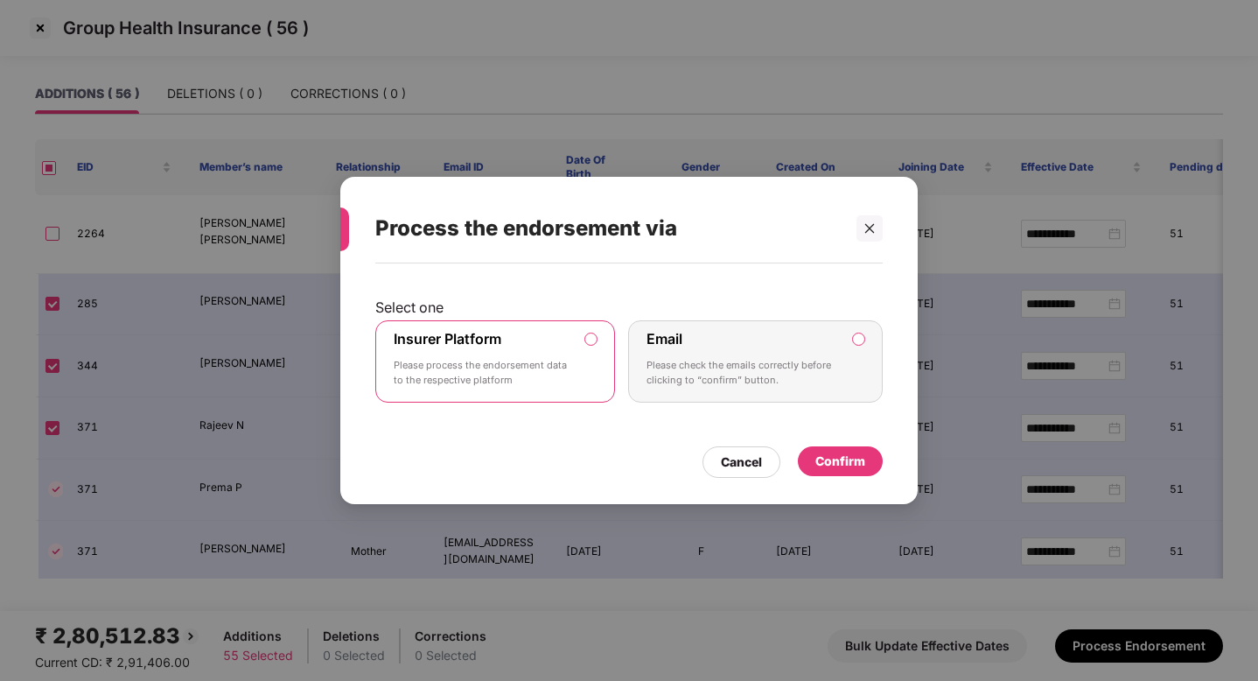
click at [876, 463] on div "Confirm" at bounding box center [840, 461] width 85 height 30
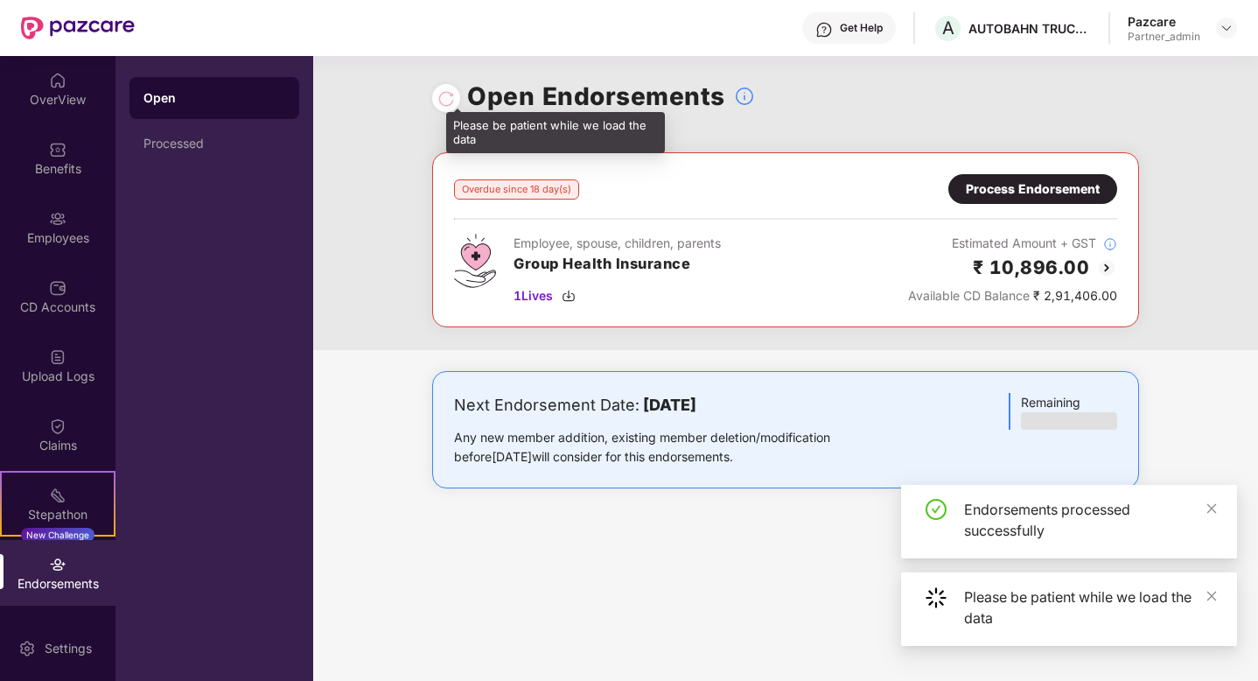
click at [441, 101] on div at bounding box center [445, 97] width 17 height 19
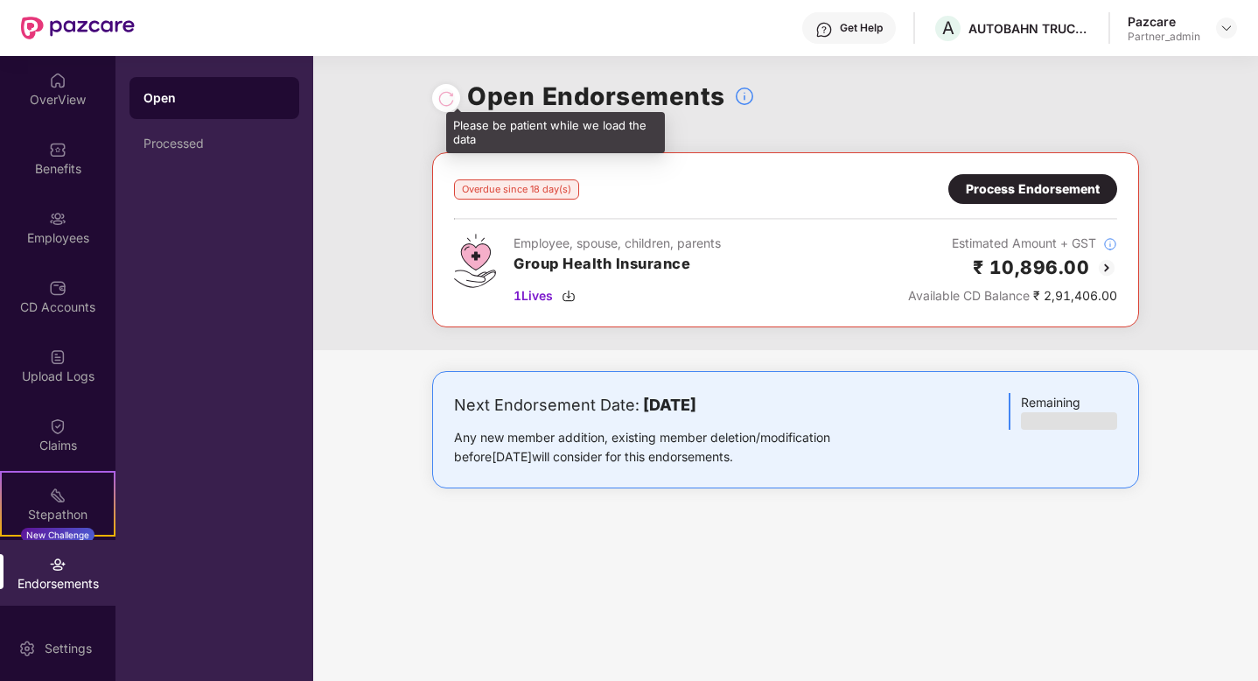
click at [441, 95] on div at bounding box center [445, 97] width 17 height 19
click at [450, 95] on div at bounding box center [445, 97] width 17 height 19
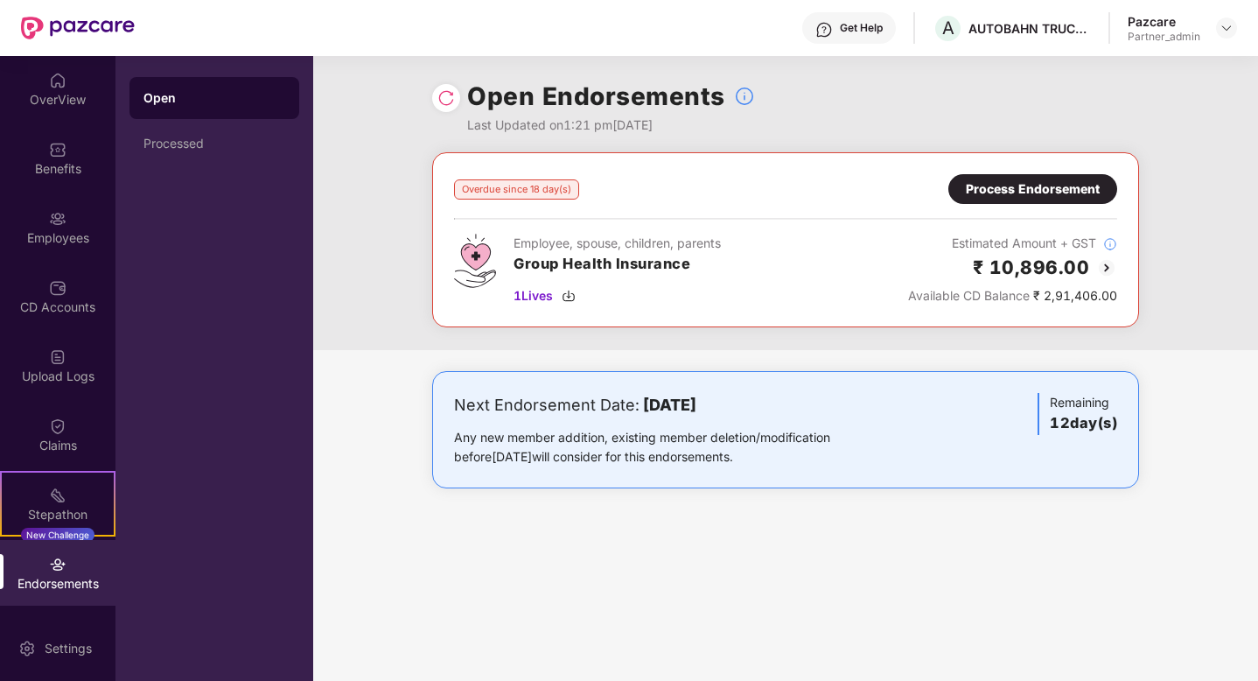
click at [445, 97] on img at bounding box center [445, 97] width 17 height 17
click at [1008, 195] on div "Process Endorsement" at bounding box center [1033, 188] width 134 height 19
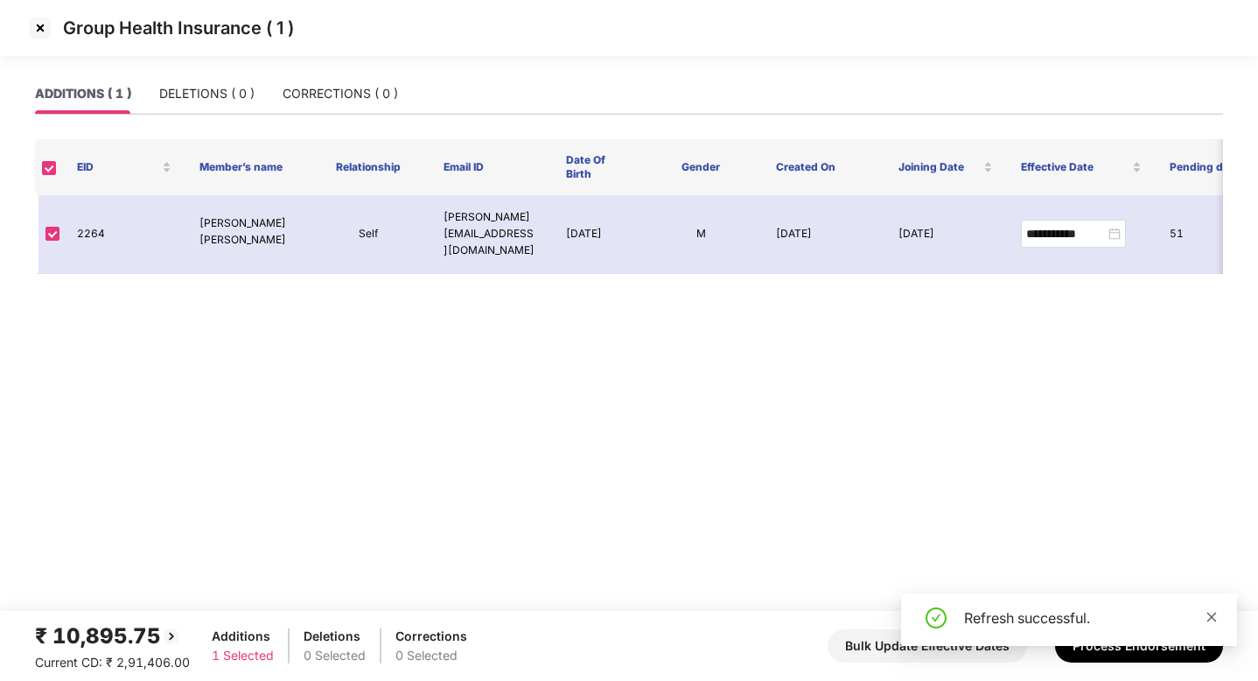
click at [1210, 617] on icon "close" at bounding box center [1212, 616] width 10 height 10
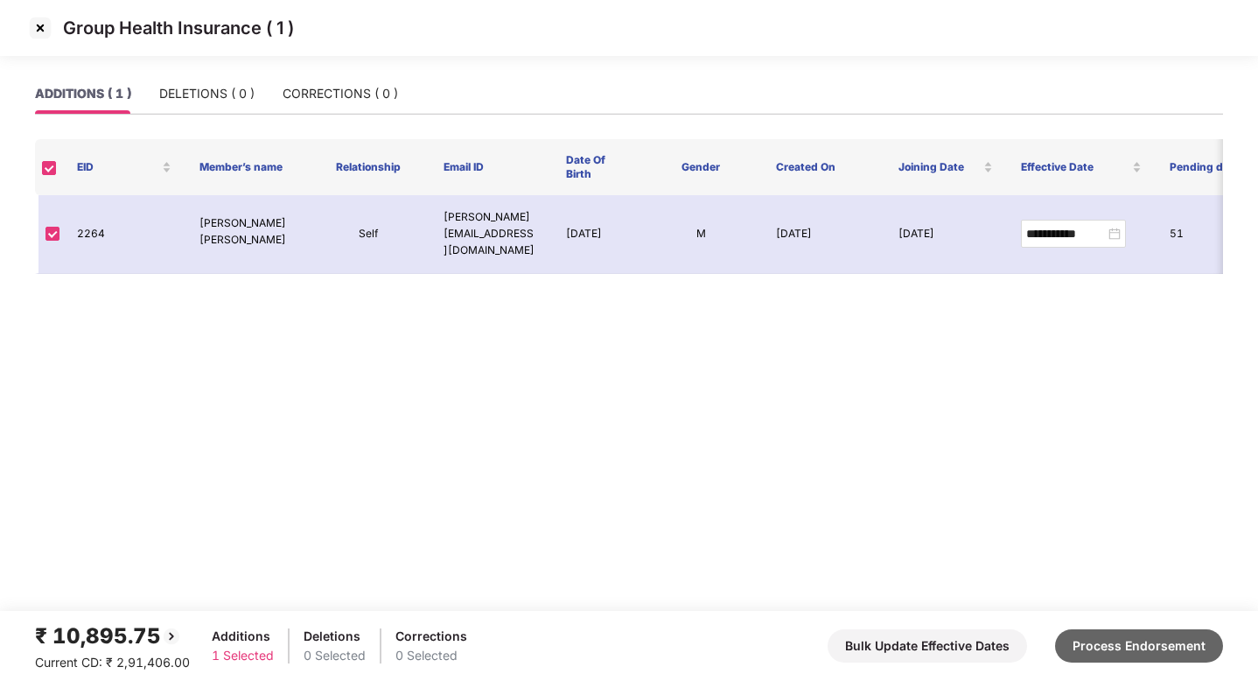
click at [1170, 643] on button "Process Endorsement" at bounding box center [1139, 645] width 168 height 33
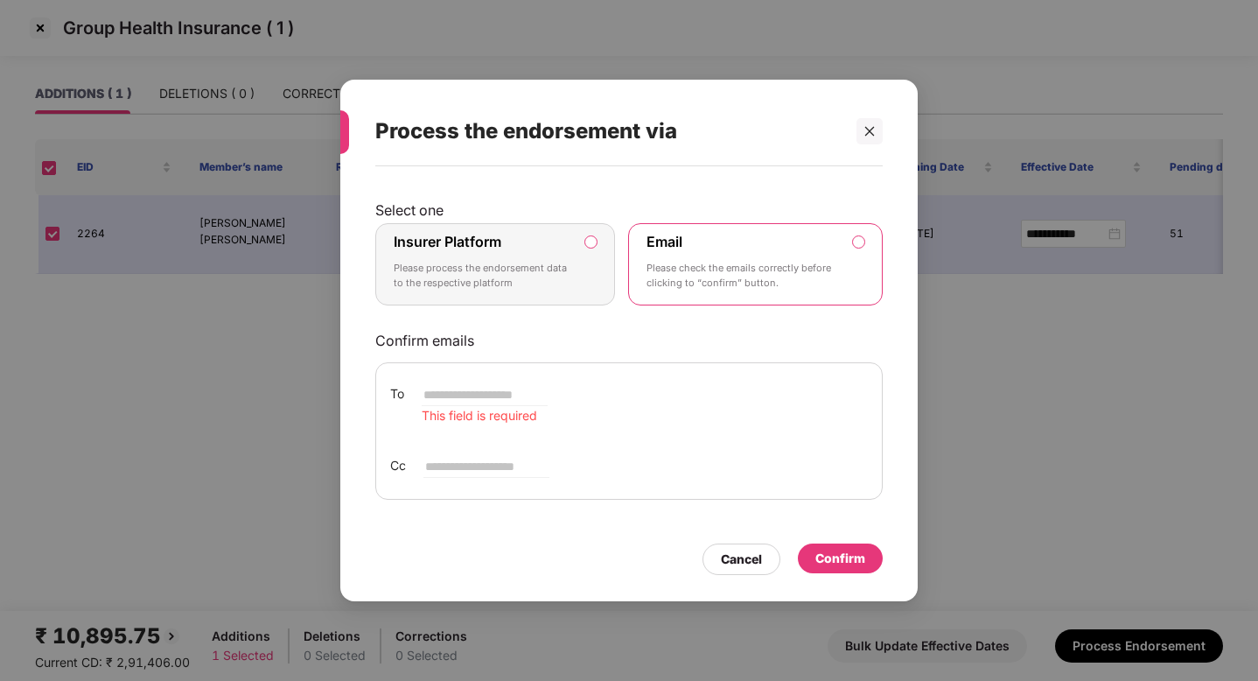
click at [593, 249] on label "Insurer Platform Please process the endorsement data to the respective platform" at bounding box center [495, 264] width 240 height 82
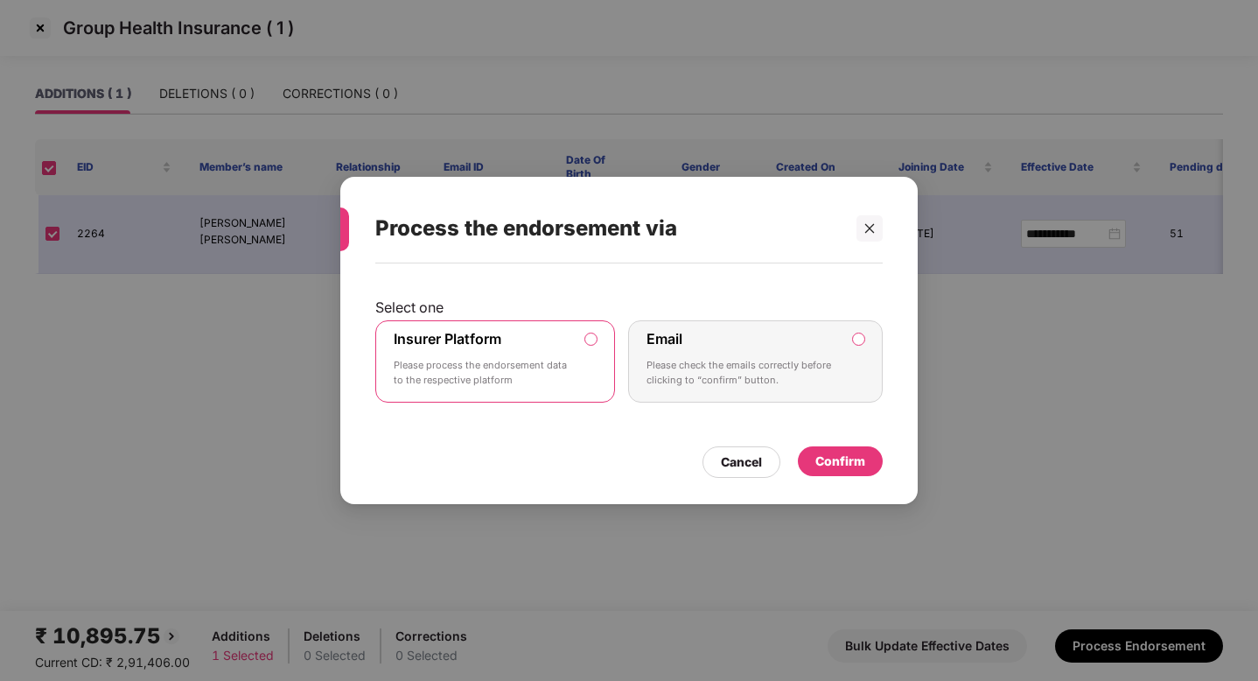
click at [828, 462] on div "Confirm" at bounding box center [840, 460] width 50 height 19
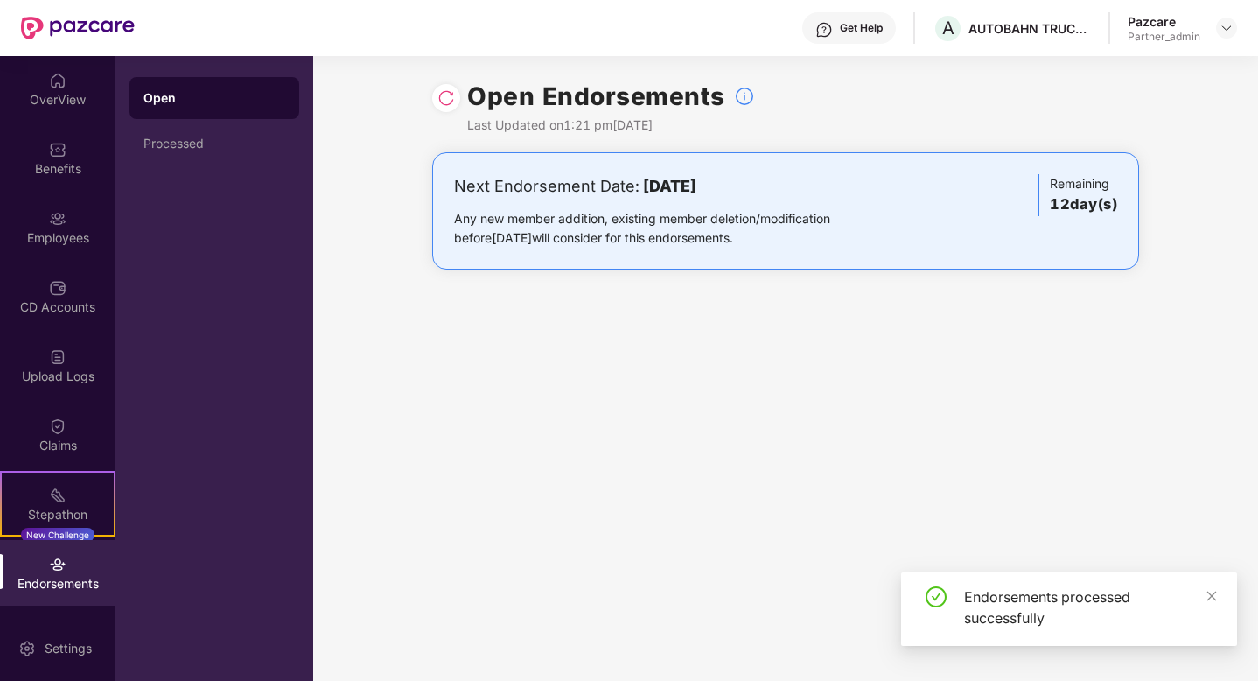
click at [447, 108] on div at bounding box center [446, 98] width 28 height 28
click at [444, 104] on img at bounding box center [445, 97] width 17 height 17
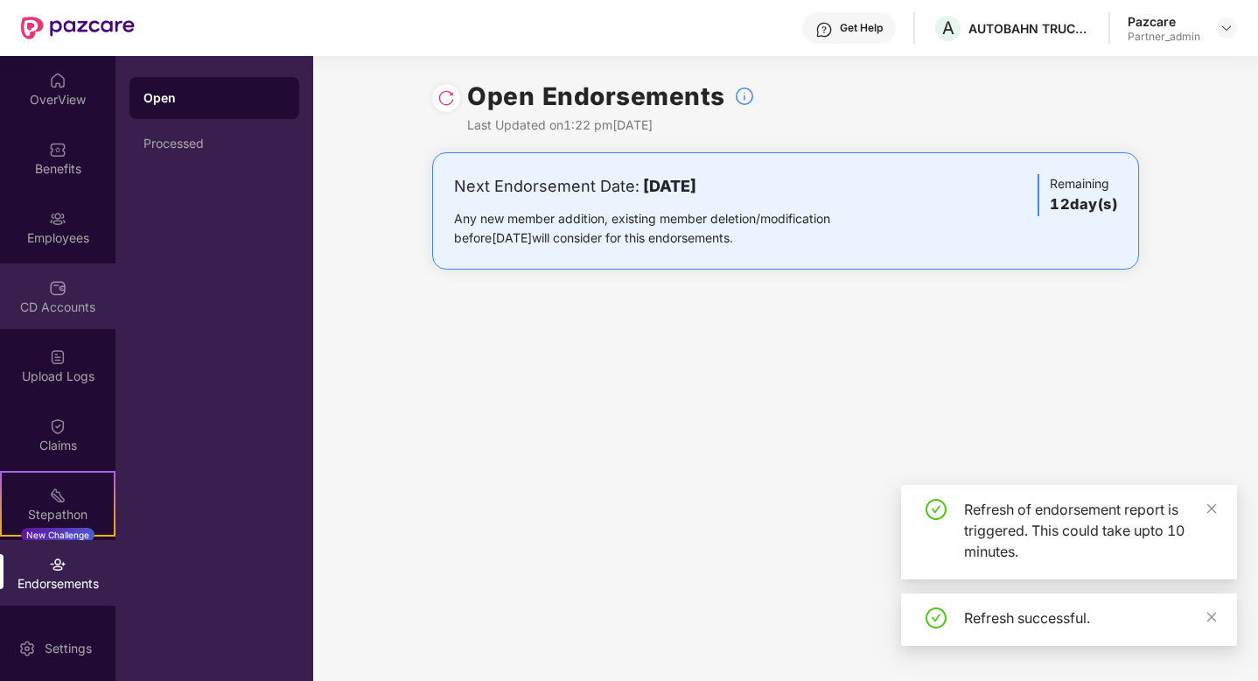
click at [66, 294] on div "CD Accounts" at bounding box center [57, 296] width 115 height 66
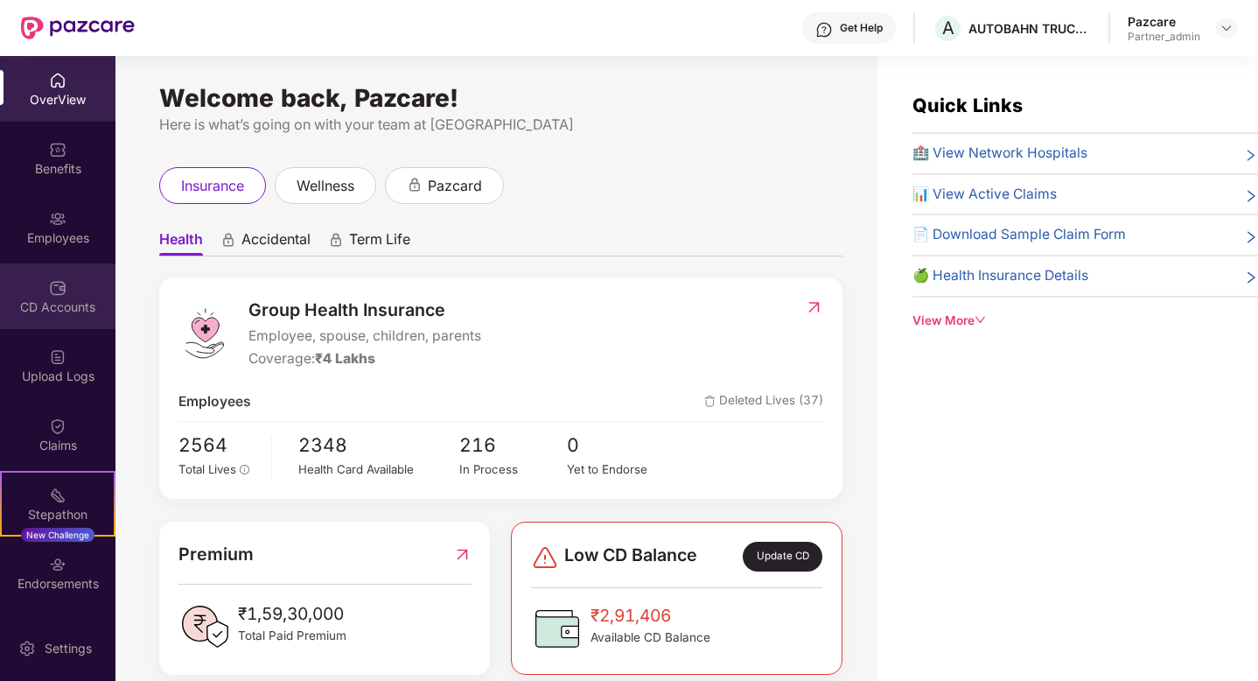
click at [60, 304] on div "CD Accounts" at bounding box center [57, 306] width 115 height 17
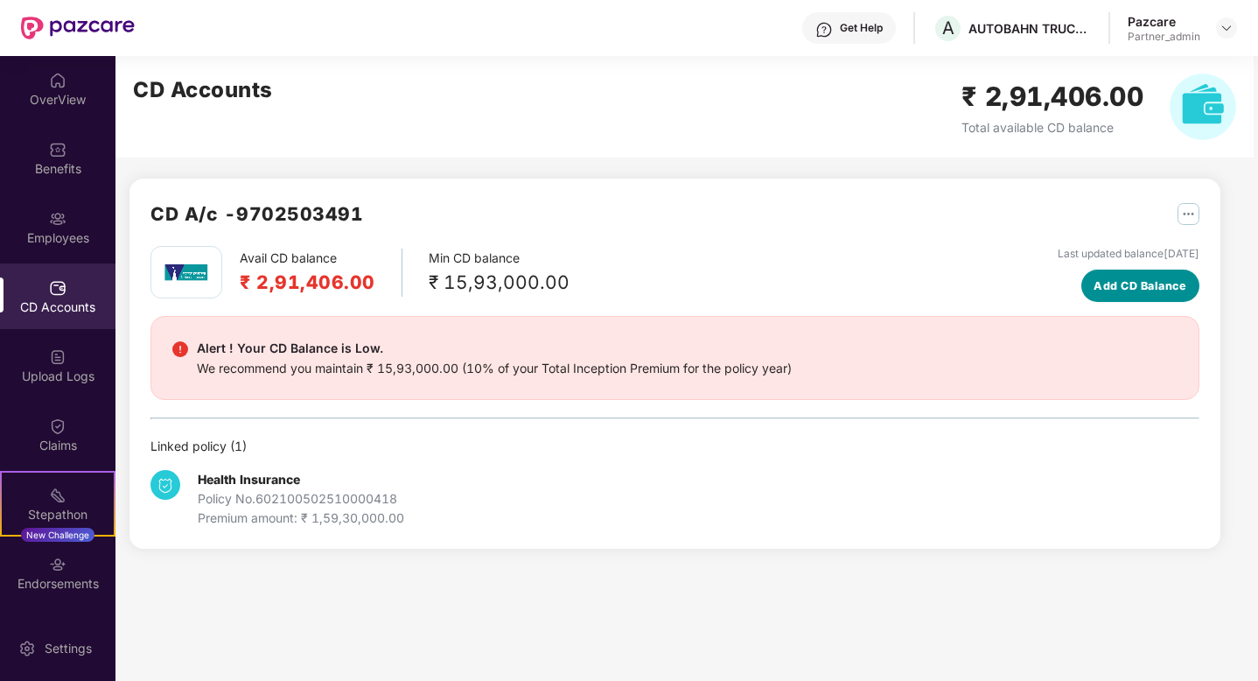
click at [1155, 286] on span "Add CD Balance" at bounding box center [1139, 285] width 93 height 17
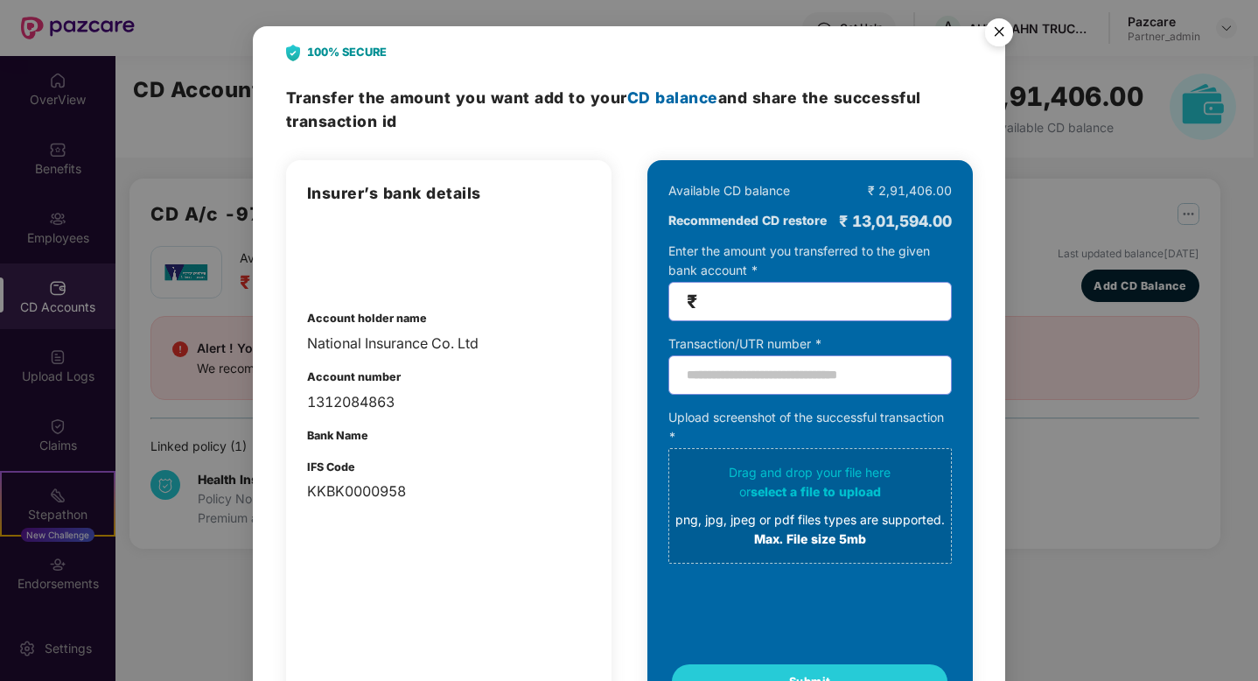
click at [995, 42] on img "Close" at bounding box center [998, 34] width 49 height 49
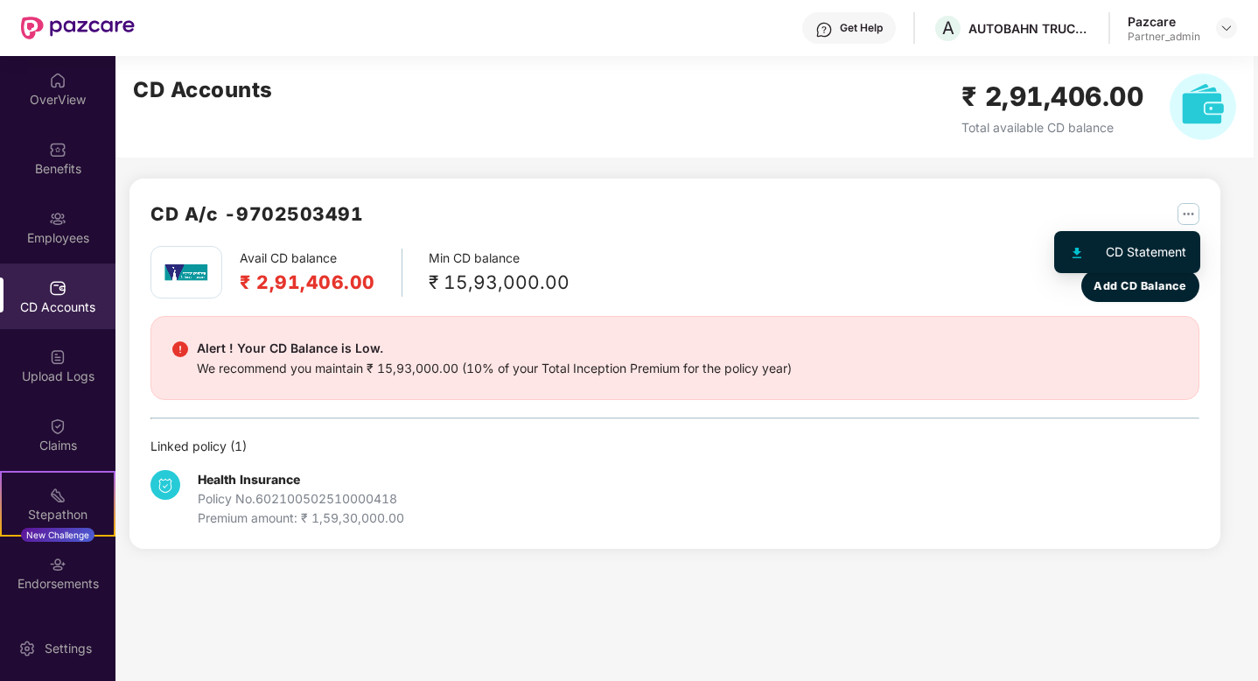
click at [1175, 209] on button "button" at bounding box center [1181, 213] width 35 height 28
click at [1141, 250] on div "CD Statement" at bounding box center [1146, 251] width 80 height 19
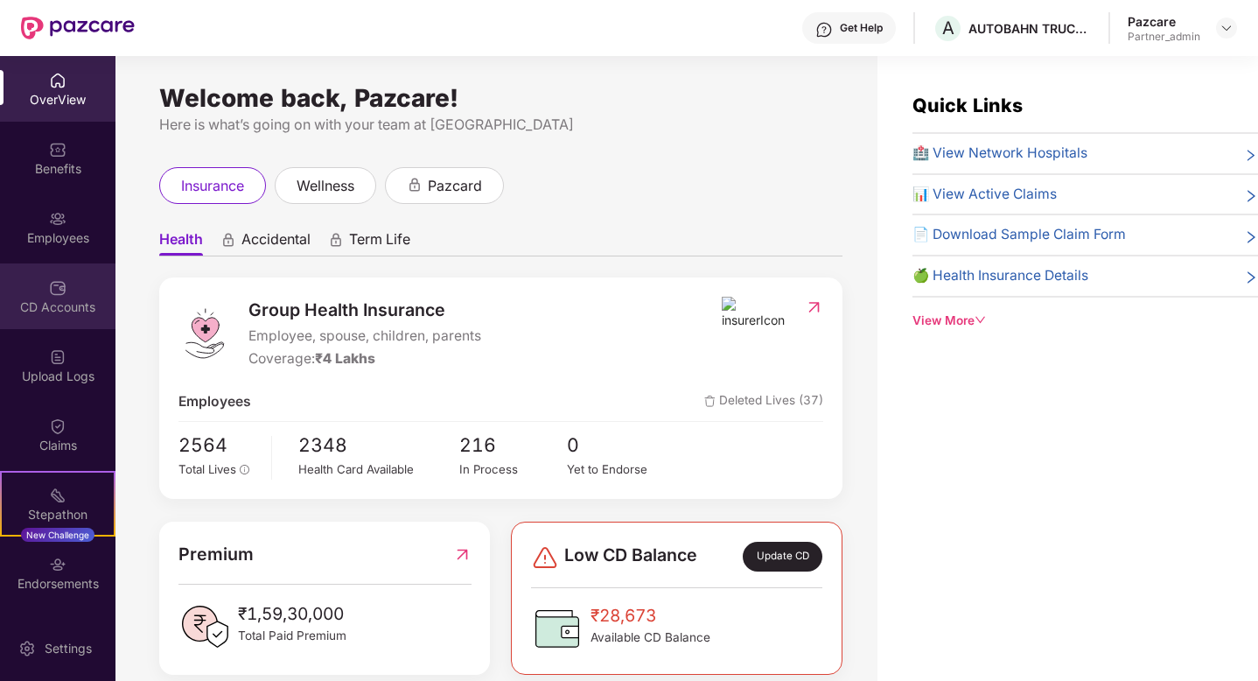
click at [63, 271] on div "CD Accounts" at bounding box center [57, 296] width 115 height 66
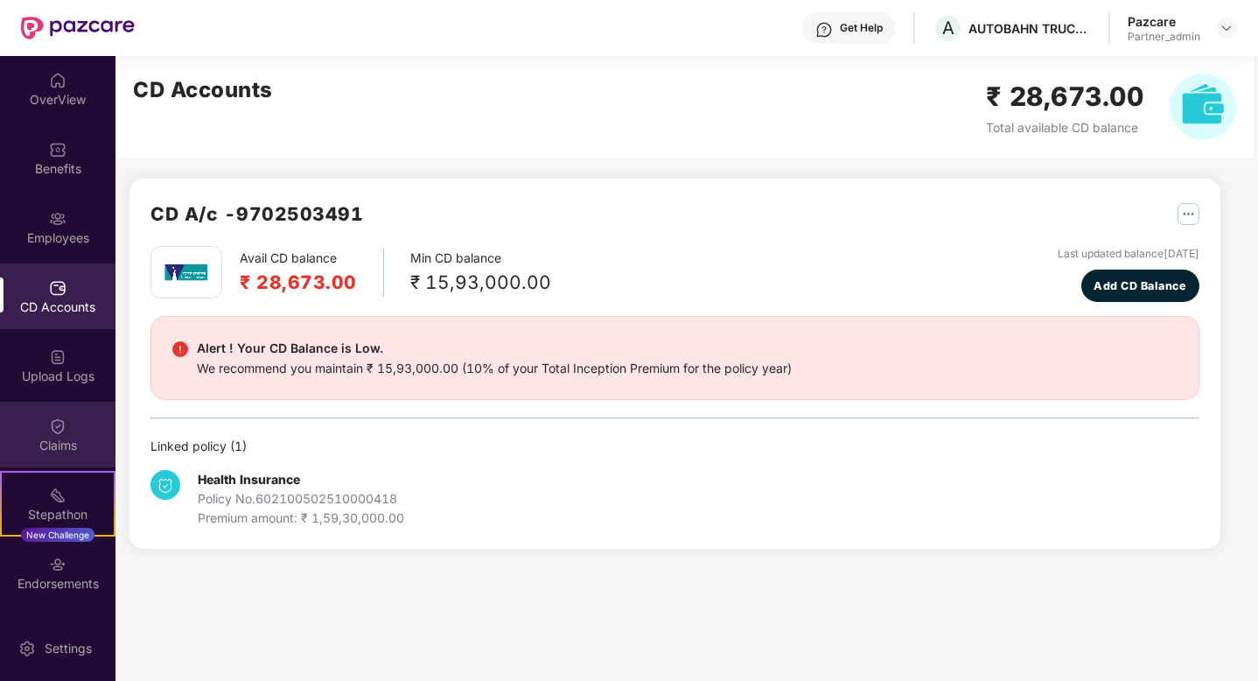
scroll to position [63, 0]
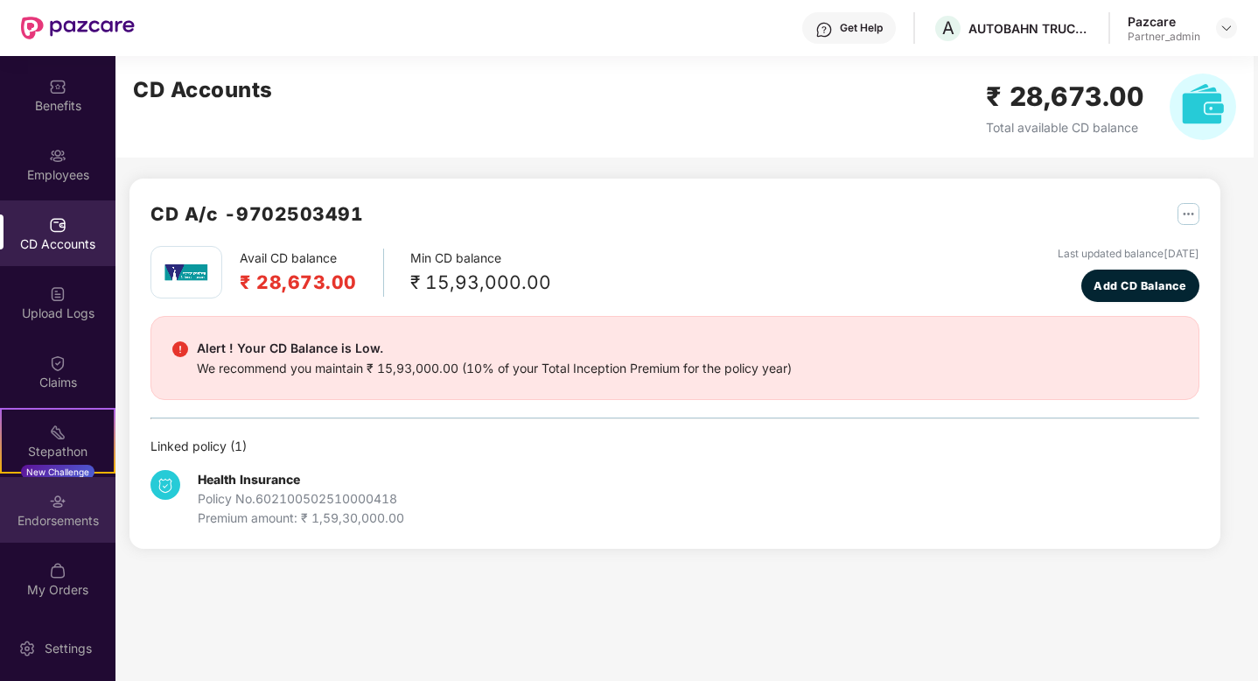
click at [49, 505] on img at bounding box center [57, 500] width 17 height 17
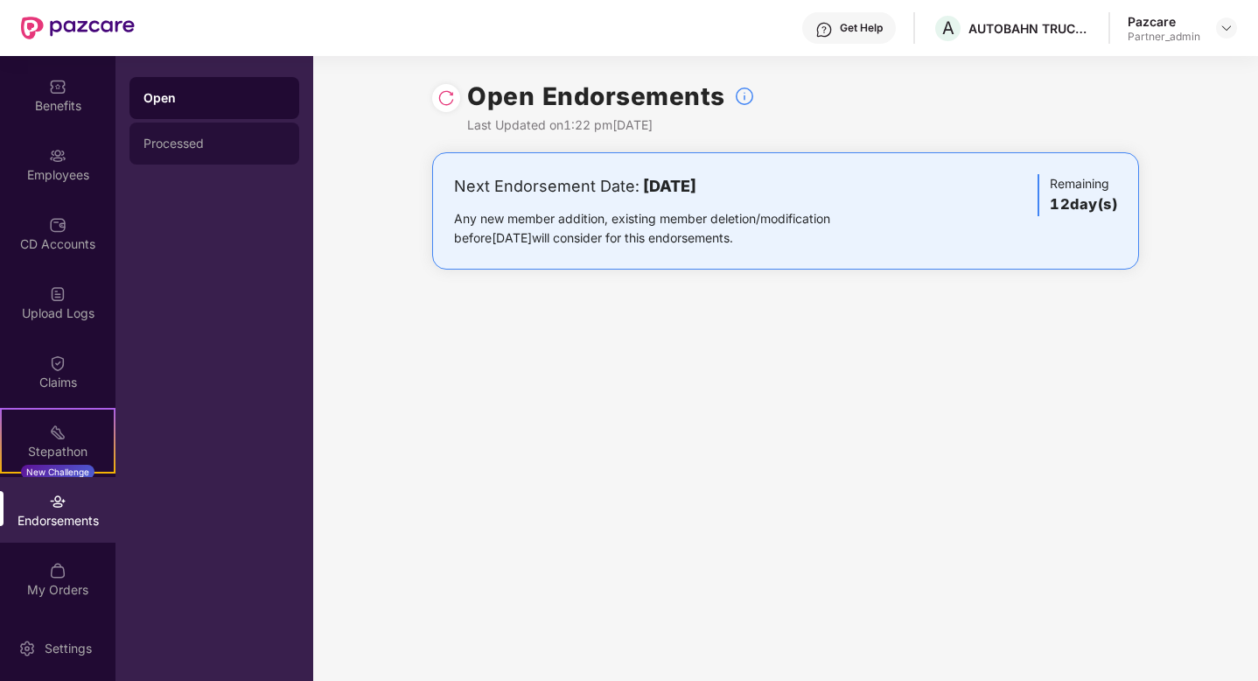
click at [187, 151] on div "Processed" at bounding box center [214, 143] width 170 height 42
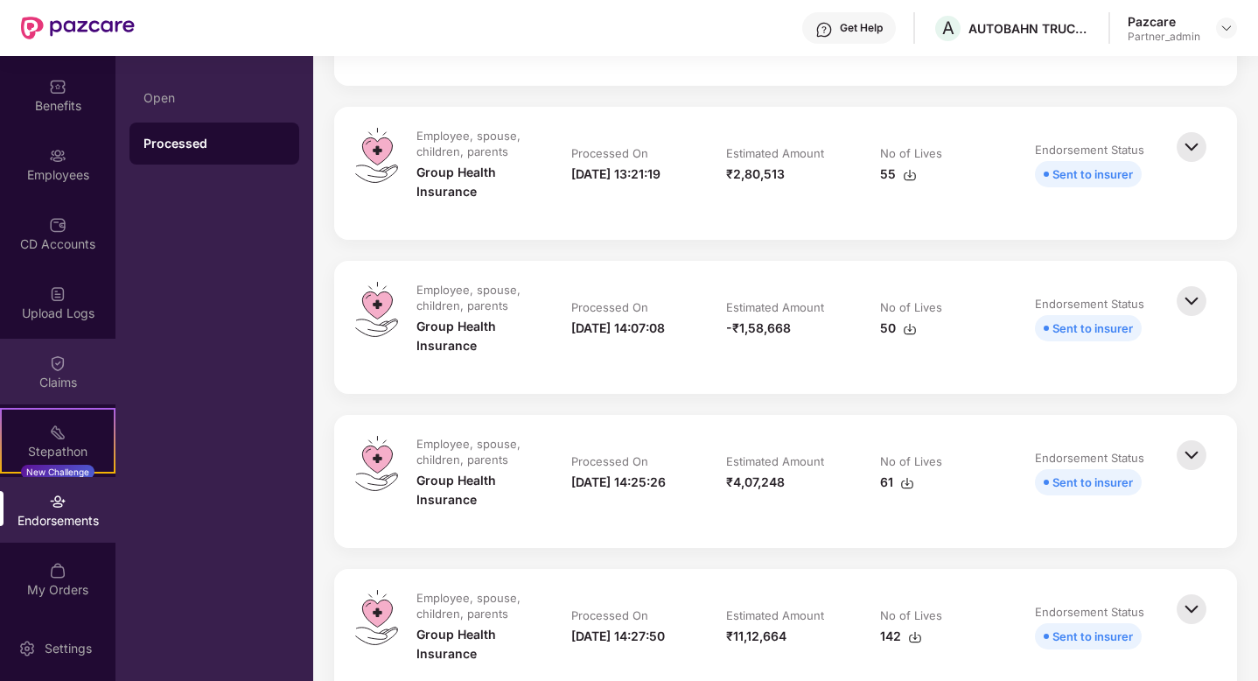
scroll to position [387, 0]
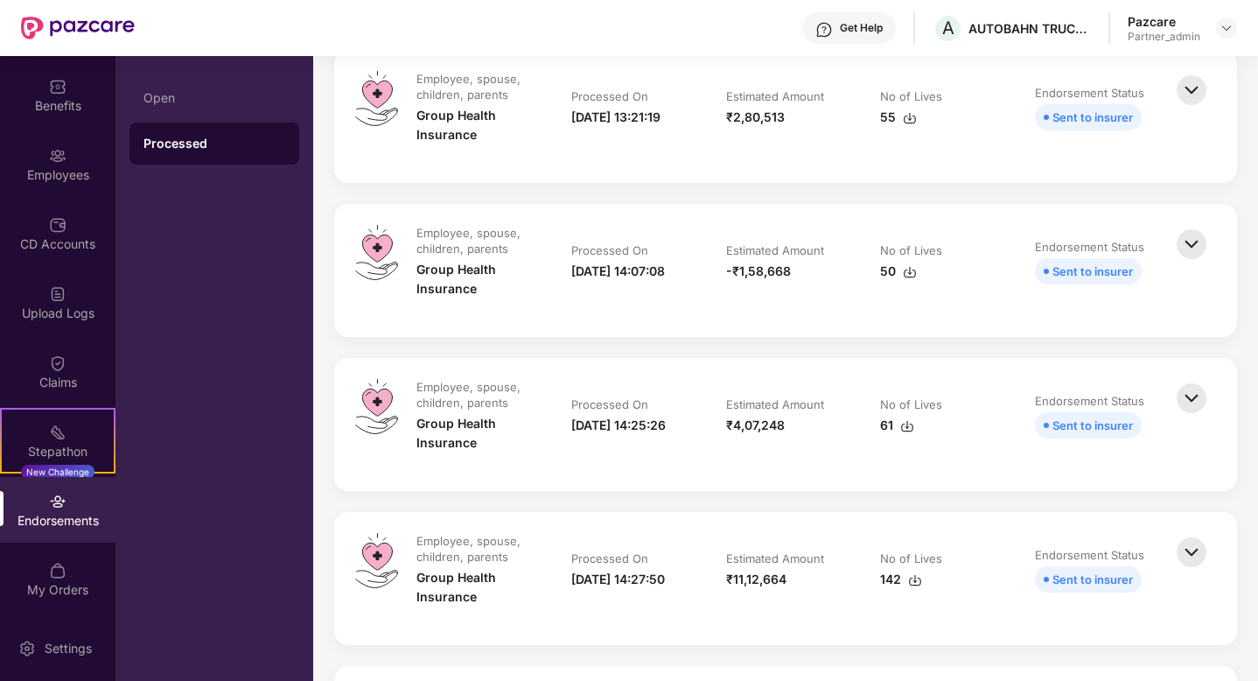
click at [58, 508] on img at bounding box center [57, 500] width 17 height 17
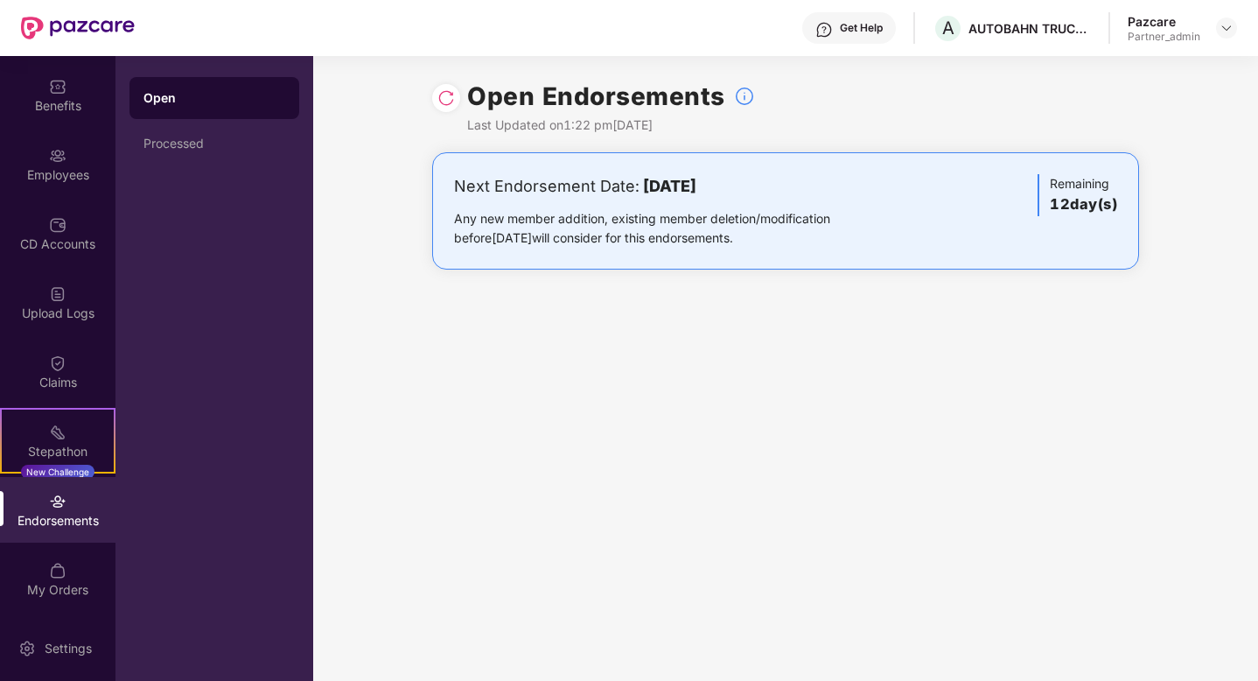
click at [464, 108] on div "Open Endorsements Last Updated on 1:22 pm[DATE]" at bounding box center [785, 104] width 707 height 96
click at [462, 104] on div "Open Endorsements Last Updated on 1:22 pm[DATE]" at bounding box center [785, 104] width 707 height 96
click at [445, 104] on img at bounding box center [445, 97] width 17 height 17
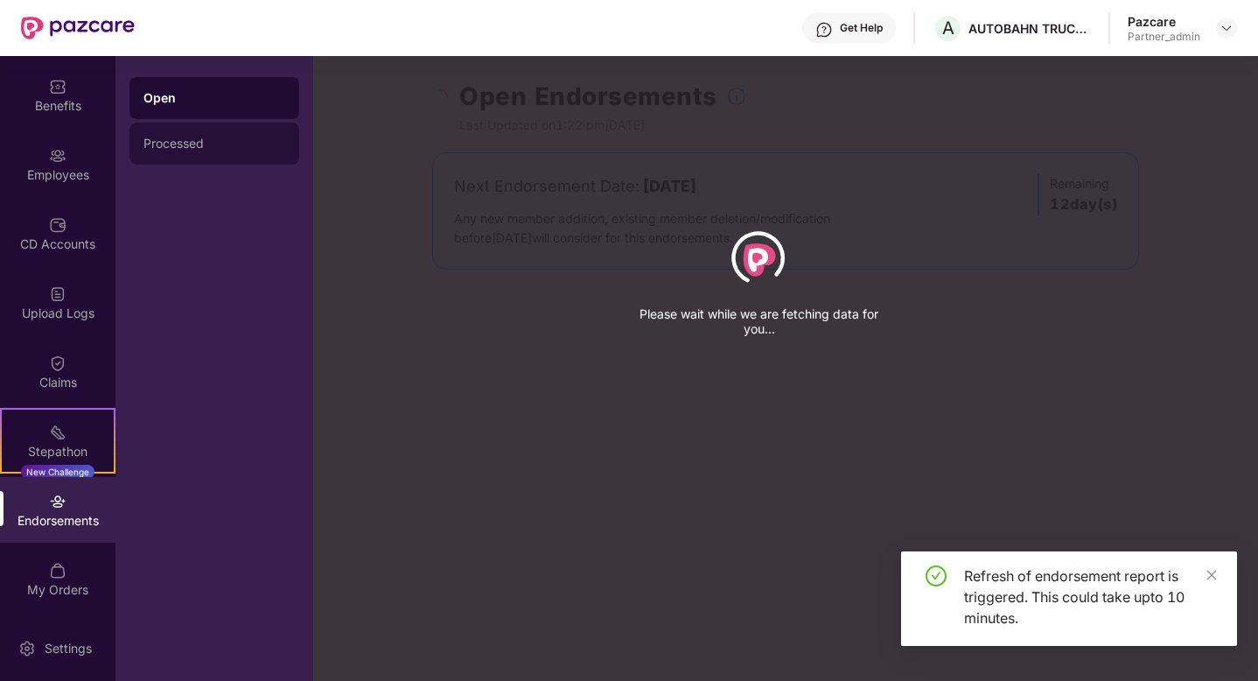
click at [173, 151] on div "Processed" at bounding box center [214, 143] width 170 height 42
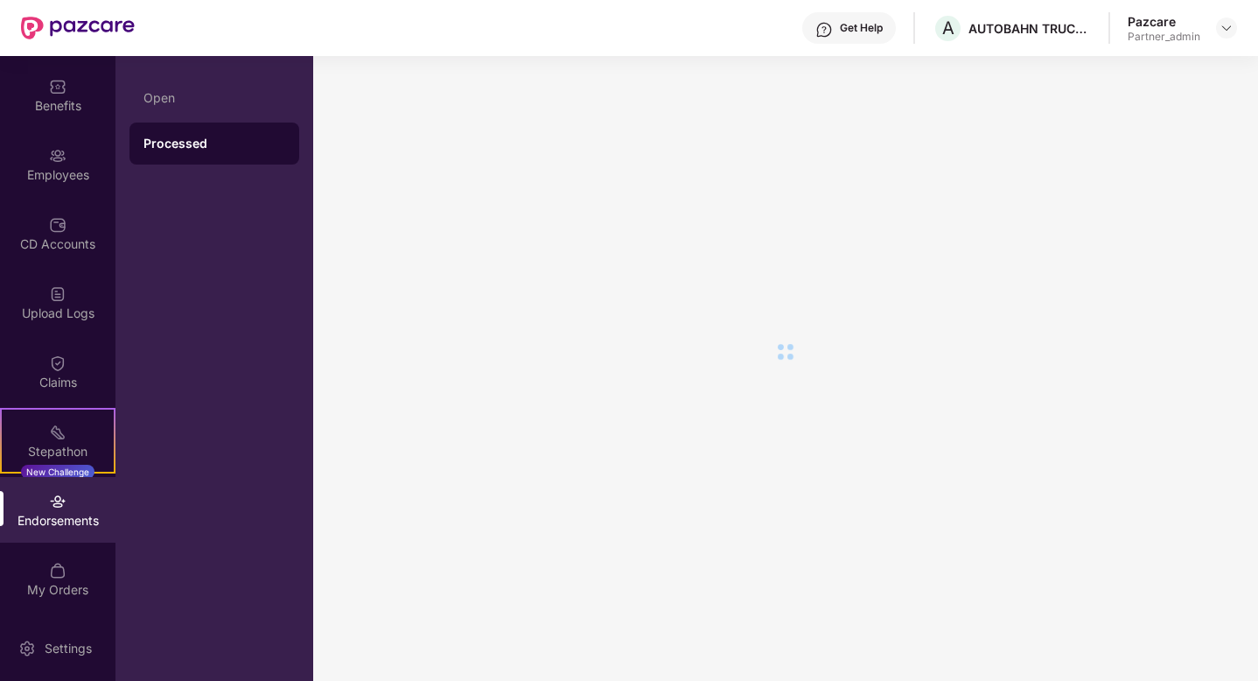
click at [163, 516] on div "Open Processed" at bounding box center [214, 368] width 198 height 625
